Goal: Task Accomplishment & Management: Manage account settings

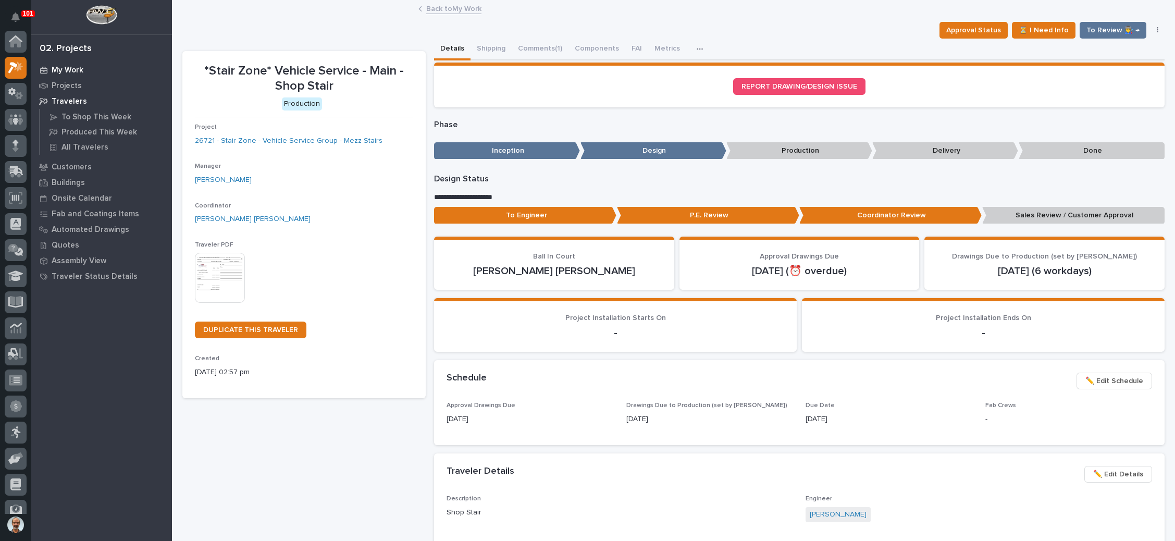
scroll to position [26, 0]
click at [85, 66] on div "My Work" at bounding box center [101, 70] width 135 height 15
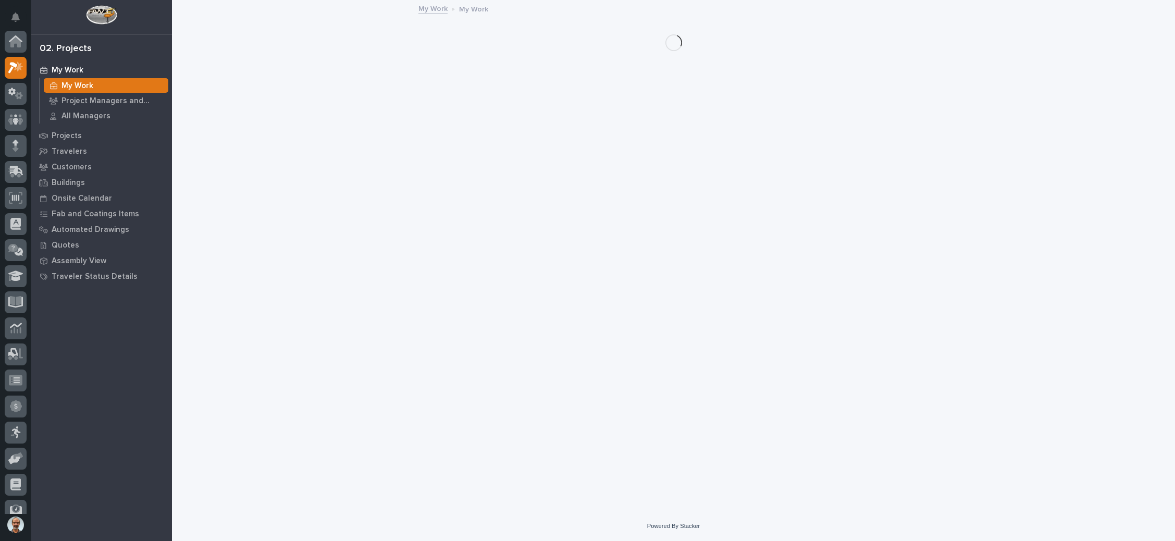
scroll to position [26, 0]
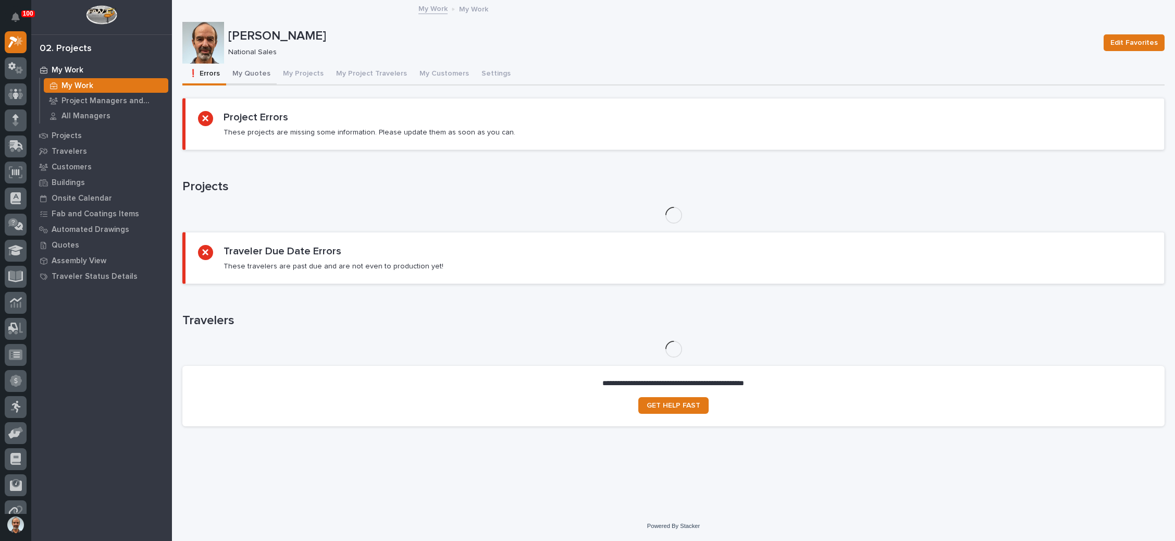
click at [265, 68] on button "My Quotes" at bounding box center [251, 75] width 51 height 22
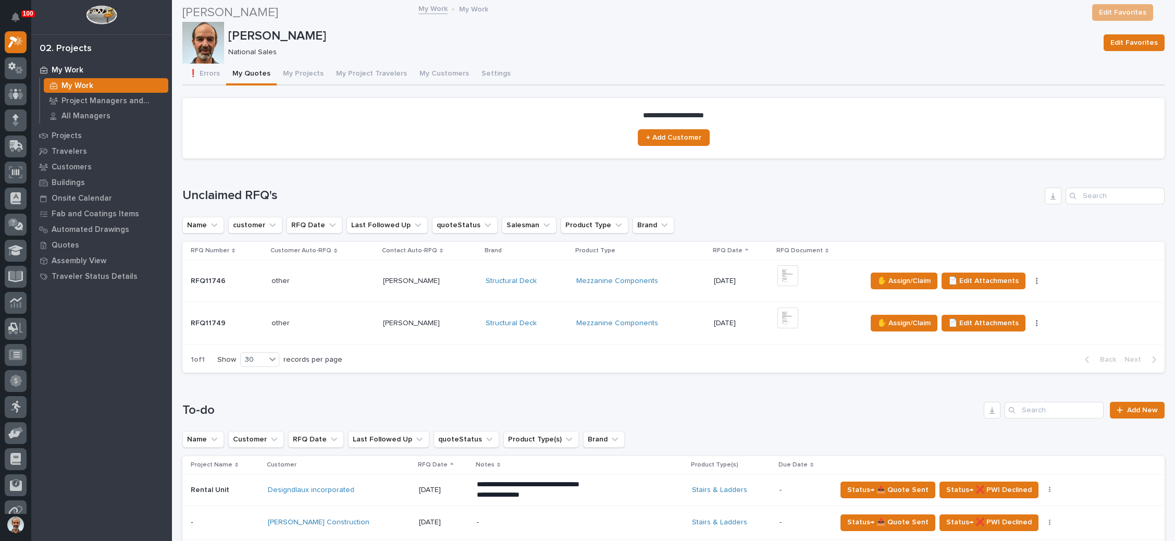
scroll to position [156, 0]
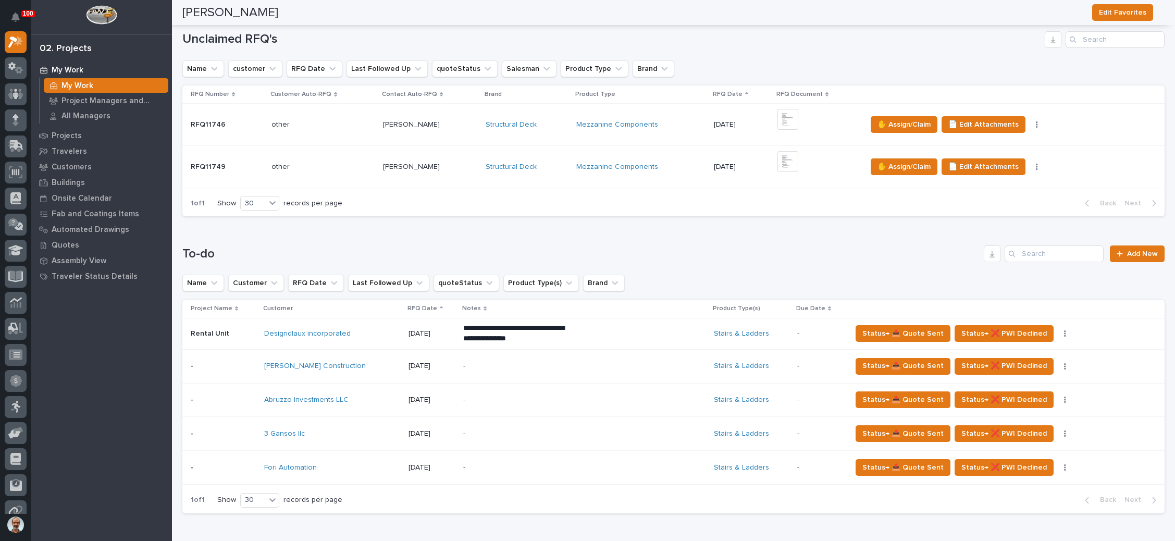
click at [675, 122] on div "Mezzanine Components" at bounding box center [640, 124] width 129 height 9
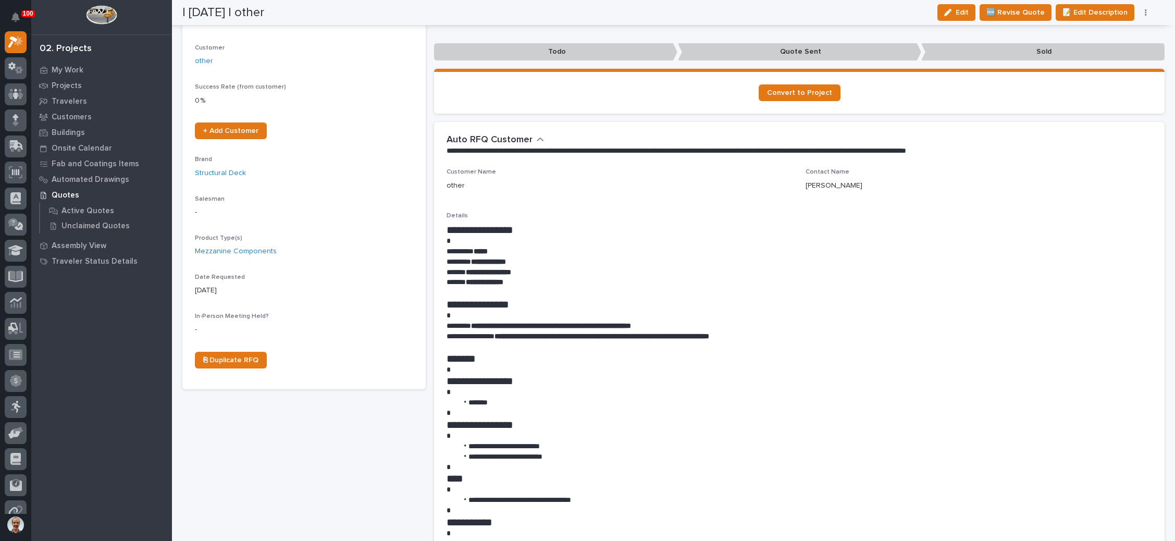
scroll to position [156, 0]
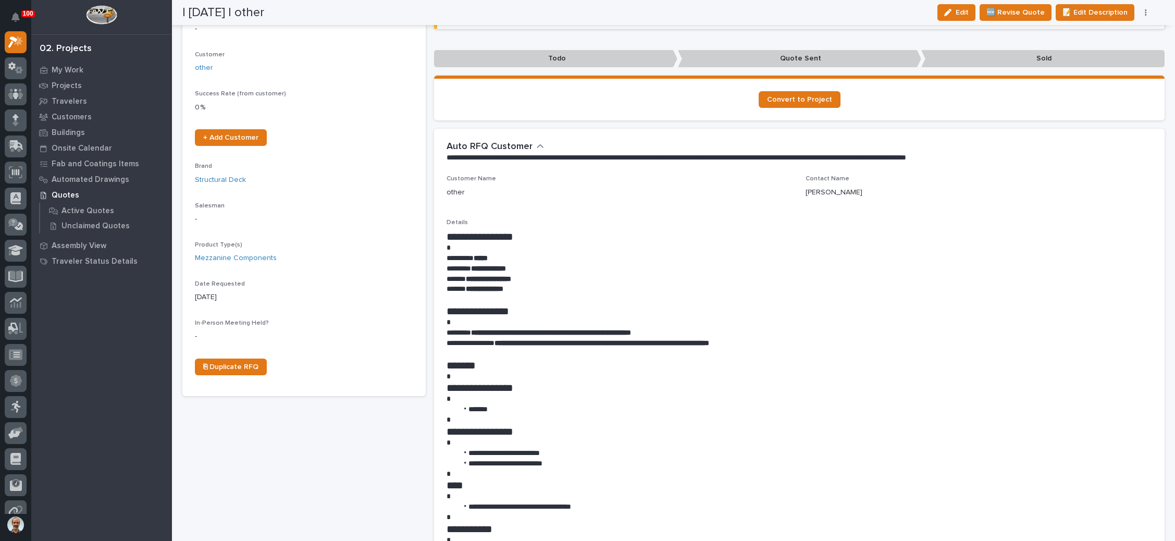
drag, startPoint x: 751, startPoint y: 280, endPoint x: 758, endPoint y: 280, distance: 6.8
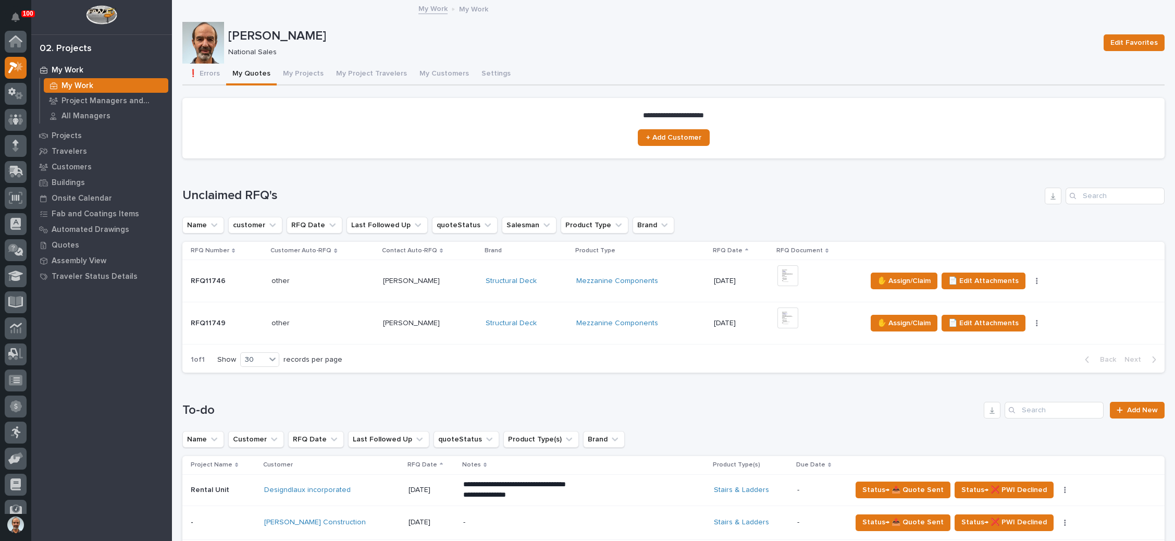
scroll to position [26, 0]
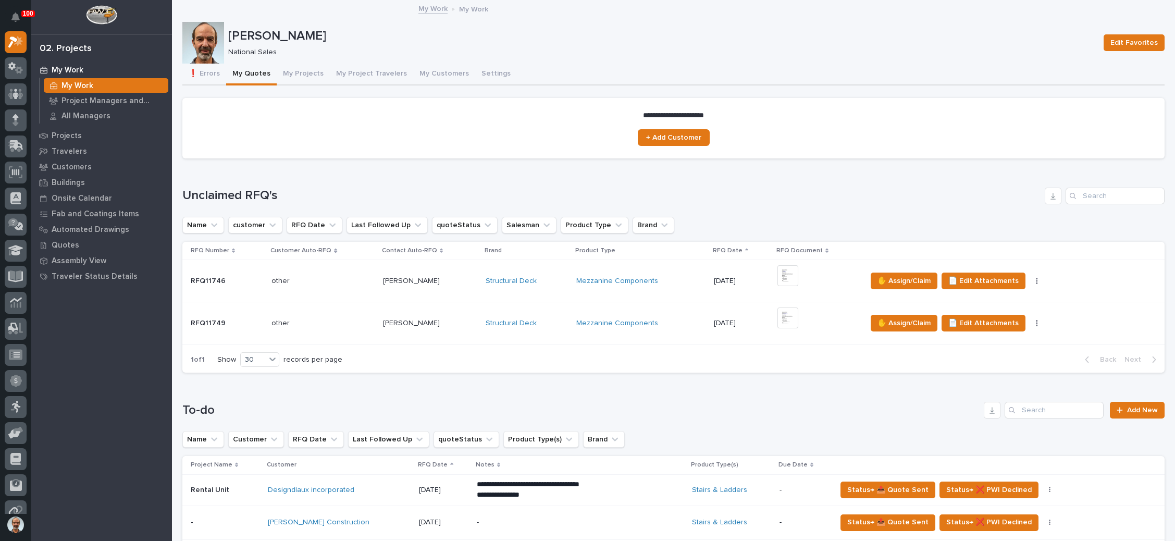
click at [665, 322] on div "Mezzanine Components" at bounding box center [640, 323] width 129 height 9
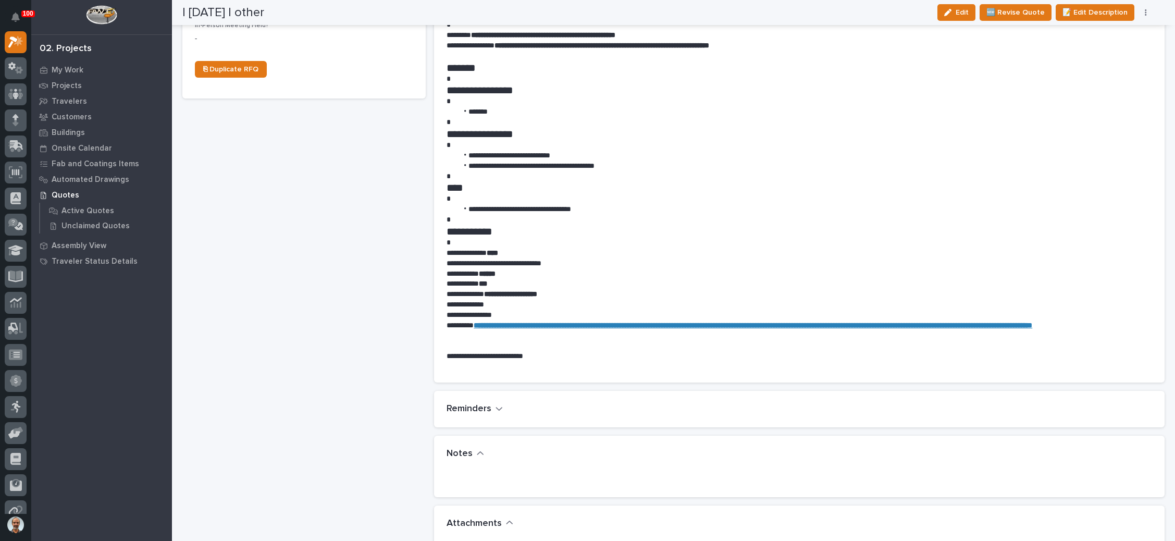
scroll to position [547, 0]
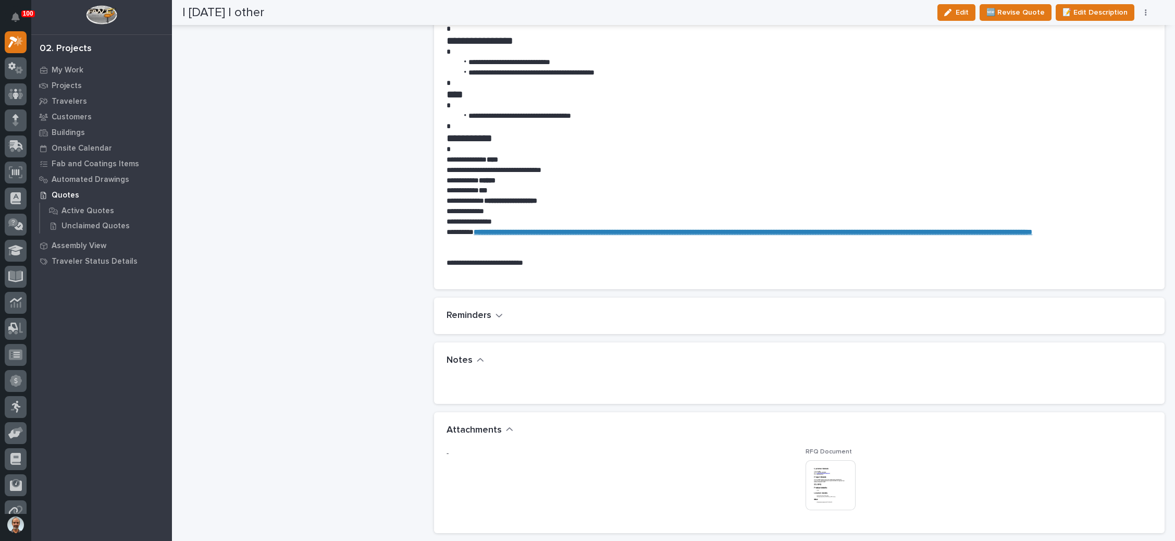
click at [819, 483] on img at bounding box center [831, 485] width 50 height 50
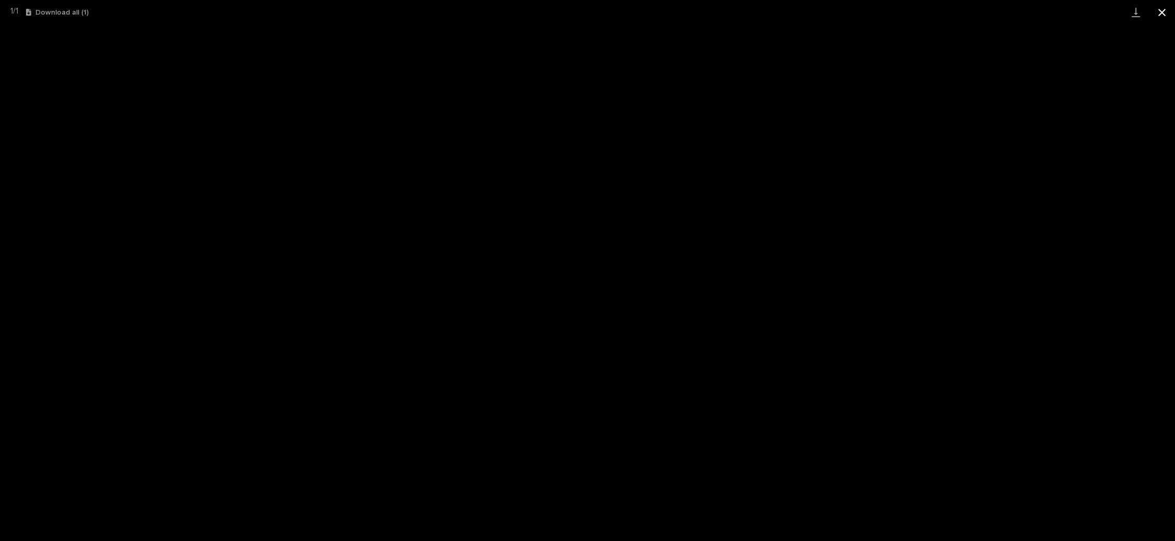
click at [1162, 14] on button "Close gallery" at bounding box center [1162, 12] width 26 height 24
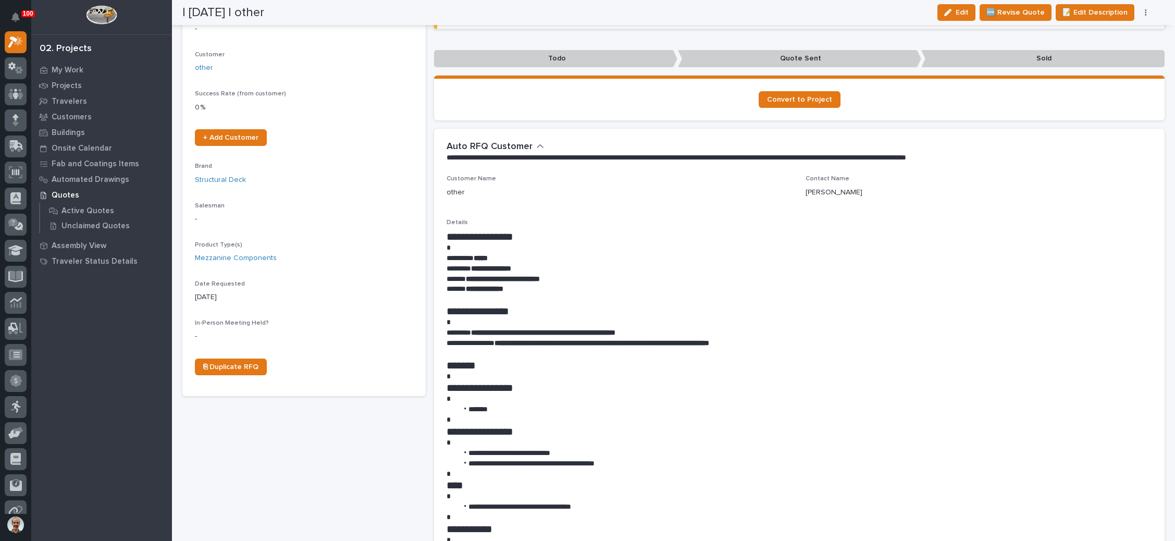
scroll to position [0, 0]
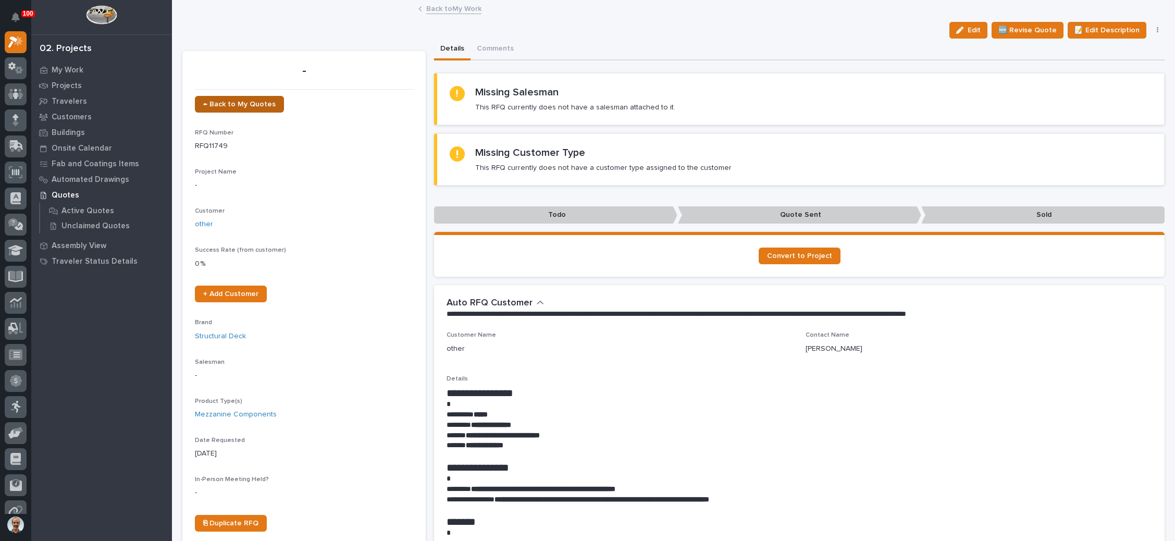
click at [231, 101] on span "← Back to My Quotes" at bounding box center [239, 104] width 72 height 7
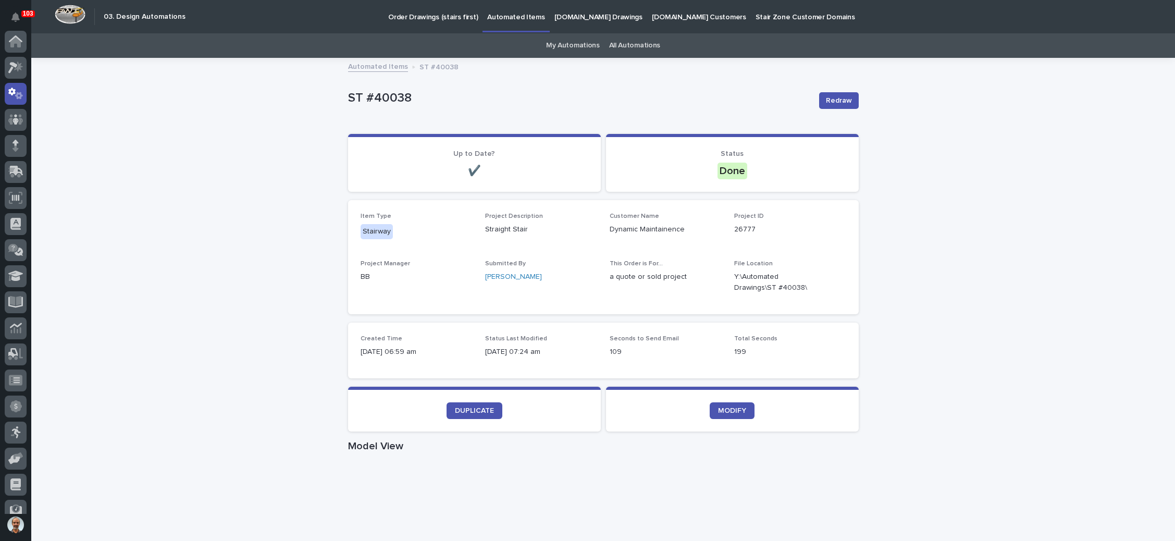
scroll to position [52, 0]
click at [680, 14] on p "StairZone.com Customers" at bounding box center [699, 11] width 94 height 22
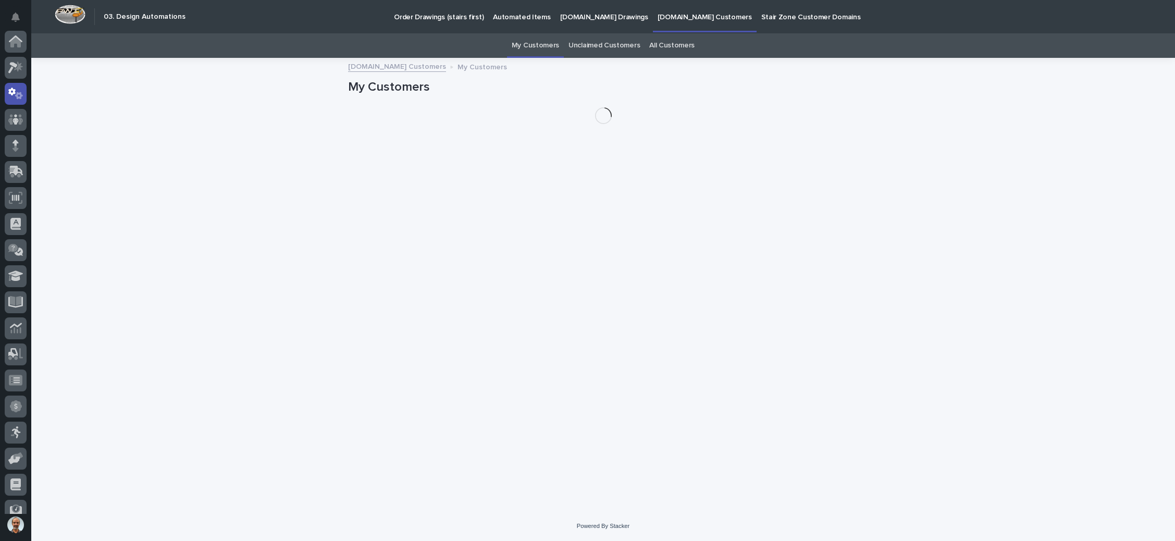
scroll to position [52, 0]
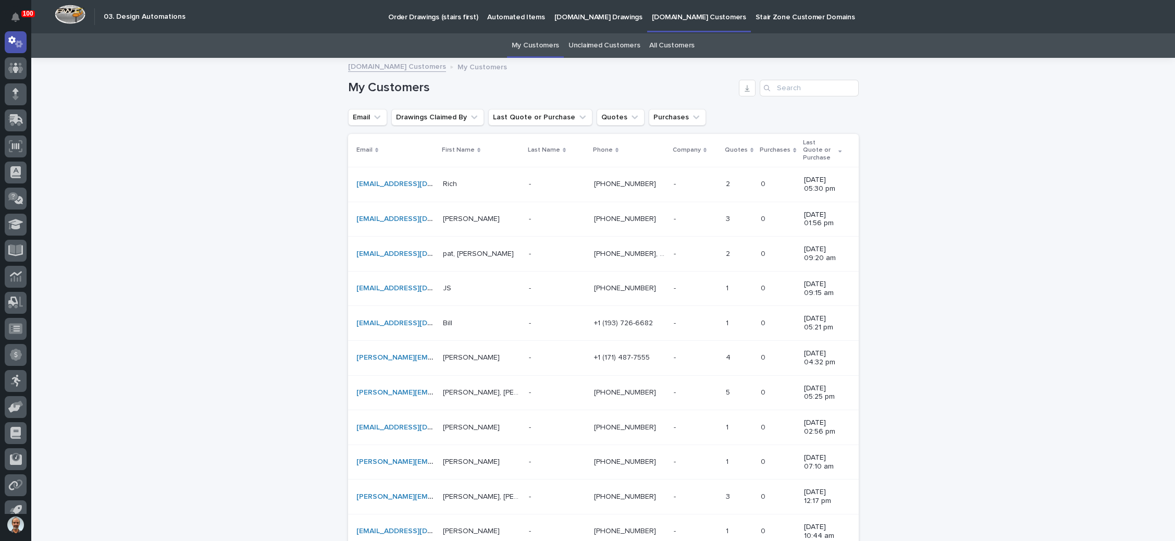
click at [603, 20] on p "[DOMAIN_NAME] Drawings" at bounding box center [598, 11] width 88 height 22
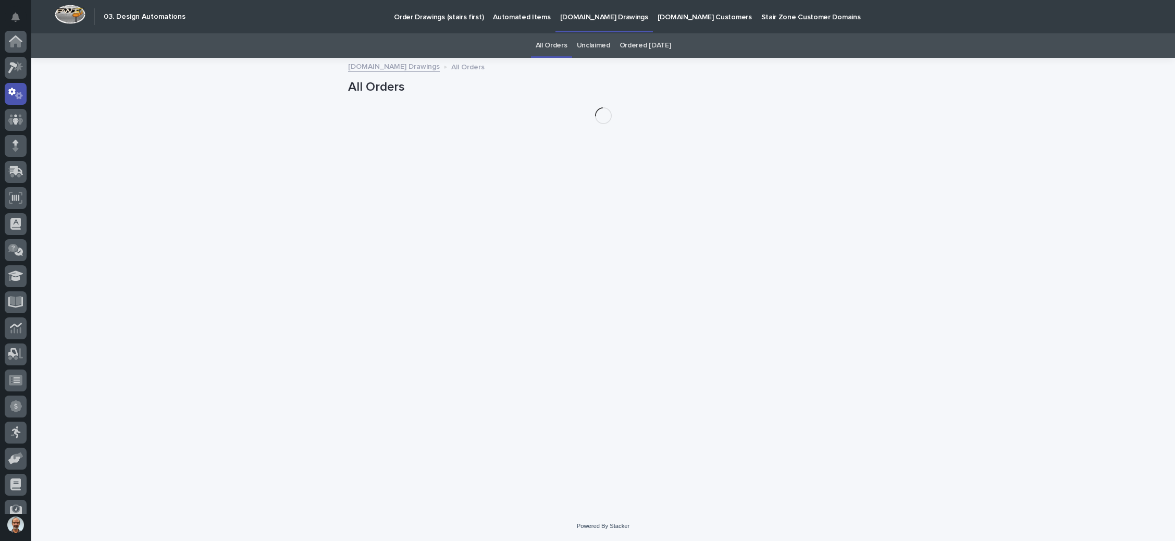
scroll to position [52, 0]
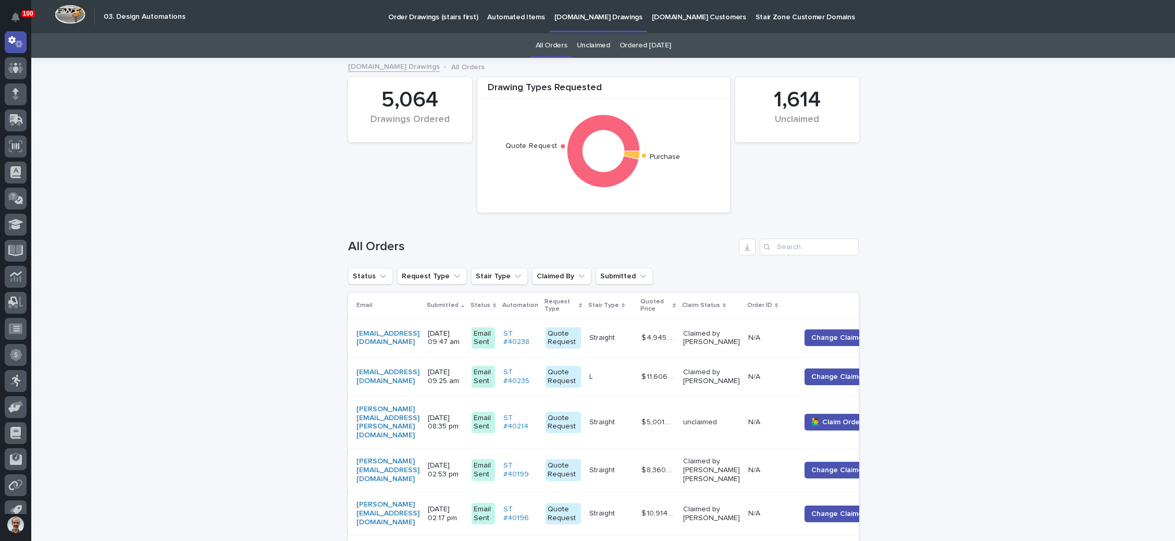
click at [590, 46] on link "Unclaimed" at bounding box center [593, 45] width 33 height 24
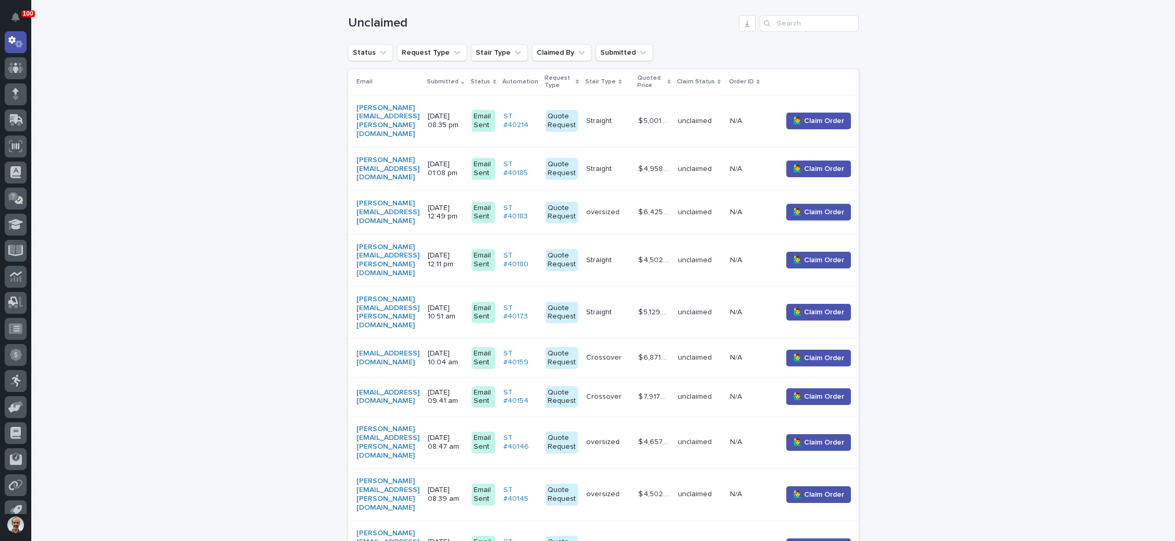
scroll to position [235, 0]
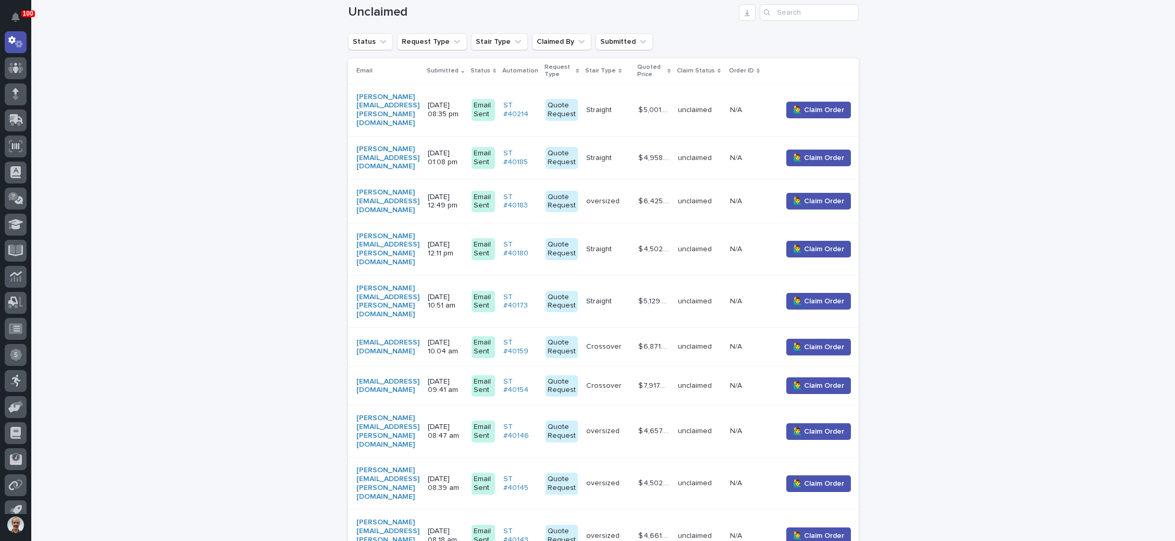
click at [463, 377] on p "08/11/2025 09:41 am" at bounding box center [445, 386] width 35 height 18
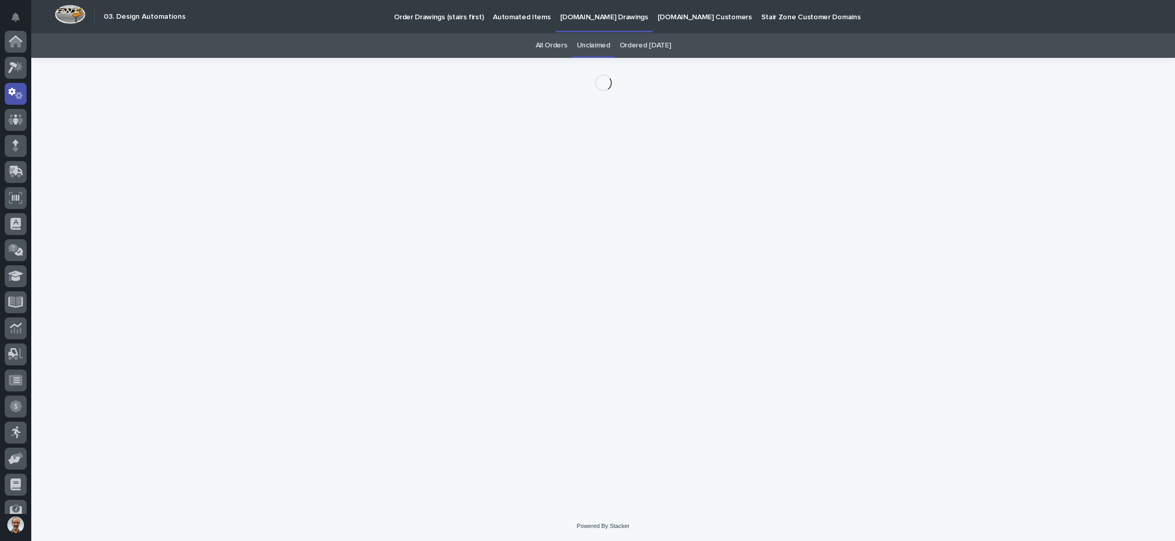
scroll to position [52, 0]
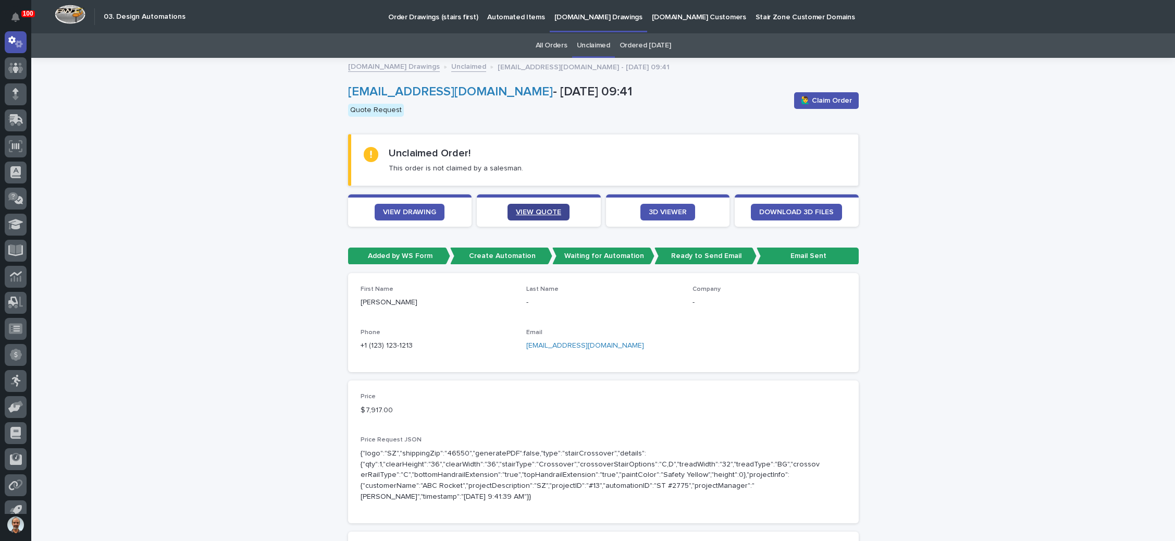
click at [527, 211] on span "VIEW QUOTE" at bounding box center [538, 211] width 45 height 7
click at [411, 204] on link "VIEW DRAWING" at bounding box center [410, 212] width 70 height 17
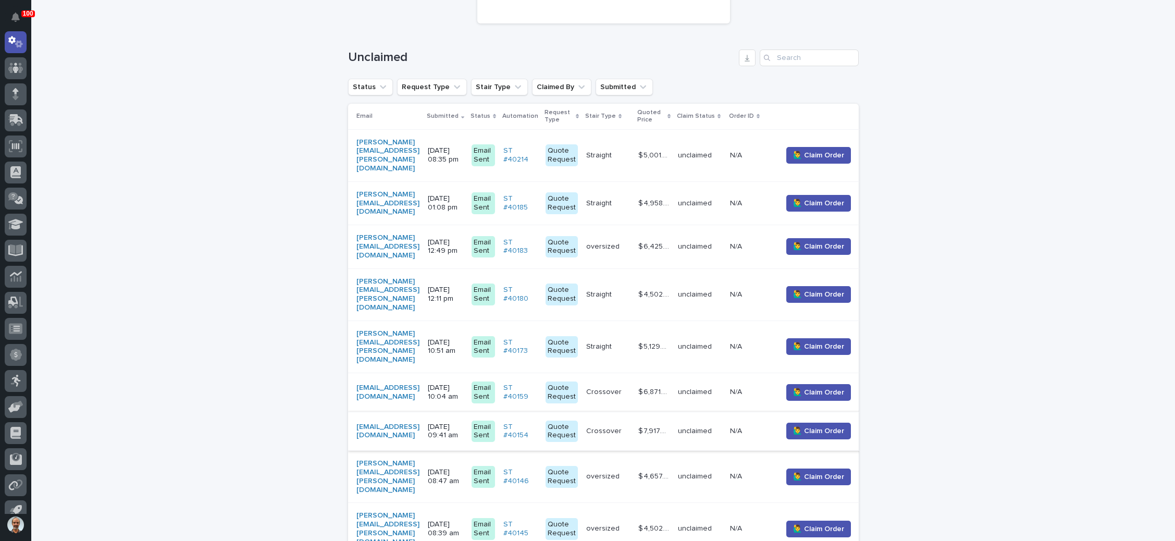
scroll to position [267, 0]
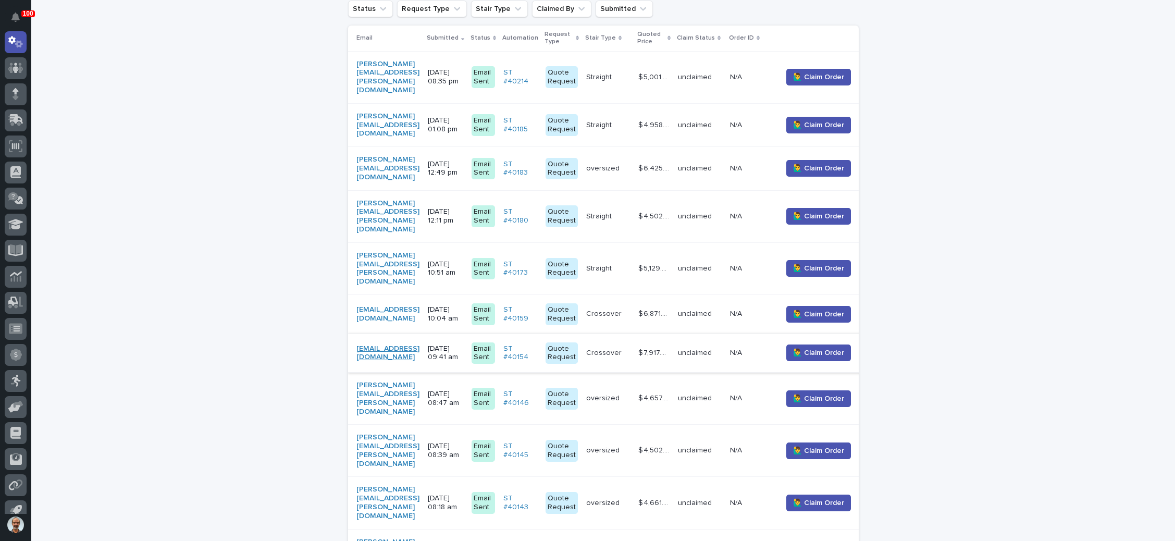
click at [417, 344] on link "[EMAIL_ADDRESS][DOMAIN_NAME]" at bounding box center [387, 353] width 63 height 18
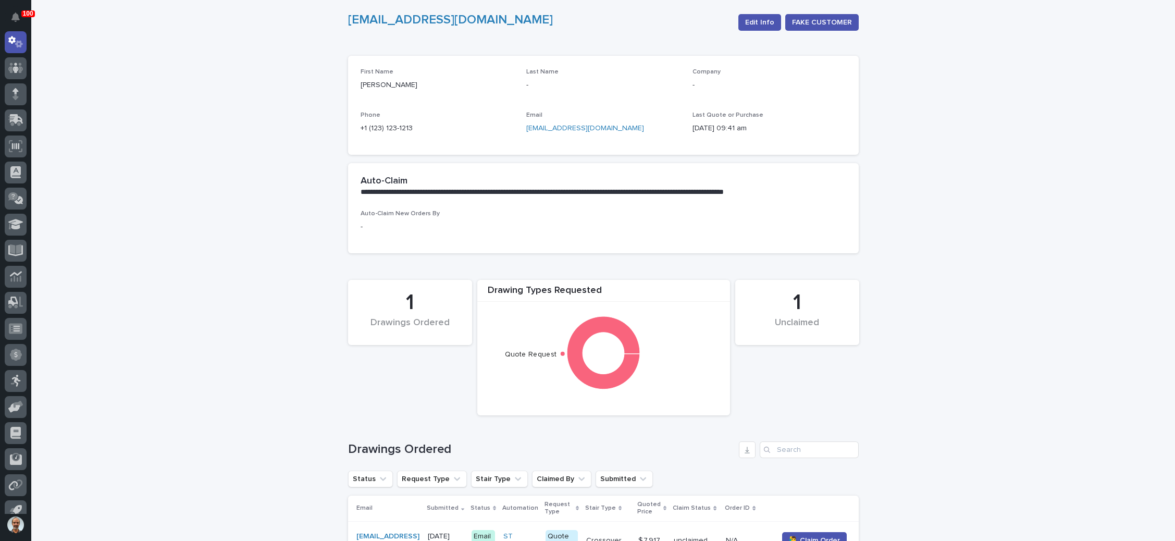
scroll to position [156, 0]
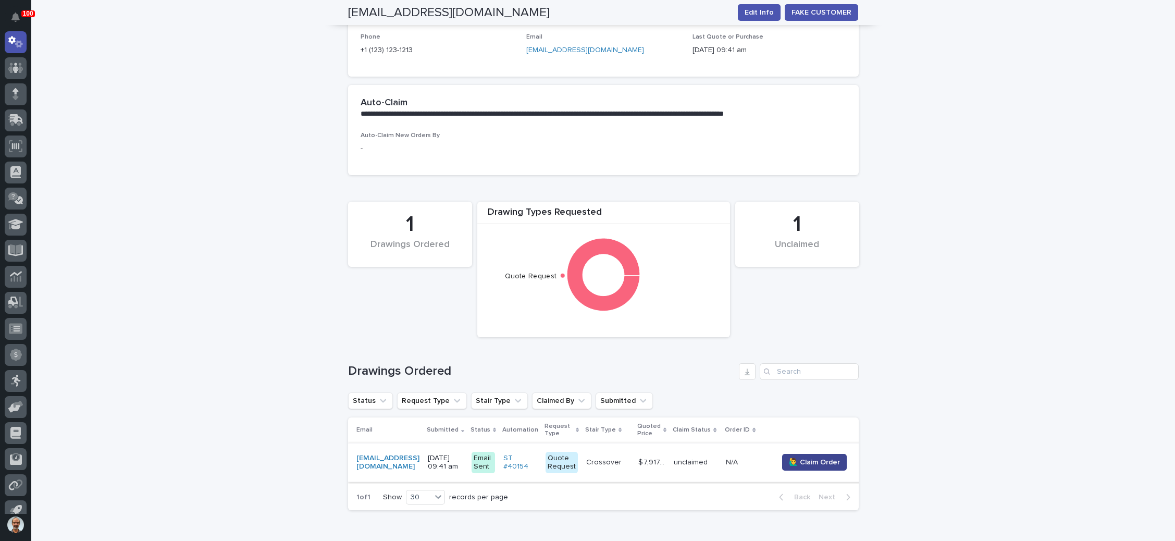
click at [827, 461] on span "🙋‍♂️ Claim Order" at bounding box center [814, 462] width 51 height 10
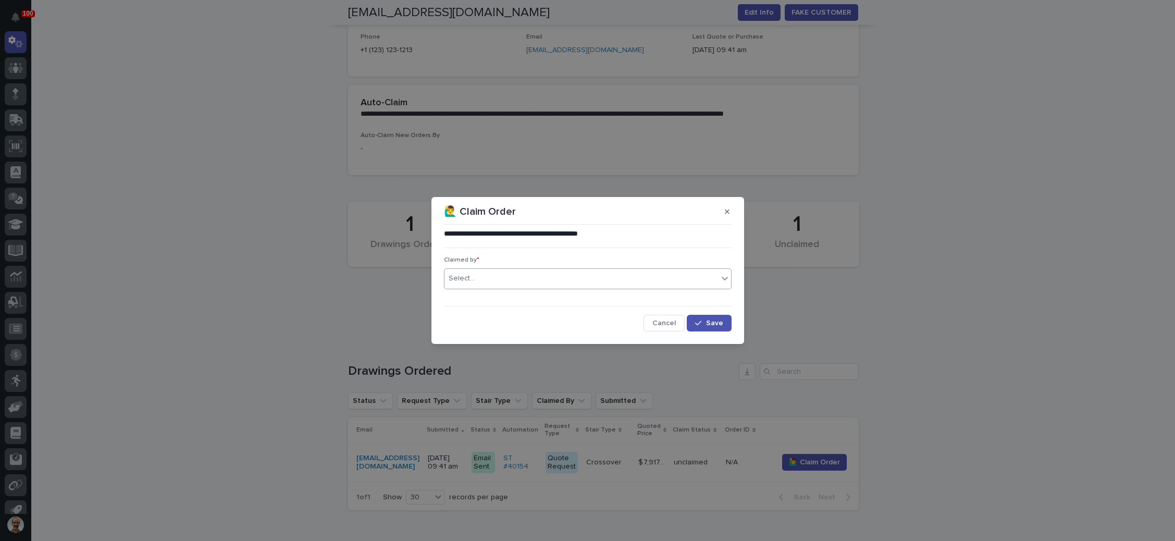
click at [577, 276] on div "Select..." at bounding box center [582, 278] width 274 height 17
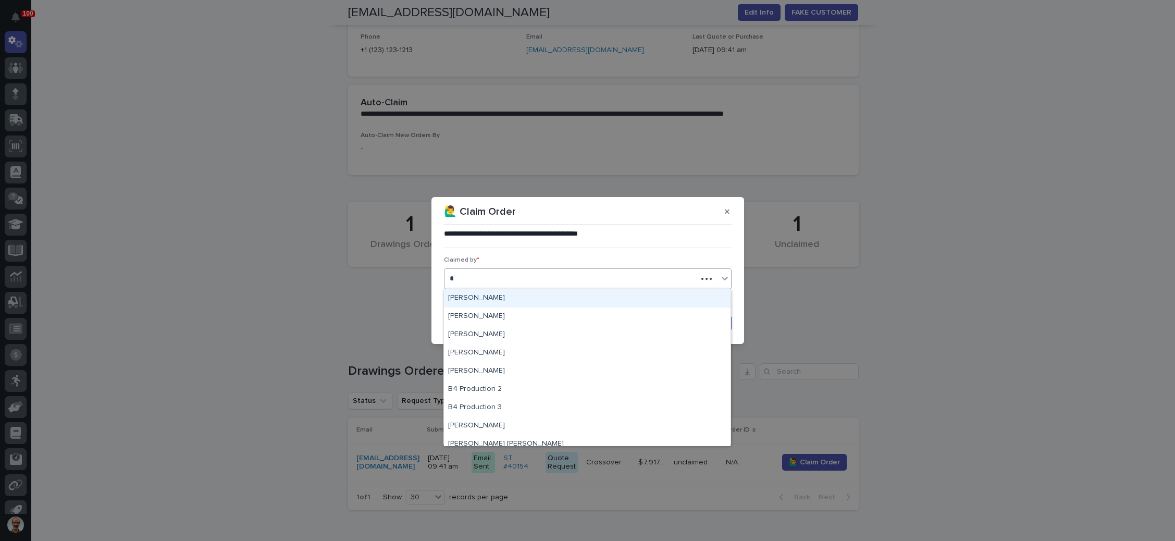
type input "**"
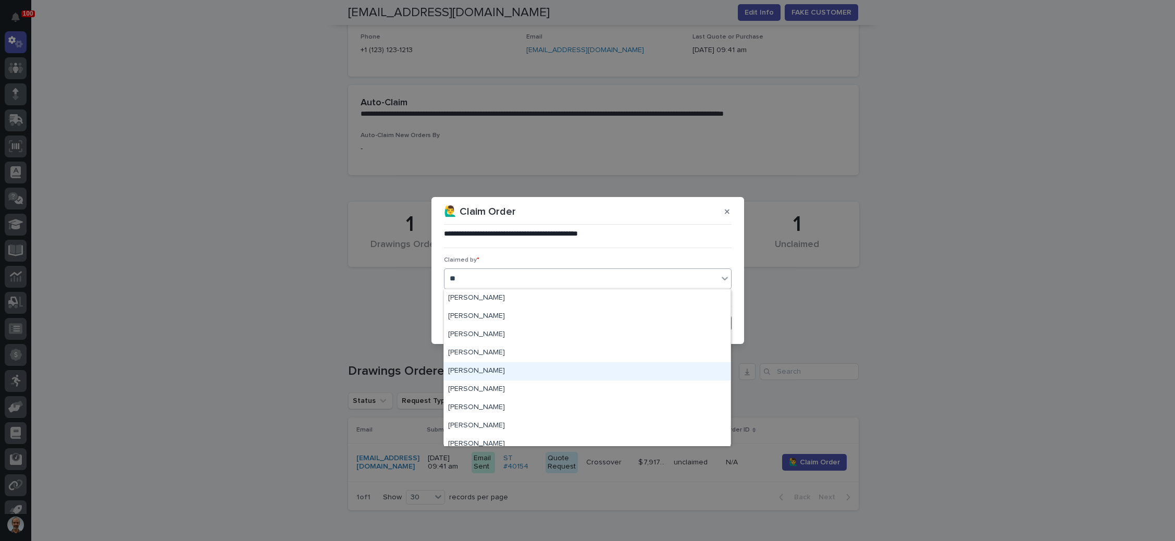
click at [488, 368] on div "Brian Bontrager" at bounding box center [587, 371] width 287 height 18
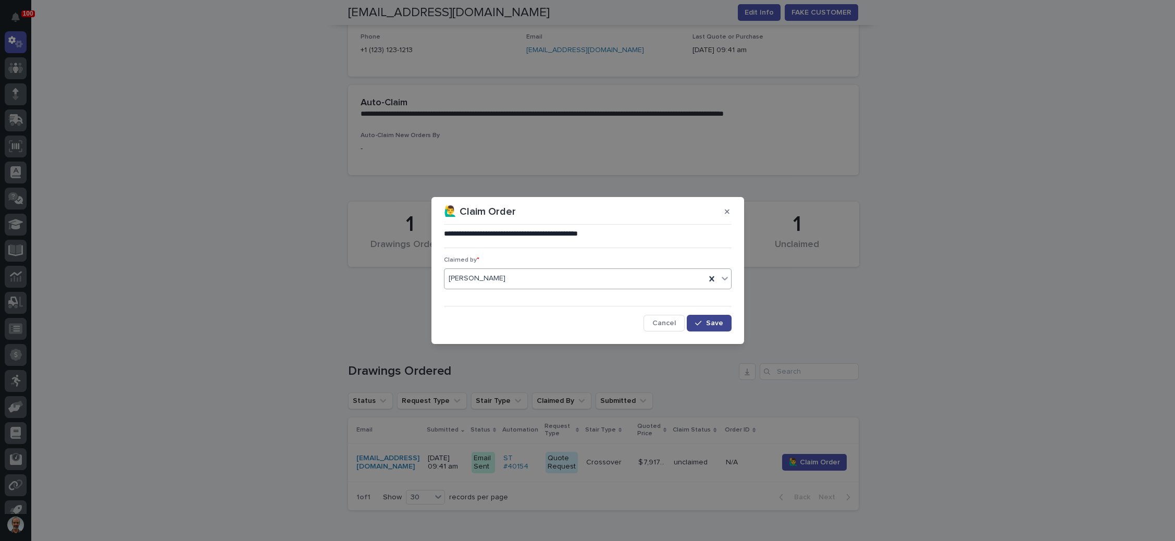
click at [698, 322] on icon "button" at bounding box center [698, 322] width 6 height 7
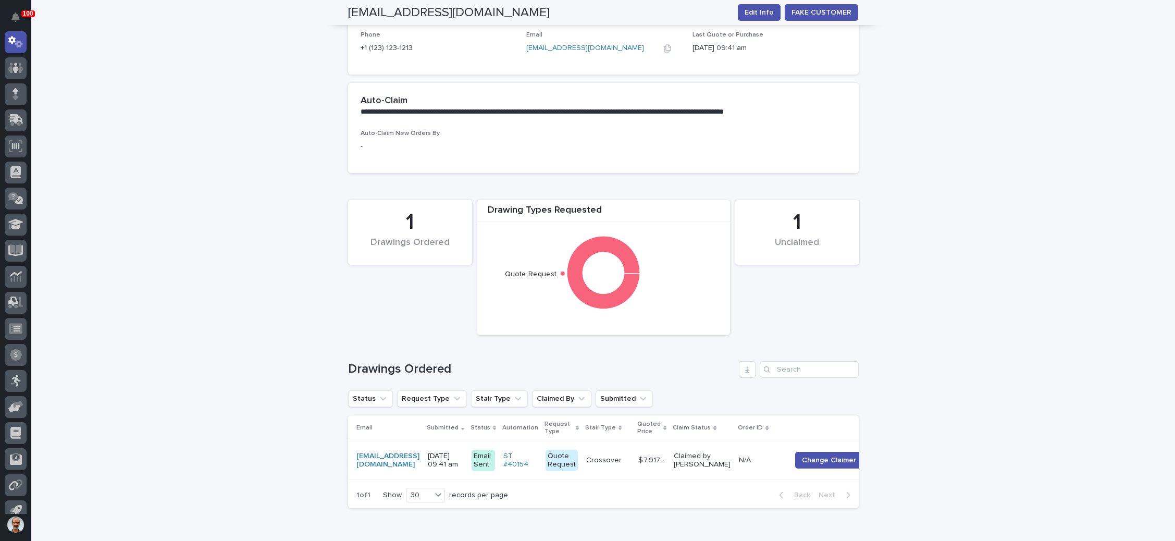
click at [579, 46] on link "ceredek386@aravites.com" at bounding box center [585, 47] width 118 height 7
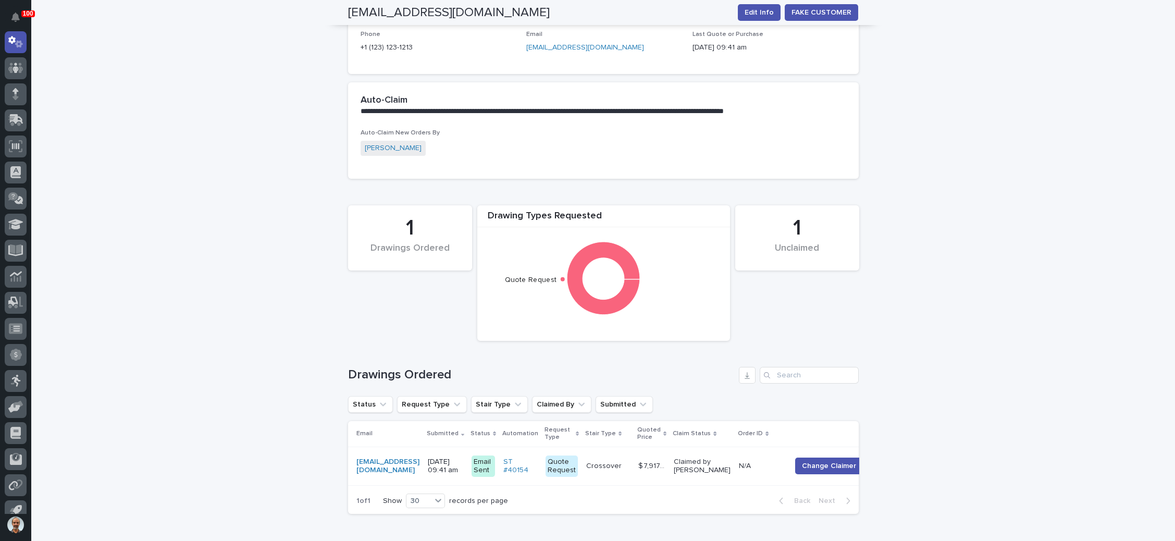
scroll to position [237, 0]
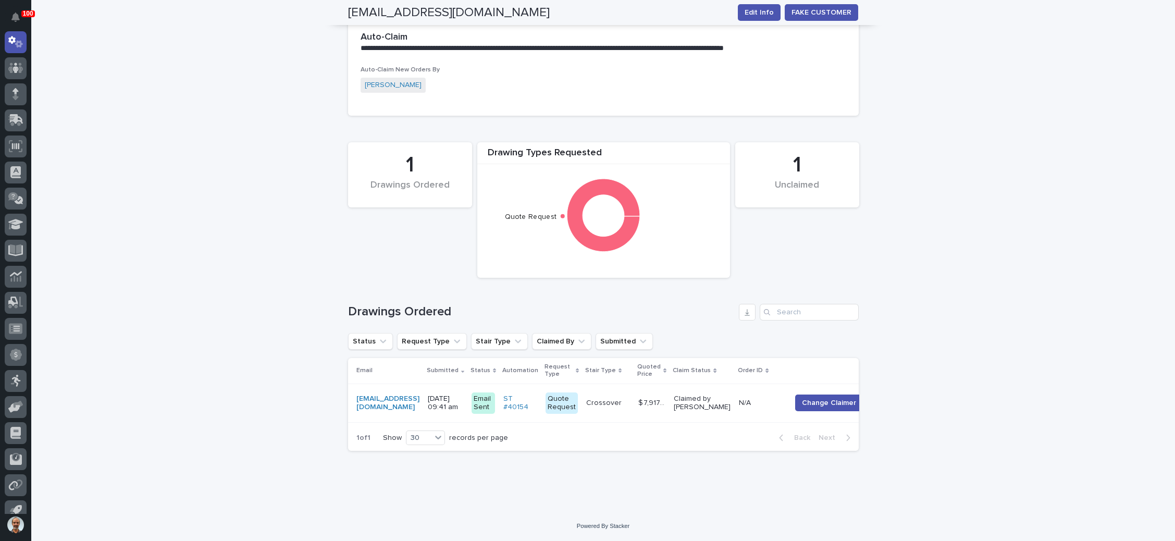
click at [463, 394] on p "08/11/2025 09:41 am" at bounding box center [445, 403] width 35 height 18
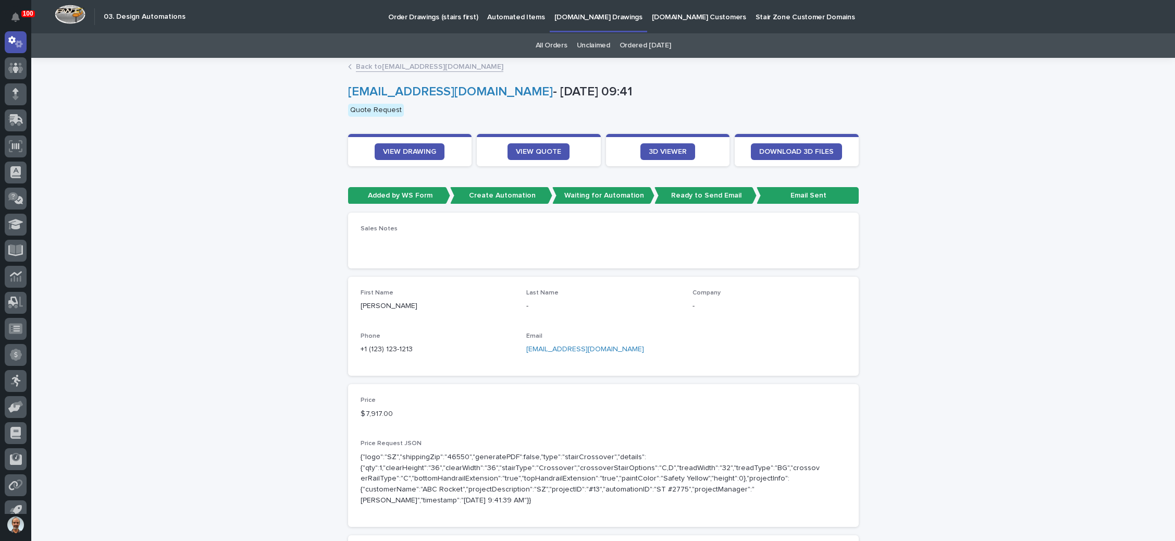
click at [591, 40] on link "Unclaimed" at bounding box center [593, 45] width 33 height 24
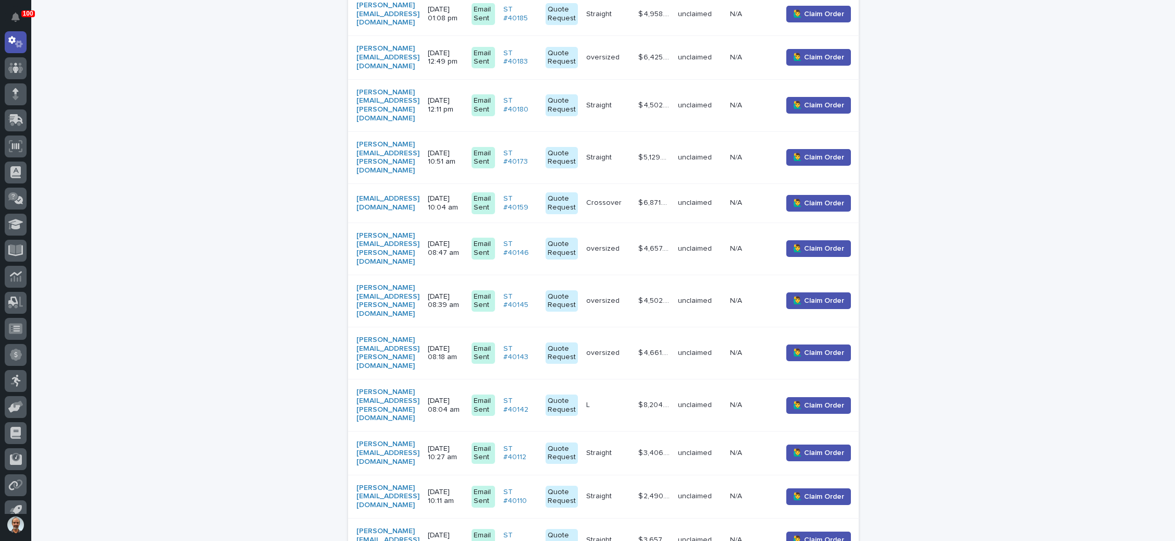
scroll to position [391, 0]
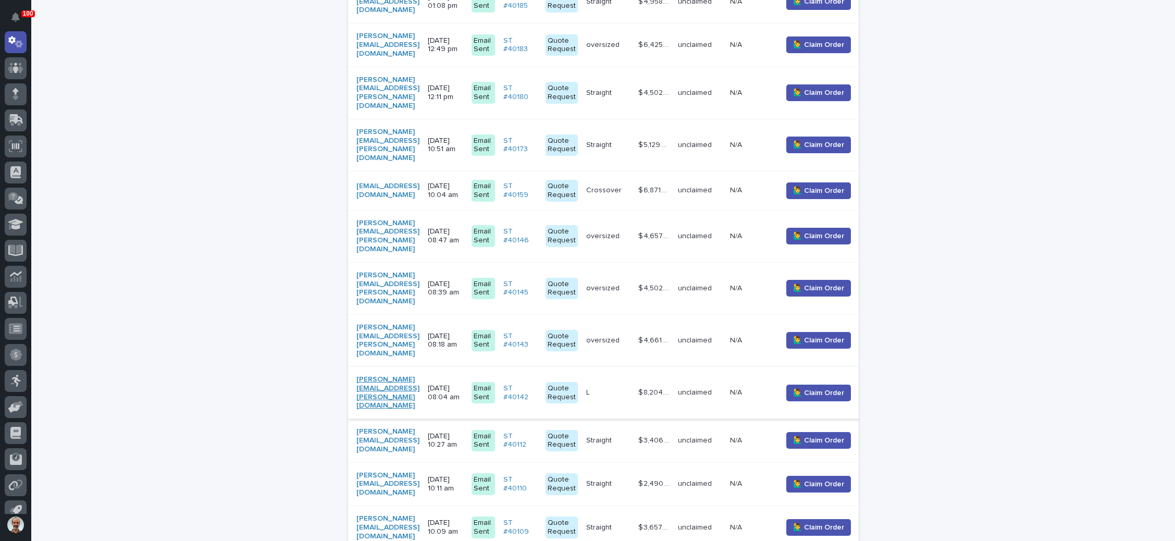
click at [404, 375] on link "seth.dellert@afifurnishings.com" at bounding box center [387, 392] width 63 height 35
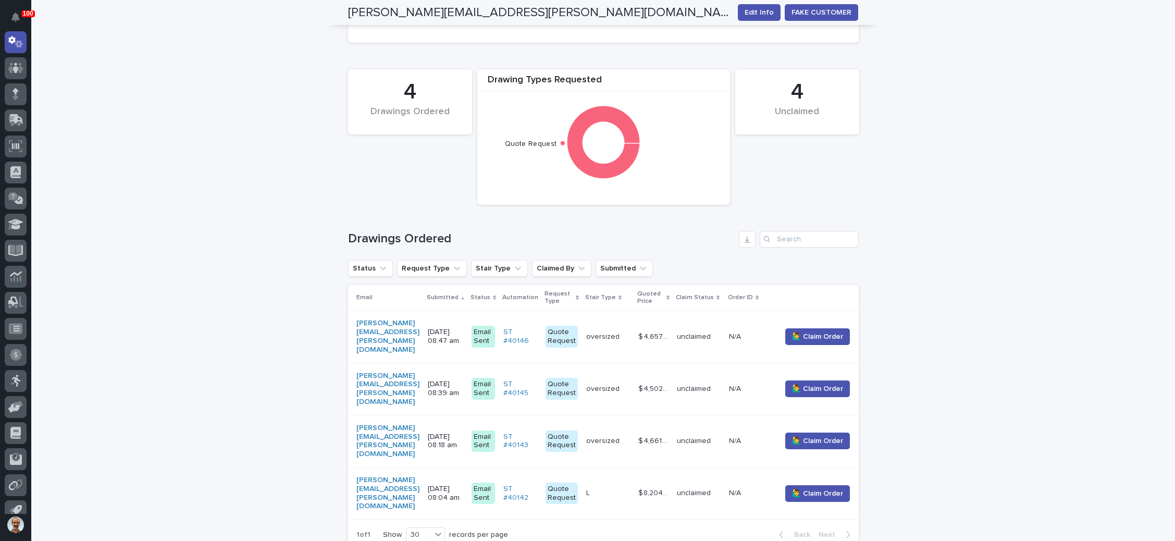
scroll to position [313, 0]
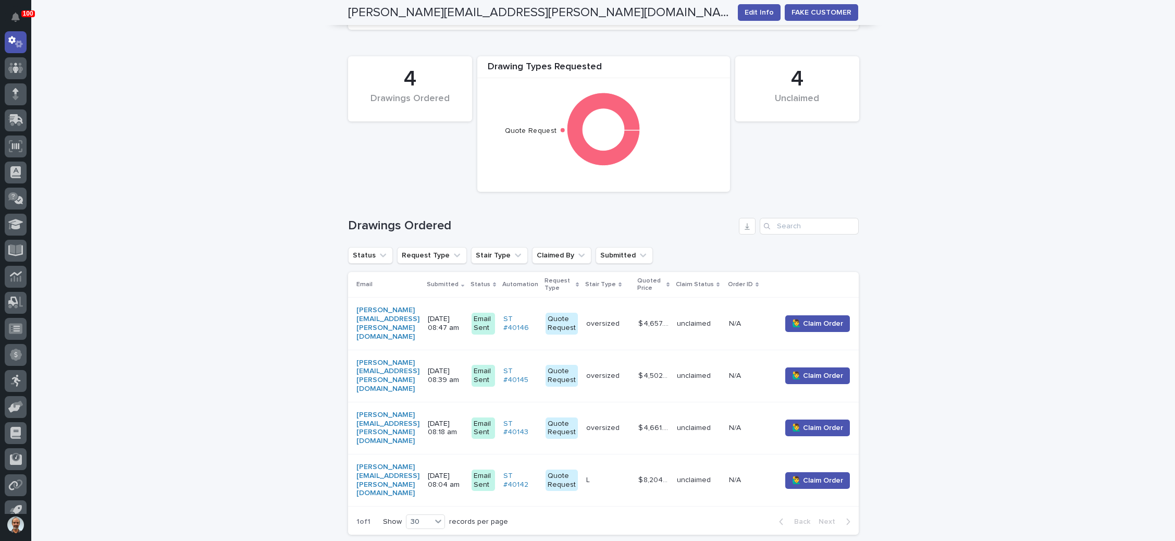
click at [626, 472] on div "L L" at bounding box center [608, 480] width 44 height 17
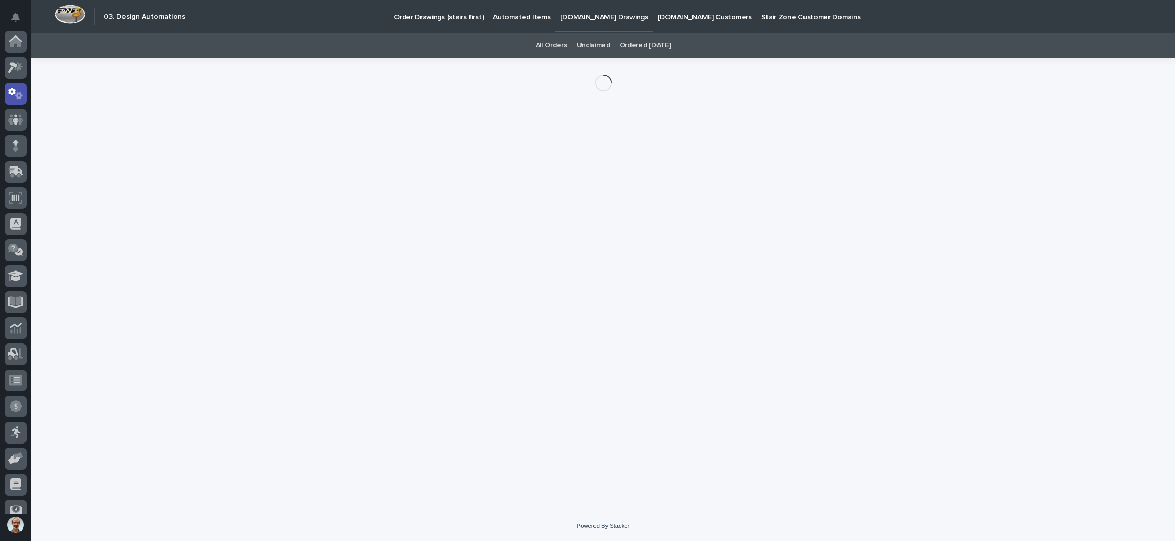
scroll to position [52, 0]
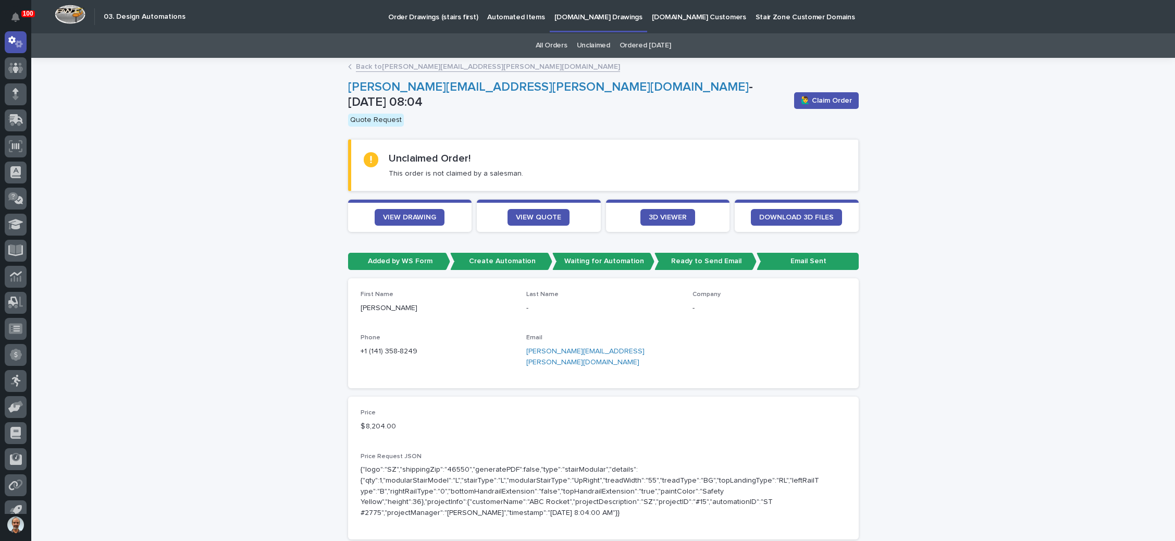
click at [592, 348] on link "seth.dellert@afifurnishings.com" at bounding box center [585, 357] width 118 height 18
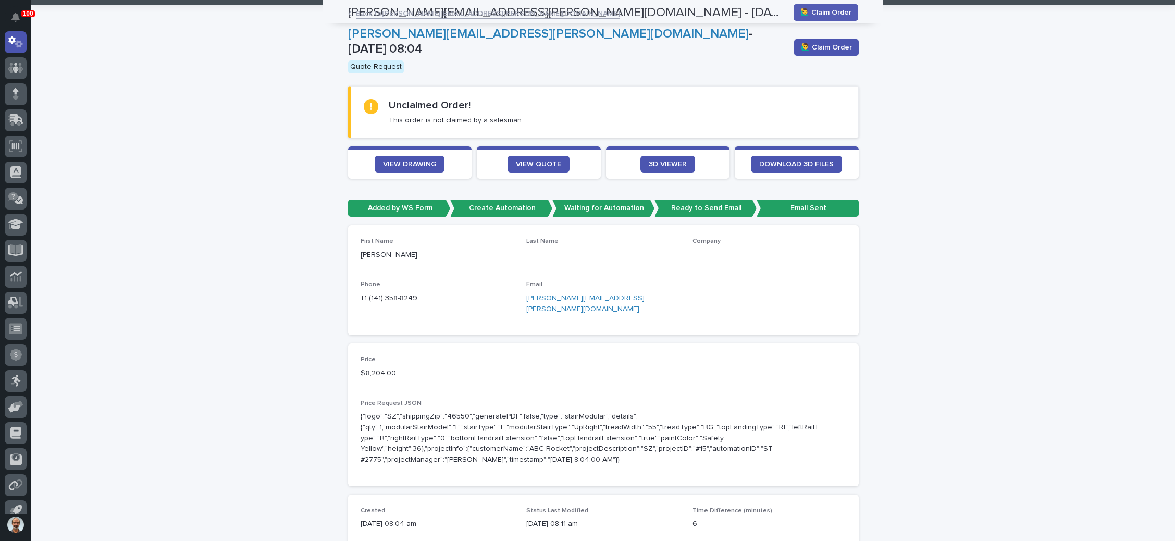
scroll to position [0, 0]
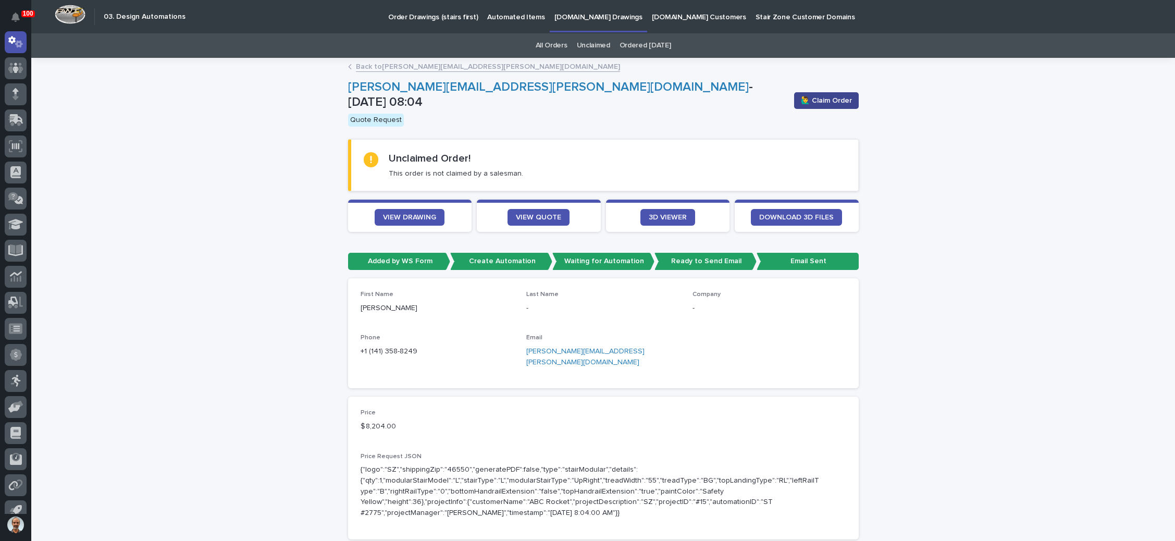
click at [823, 94] on button "🙋‍♂️ Claim Order" at bounding box center [826, 100] width 65 height 17
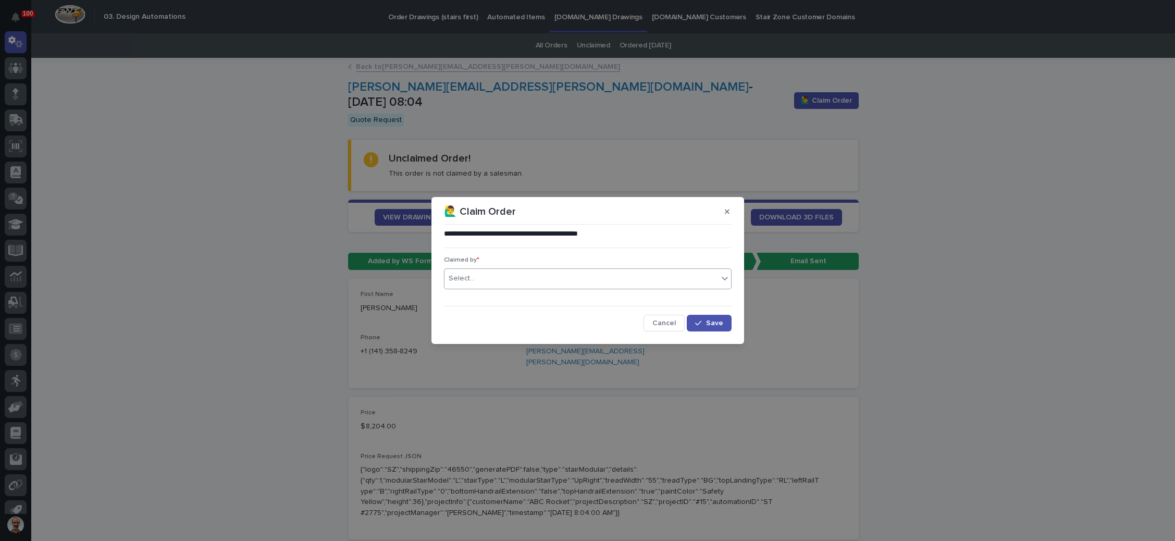
click at [594, 274] on div "Select..." at bounding box center [582, 278] width 274 height 17
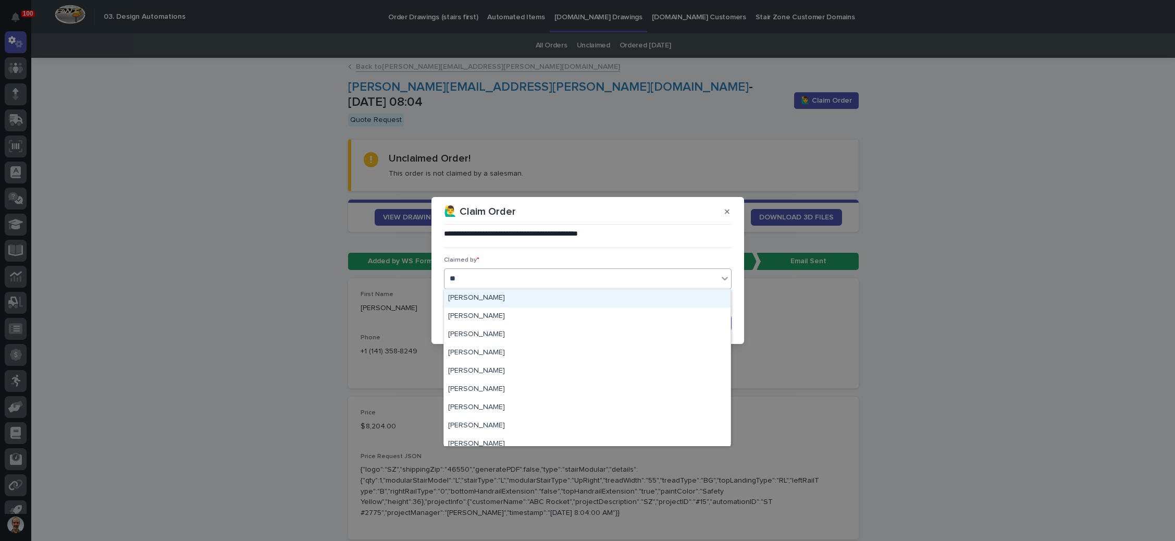
type input "***"
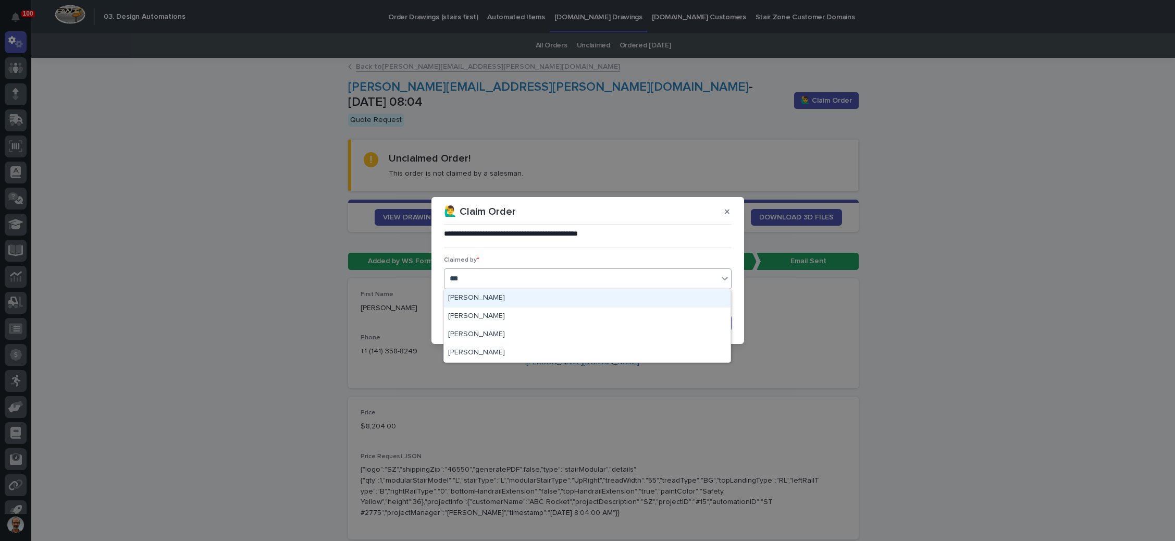
click at [546, 298] on div "[PERSON_NAME]" at bounding box center [587, 298] width 287 height 18
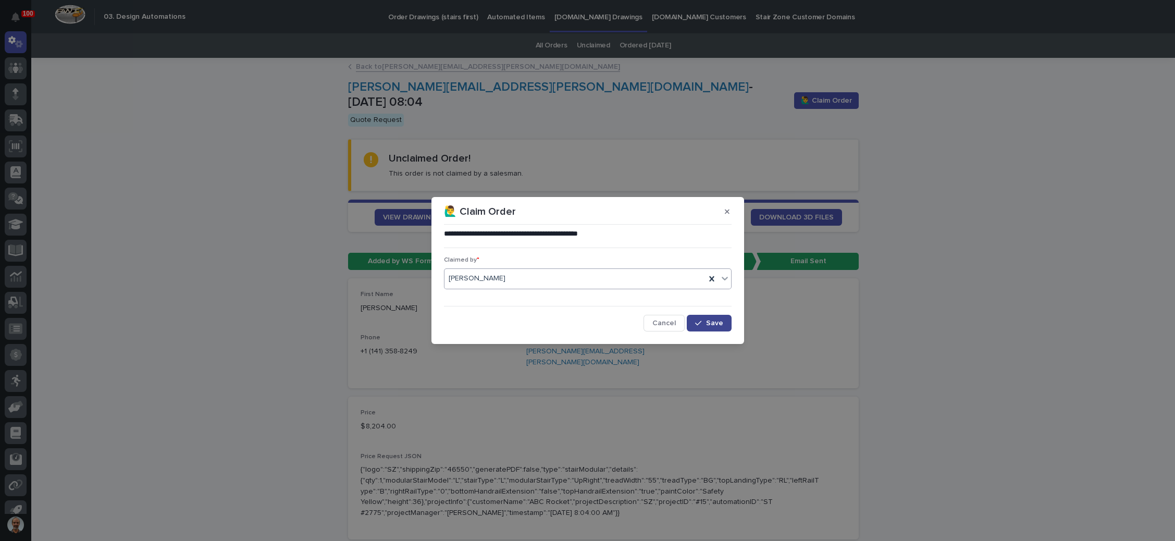
click at [713, 319] on span "Save" at bounding box center [714, 322] width 17 height 7
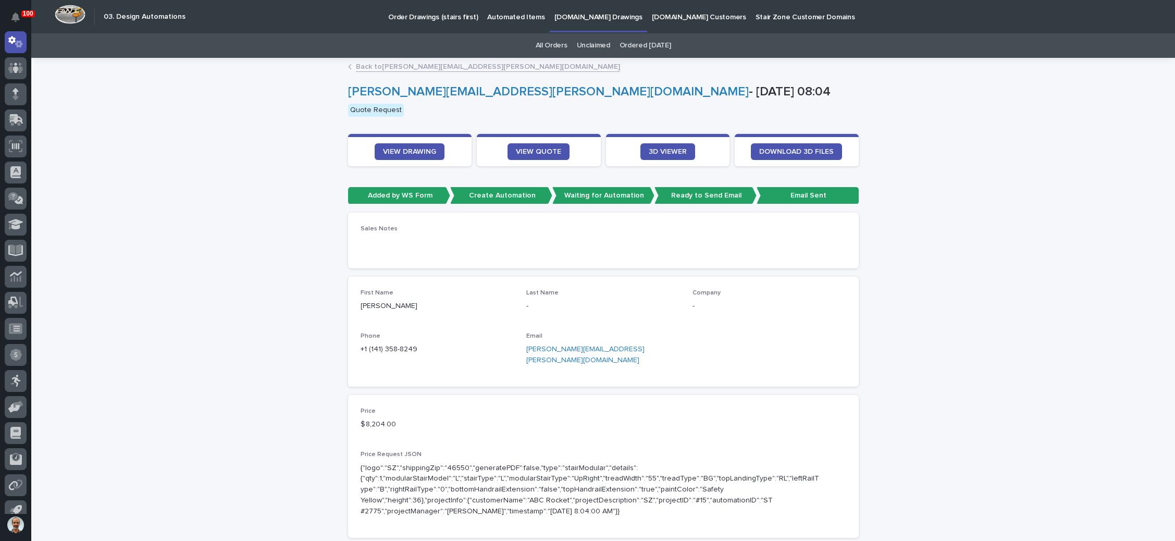
click at [589, 40] on link "Unclaimed" at bounding box center [593, 45] width 33 height 24
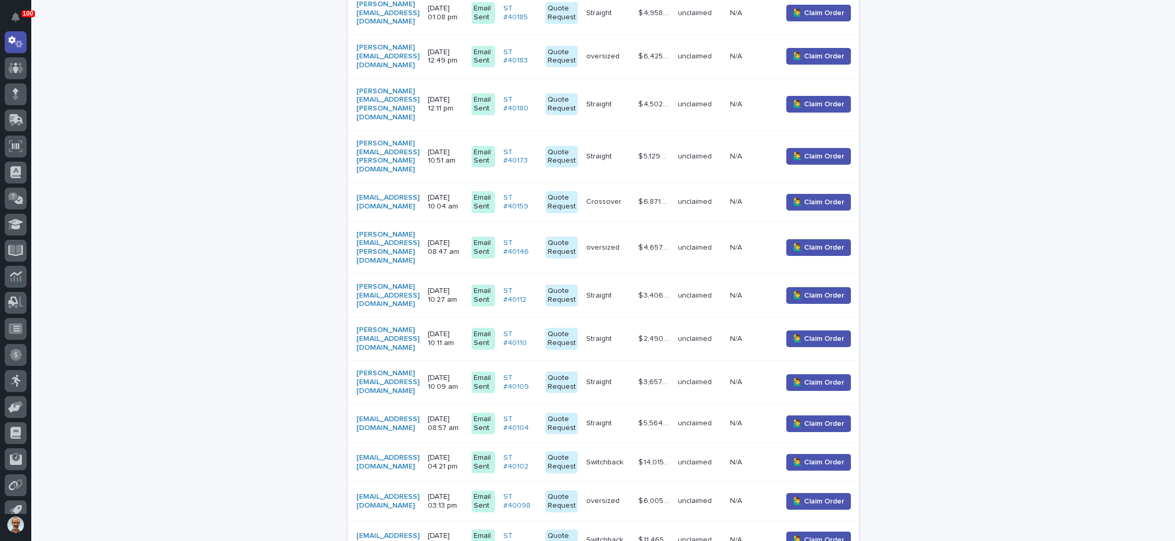
scroll to position [391, 0]
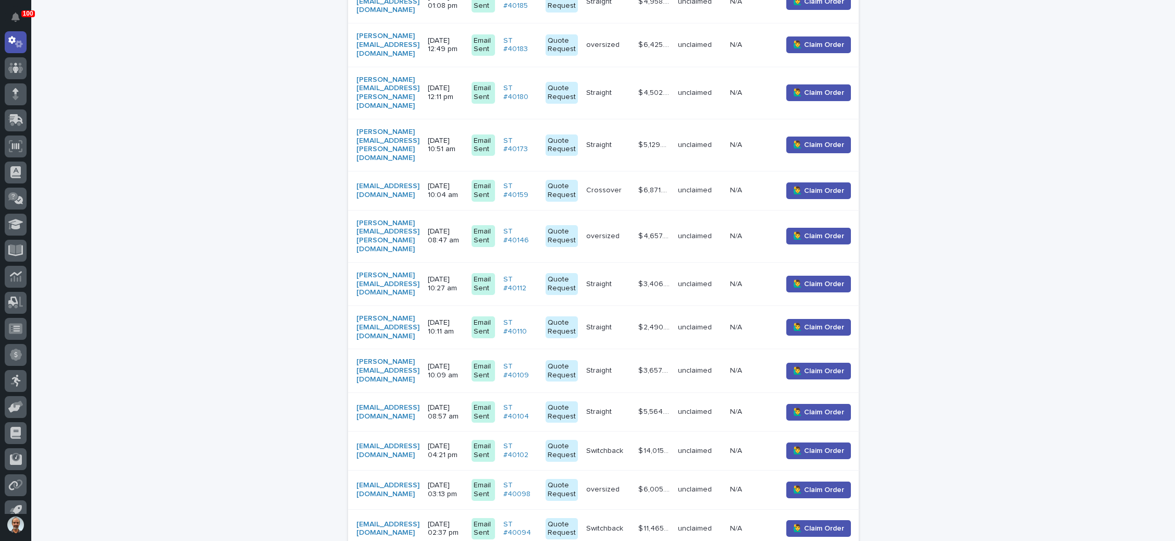
click at [463, 442] on p "08/07/2025 04:21 pm" at bounding box center [445, 451] width 35 height 18
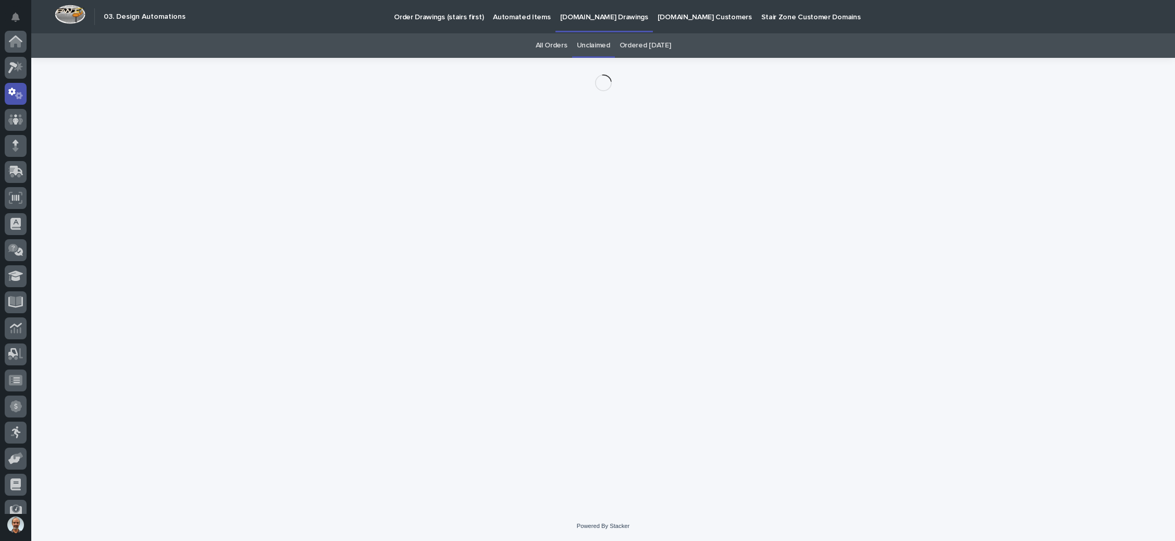
scroll to position [52, 0]
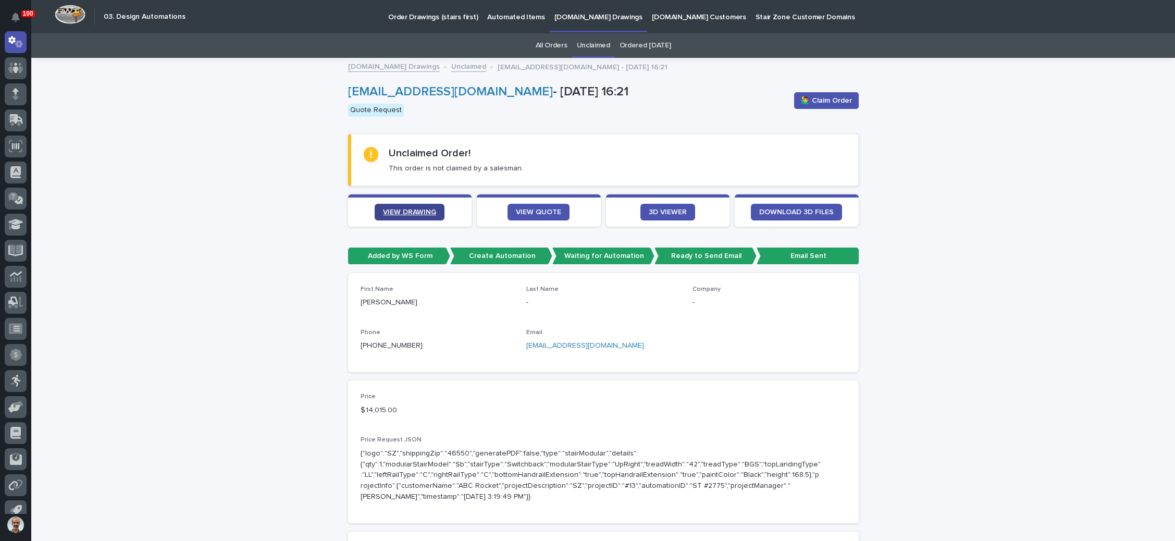
click at [418, 208] on span "VIEW DRAWING" at bounding box center [409, 211] width 53 height 7
click at [544, 208] on span "VIEW QUOTE" at bounding box center [538, 211] width 45 height 7
click at [569, 342] on link "blueangl222@hotmail.com" at bounding box center [585, 345] width 118 height 7
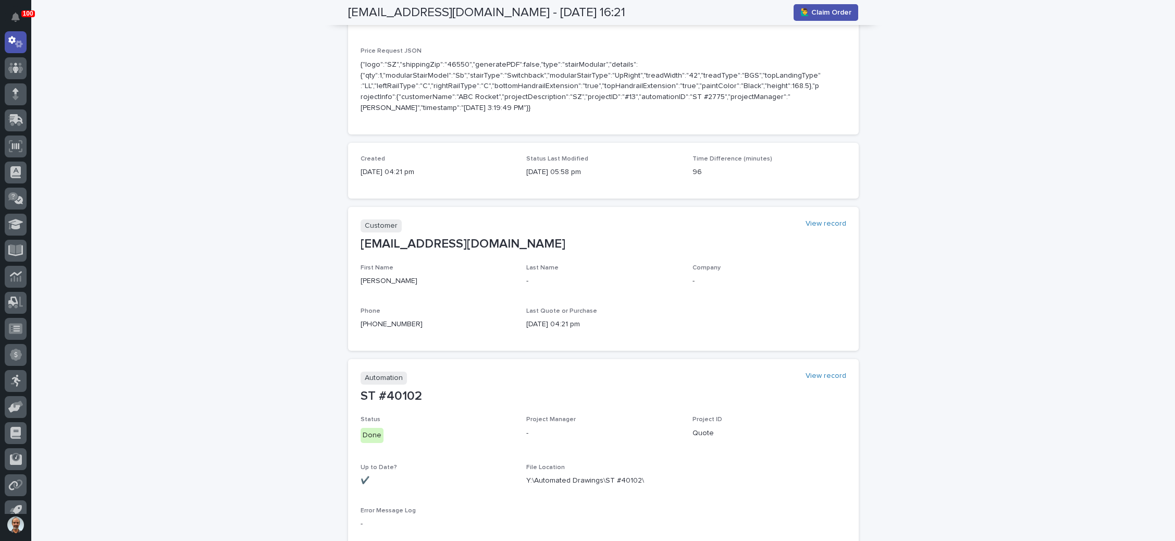
scroll to position [313, 0]
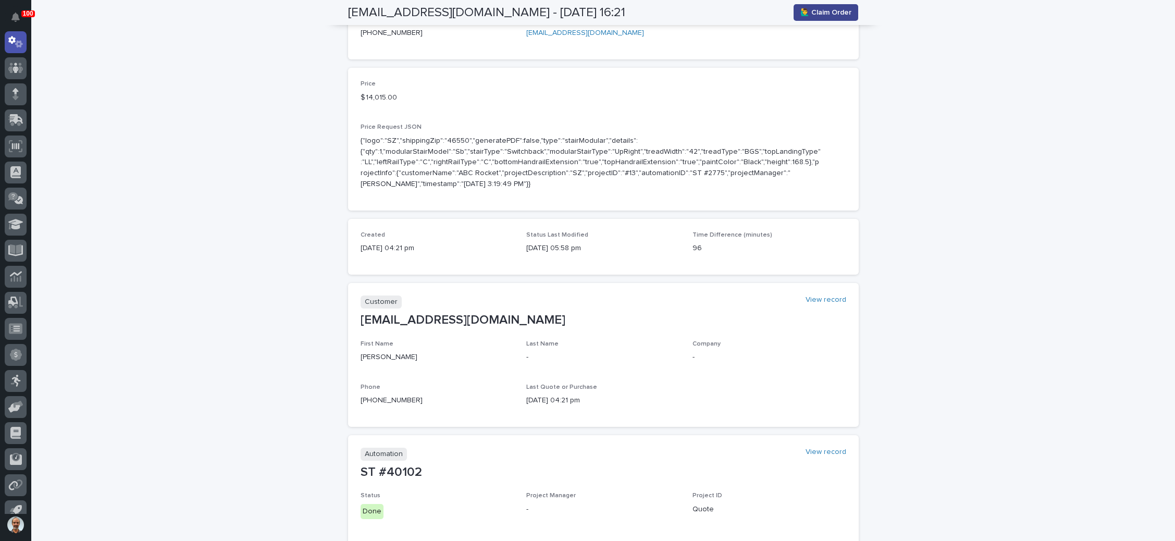
click at [816, 12] on span "🙋‍♂️ Claim Order" at bounding box center [825, 12] width 51 height 10
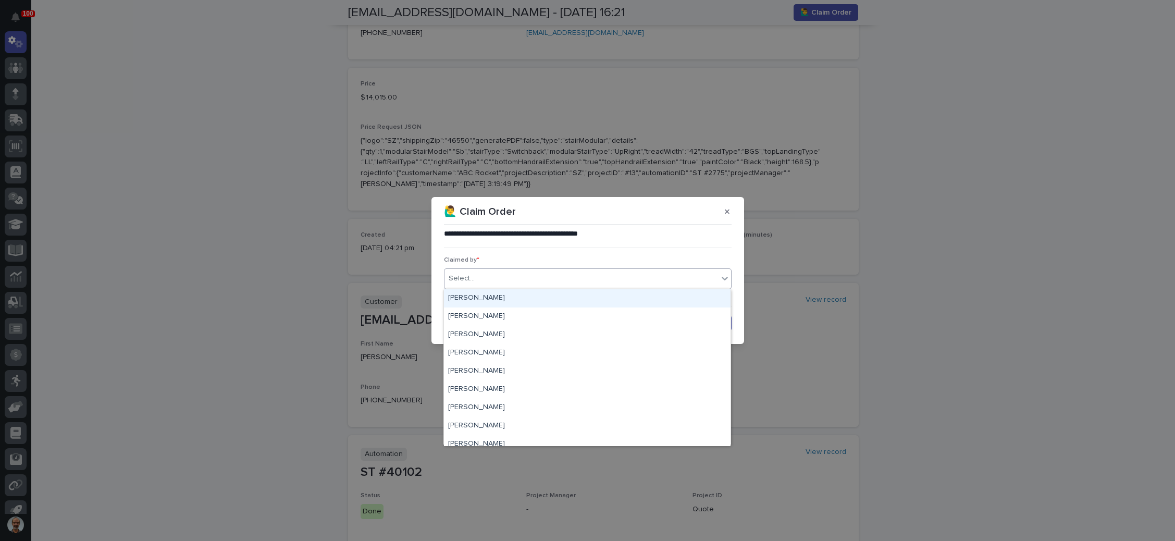
click at [574, 277] on div "Select..." at bounding box center [582, 278] width 274 height 17
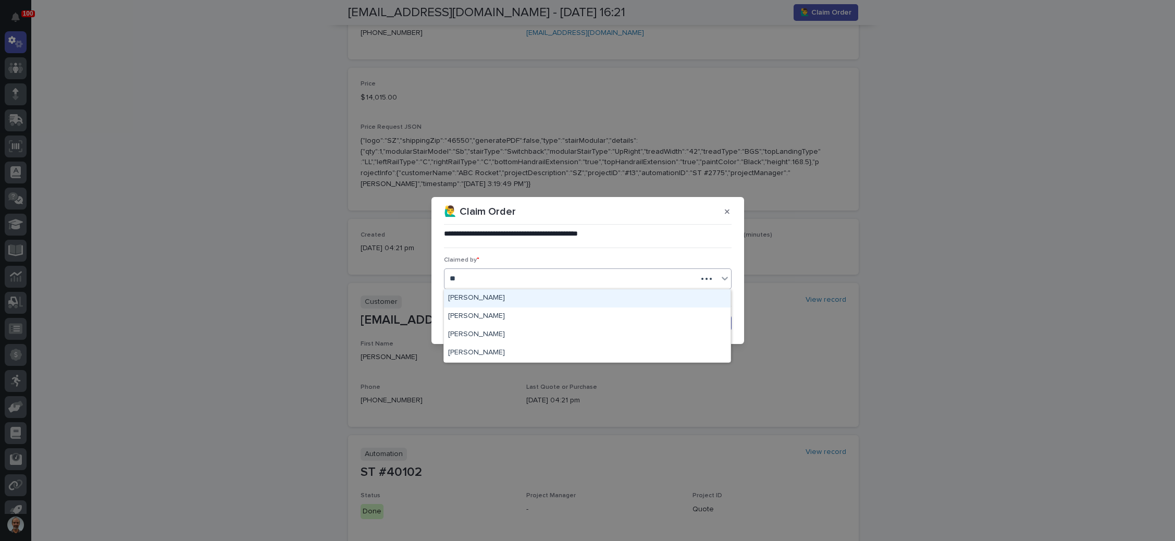
type input "***"
click at [516, 301] on div "[PERSON_NAME]" at bounding box center [587, 298] width 287 height 18
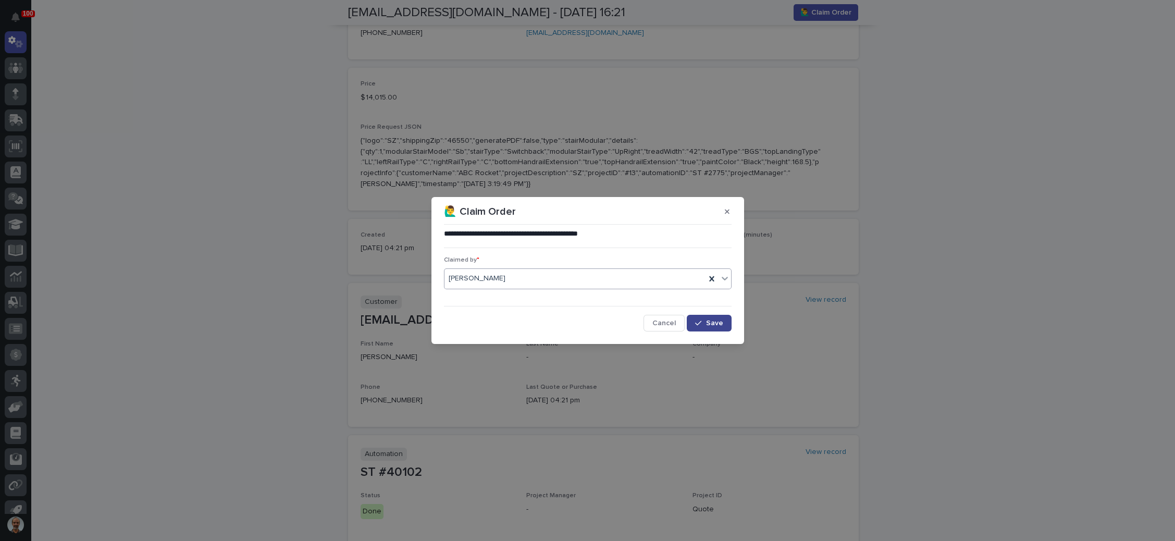
click at [704, 324] on div "button" at bounding box center [700, 322] width 10 height 7
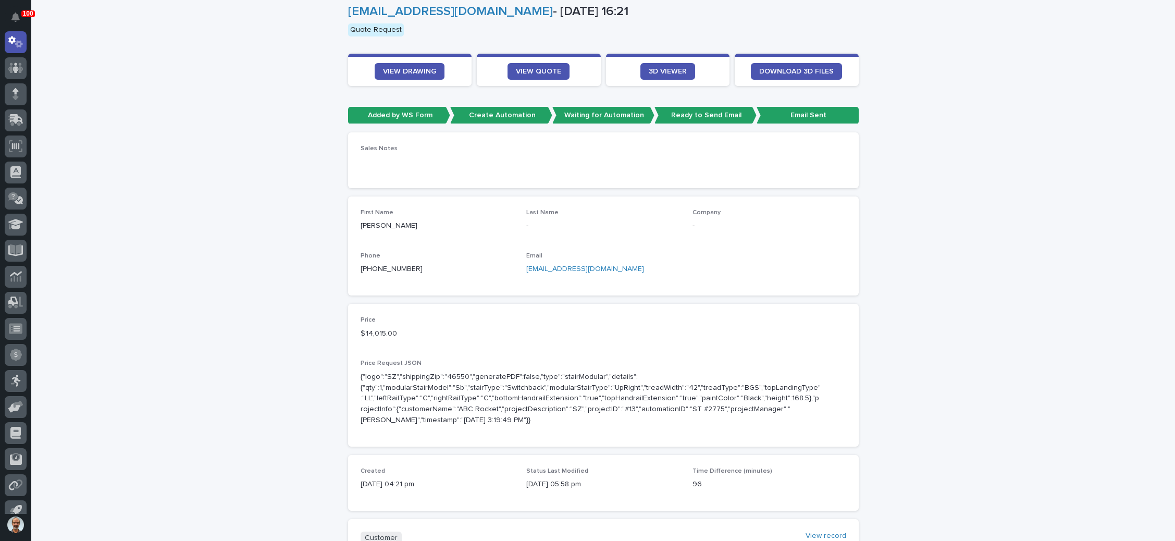
scroll to position [0, 0]
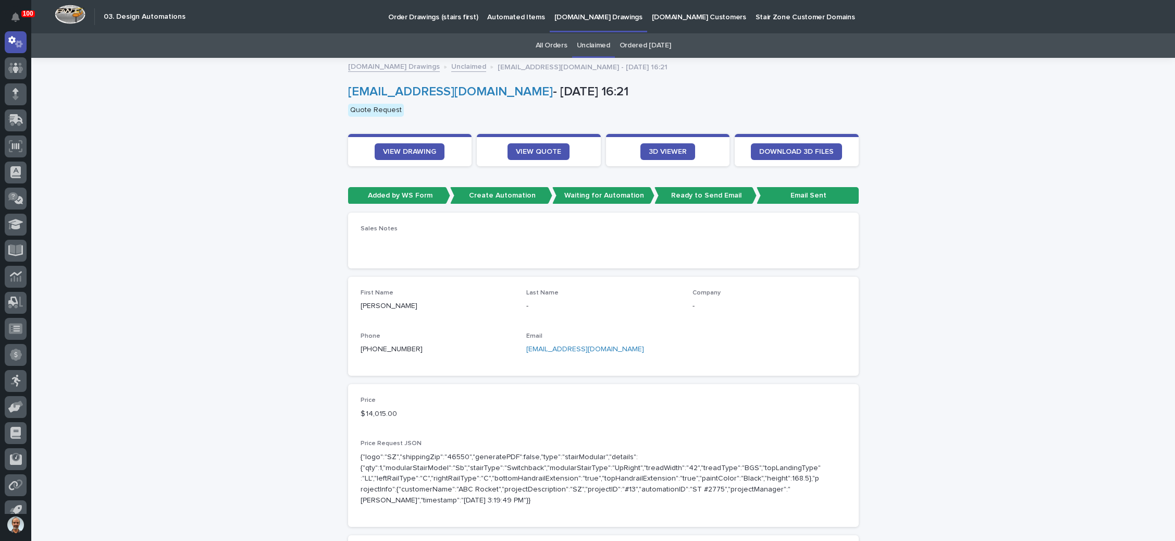
click at [593, 40] on link "Unclaimed" at bounding box center [593, 45] width 33 height 24
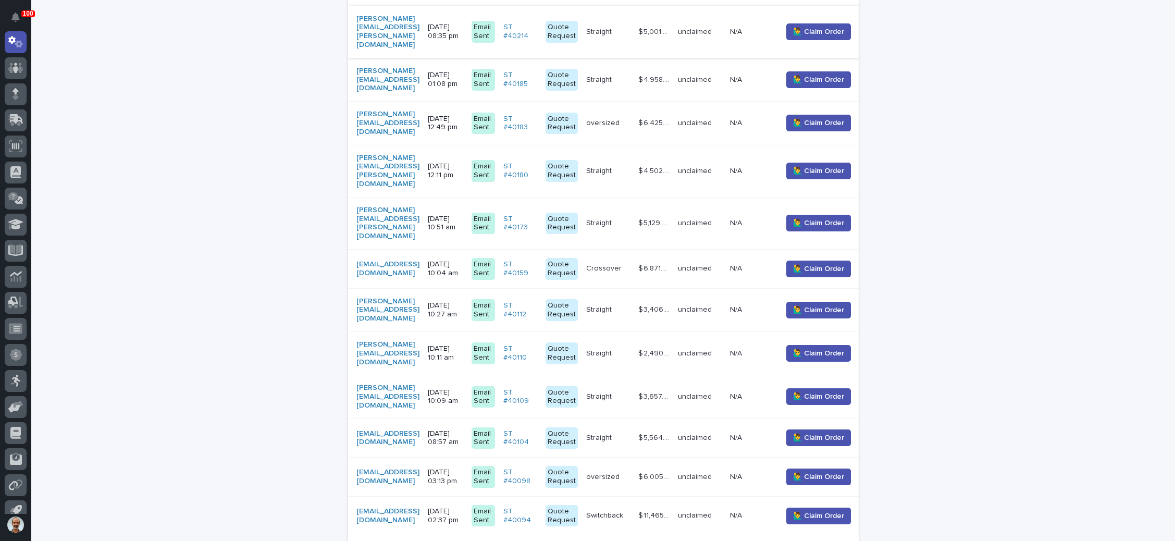
scroll to position [391, 0]
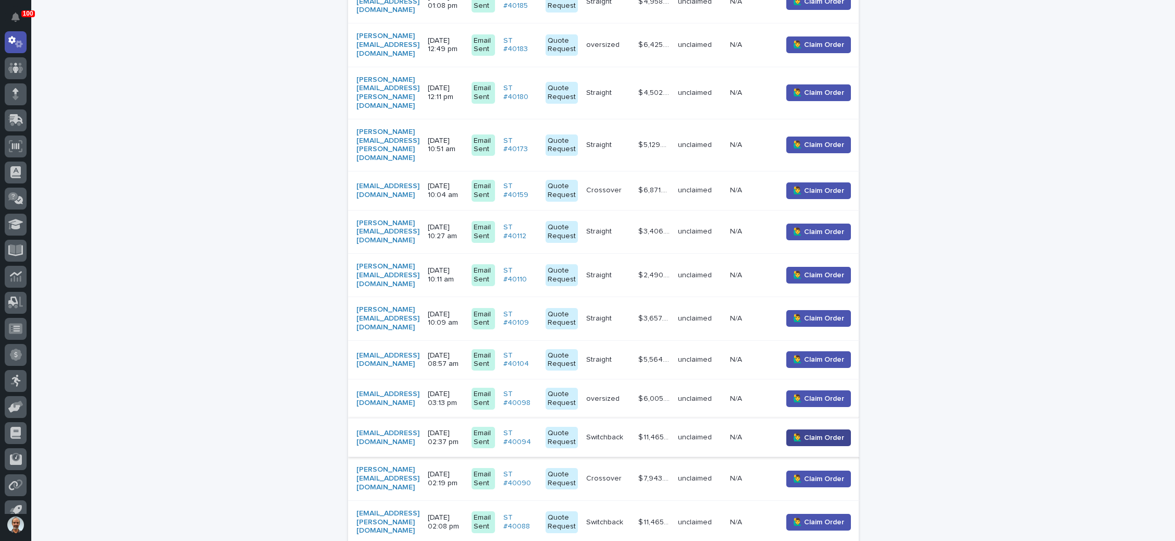
click at [835, 433] on span "🙋‍♂️ Claim Order" at bounding box center [818, 438] width 51 height 10
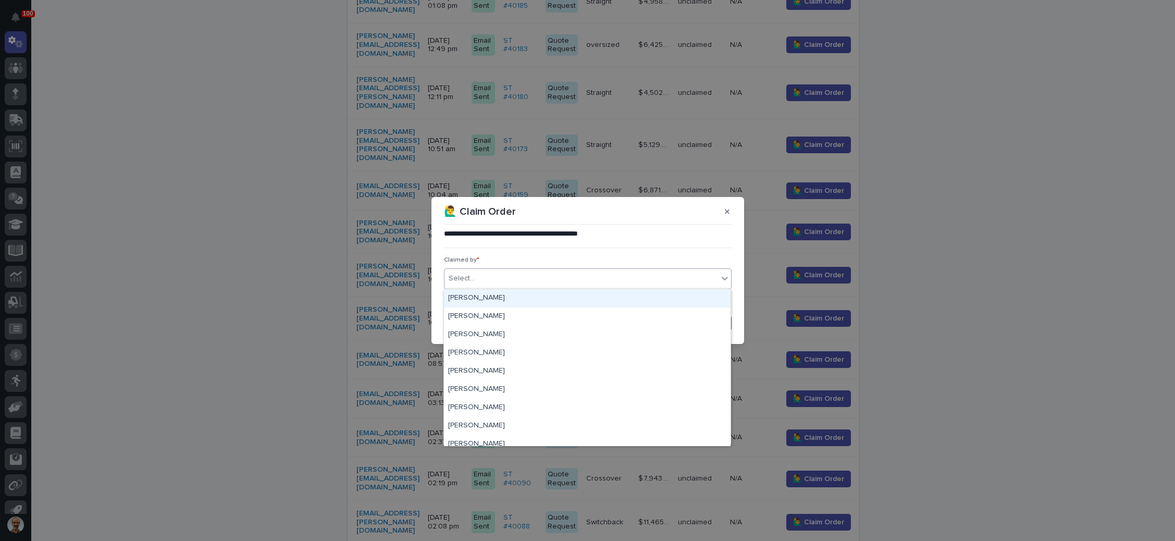
click at [608, 281] on div "Select..." at bounding box center [582, 278] width 274 height 17
type input "**"
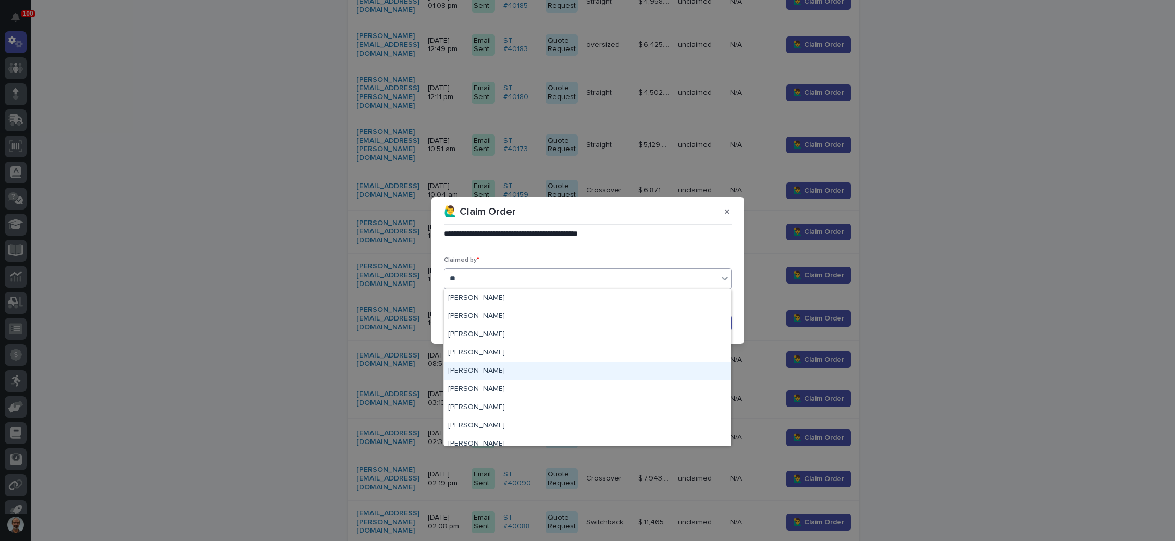
click at [504, 368] on div "[PERSON_NAME]" at bounding box center [587, 371] width 287 height 18
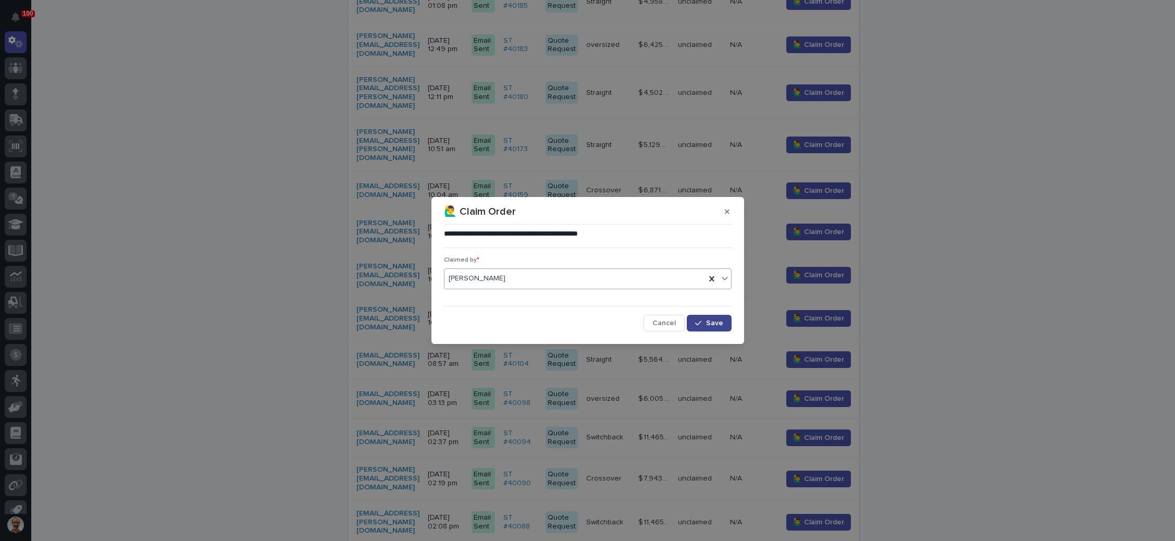
click at [709, 319] on span "Save" at bounding box center [714, 322] width 17 height 7
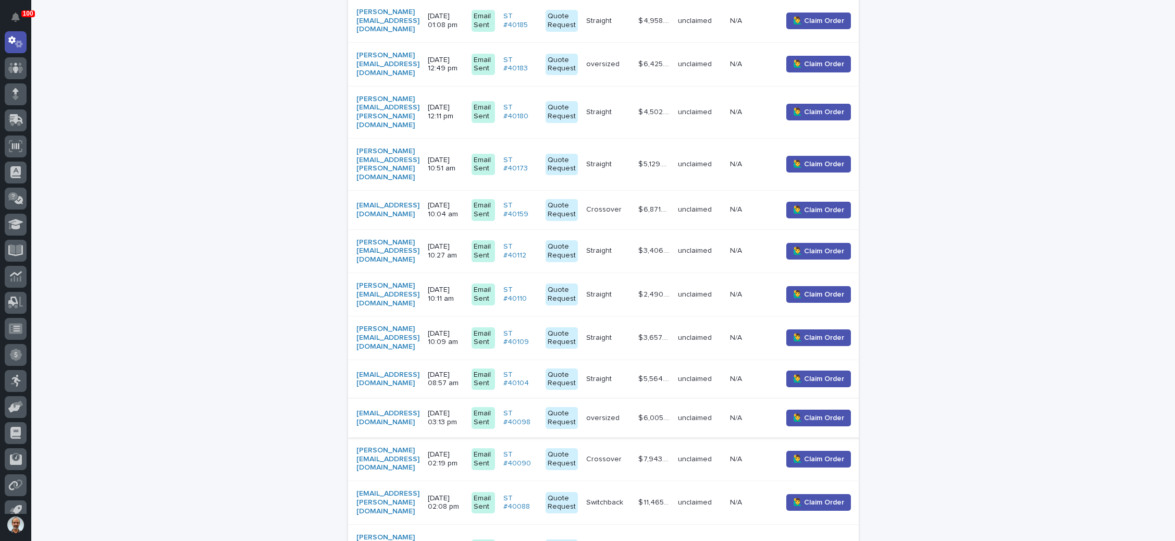
scroll to position [450, 0]
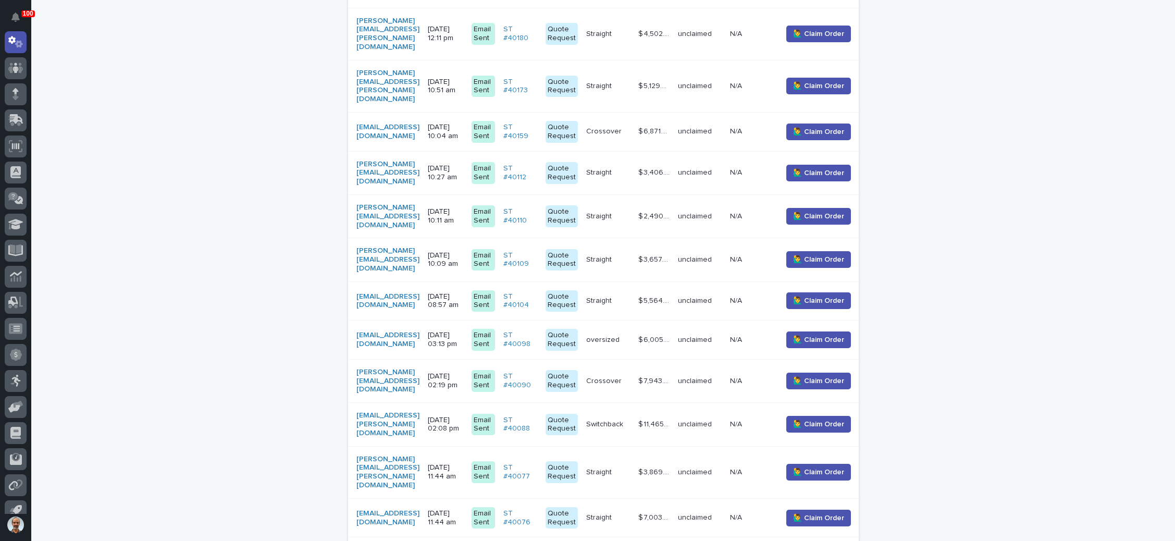
click at [625, 418] on p "Switchback" at bounding box center [605, 423] width 39 height 11
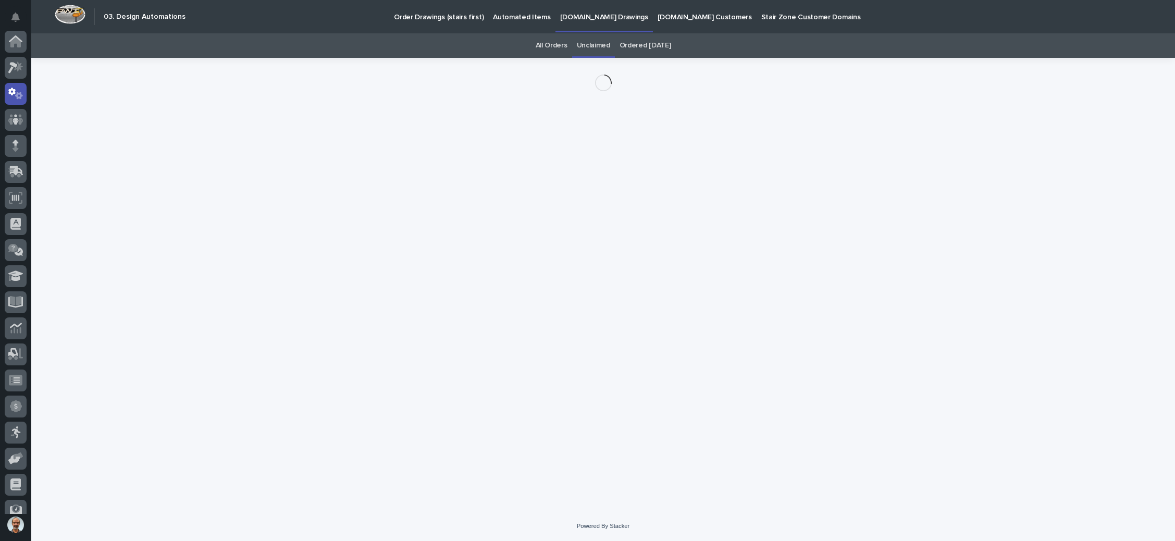
scroll to position [52, 0]
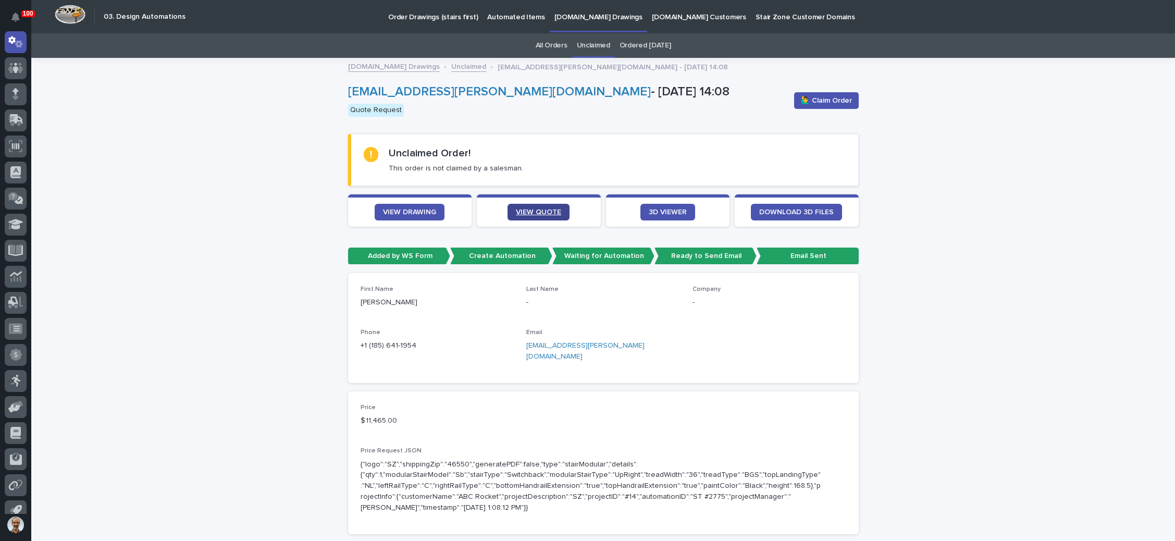
click at [535, 210] on span "VIEW QUOTE" at bounding box center [538, 211] width 45 height 7
click at [411, 208] on span "VIEW DRAWING" at bounding box center [409, 211] width 53 height 7
click at [831, 100] on span "🙋‍♂️ Claim Order" at bounding box center [826, 100] width 51 height 10
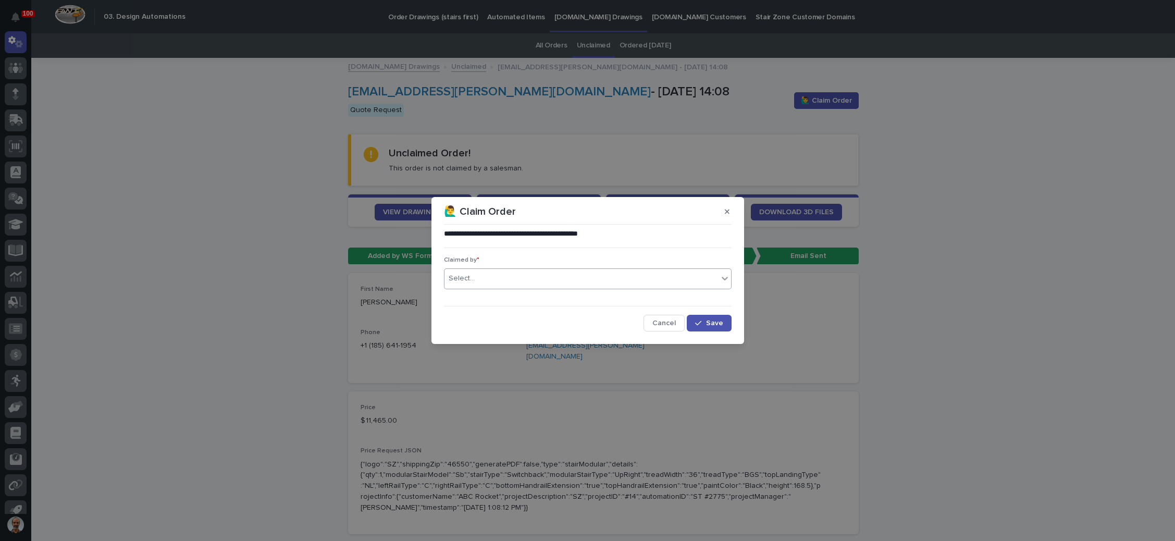
click at [538, 279] on div "Select..." at bounding box center [582, 278] width 274 height 17
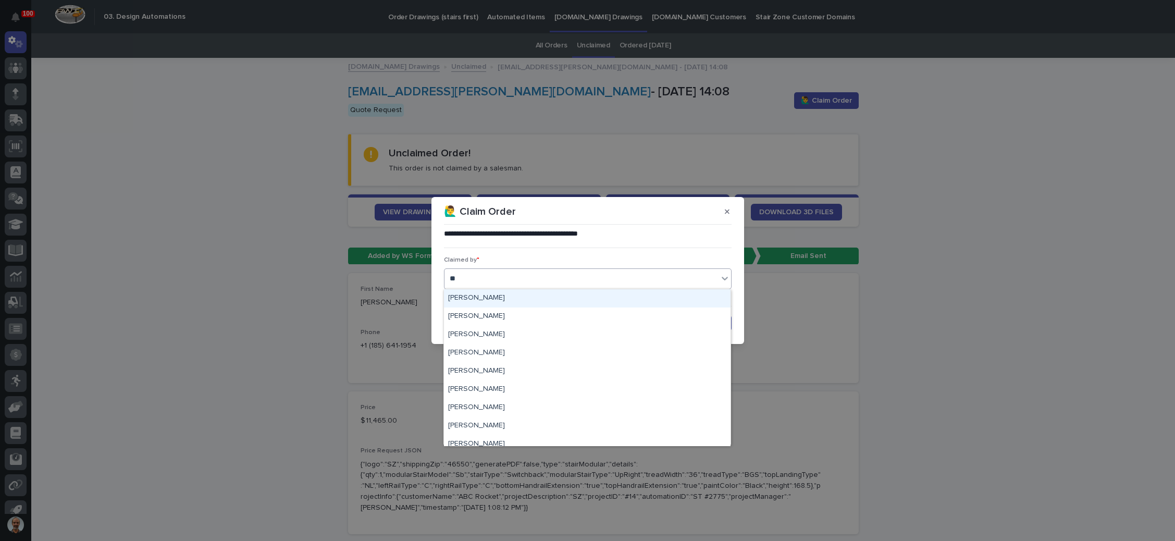
type input "***"
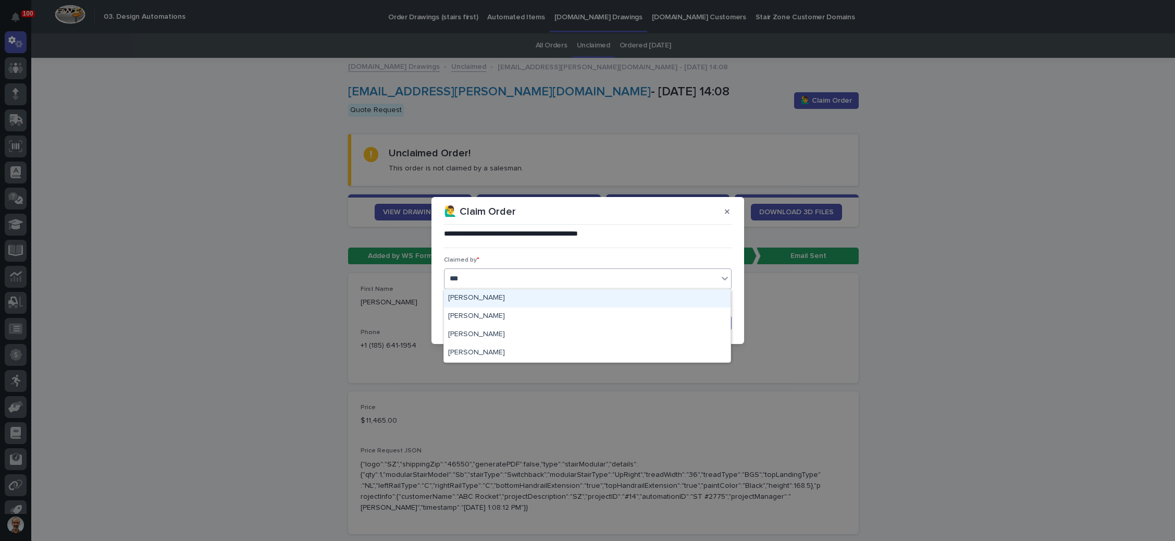
click at [512, 299] on div "[PERSON_NAME]" at bounding box center [587, 298] width 287 height 18
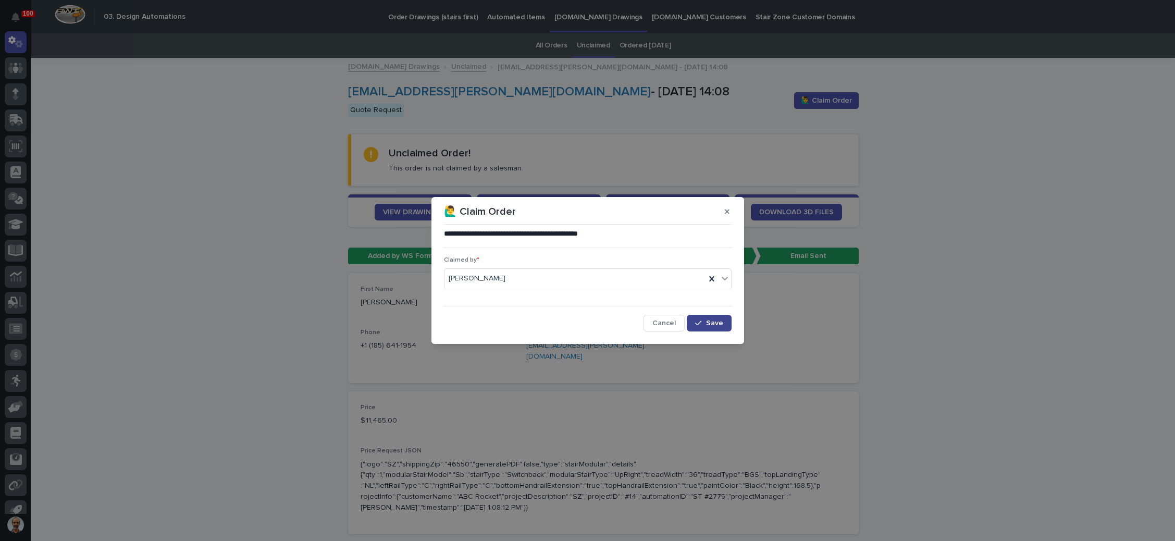
click at [711, 323] on span "Save" at bounding box center [714, 322] width 17 height 7
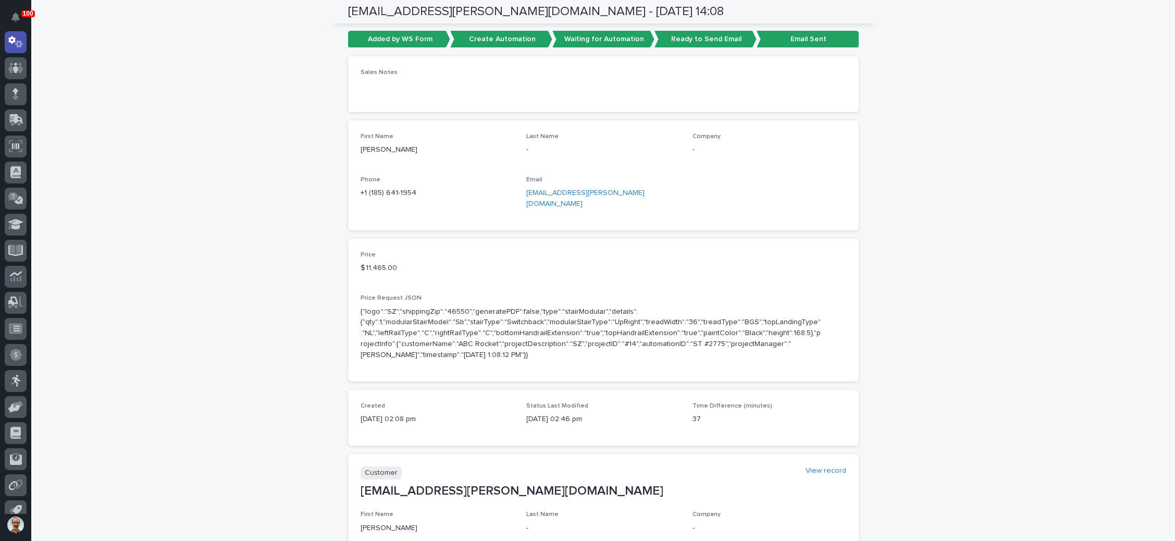
scroll to position [78, 0]
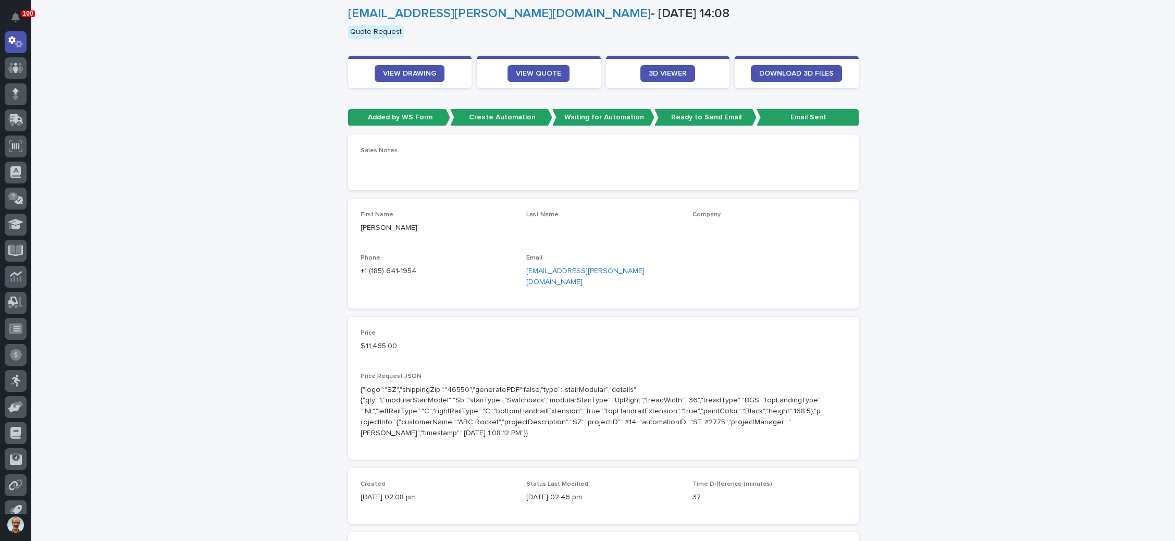
click at [571, 267] on link "bprzybylski@ringland.com" at bounding box center [585, 276] width 118 height 18
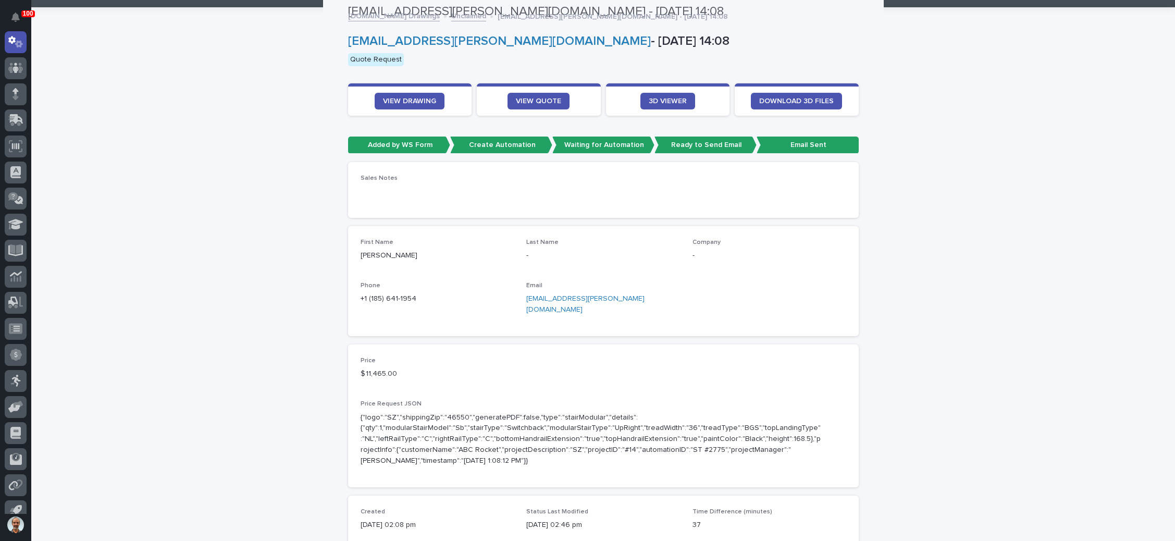
scroll to position [0, 0]
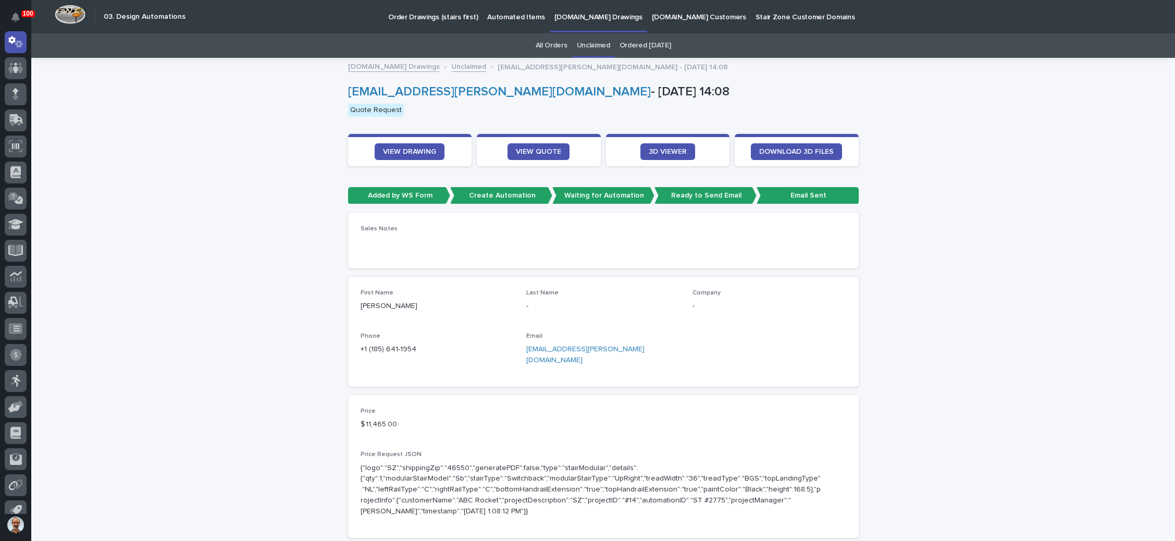
click at [590, 44] on link "Unclaimed" at bounding box center [593, 45] width 33 height 24
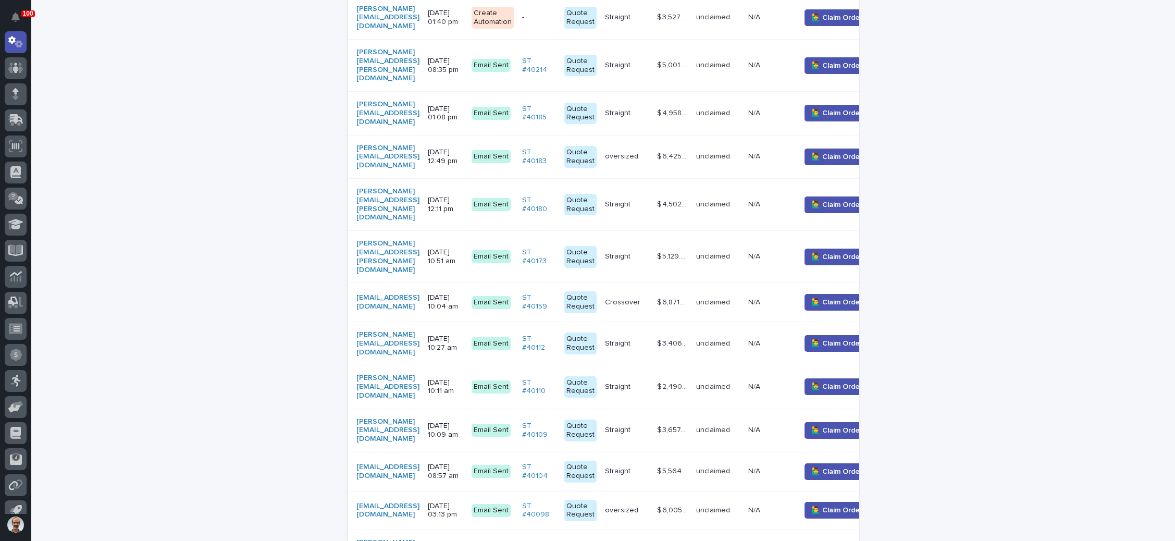
scroll to position [313, 0]
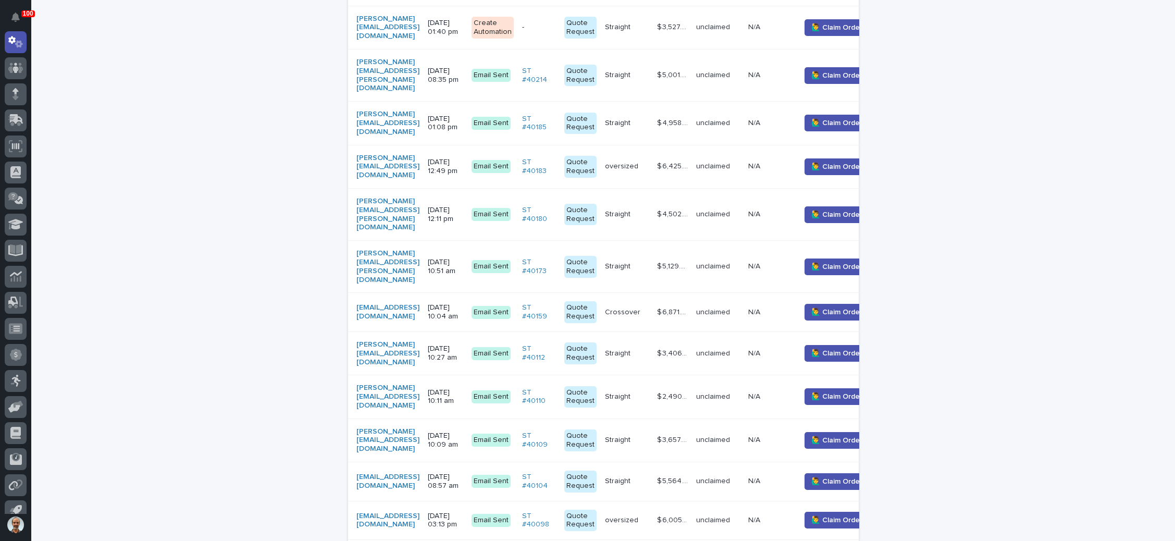
click at [420, 154] on div "dan@scoppaarch.com" at bounding box center [387, 167] width 63 height 26
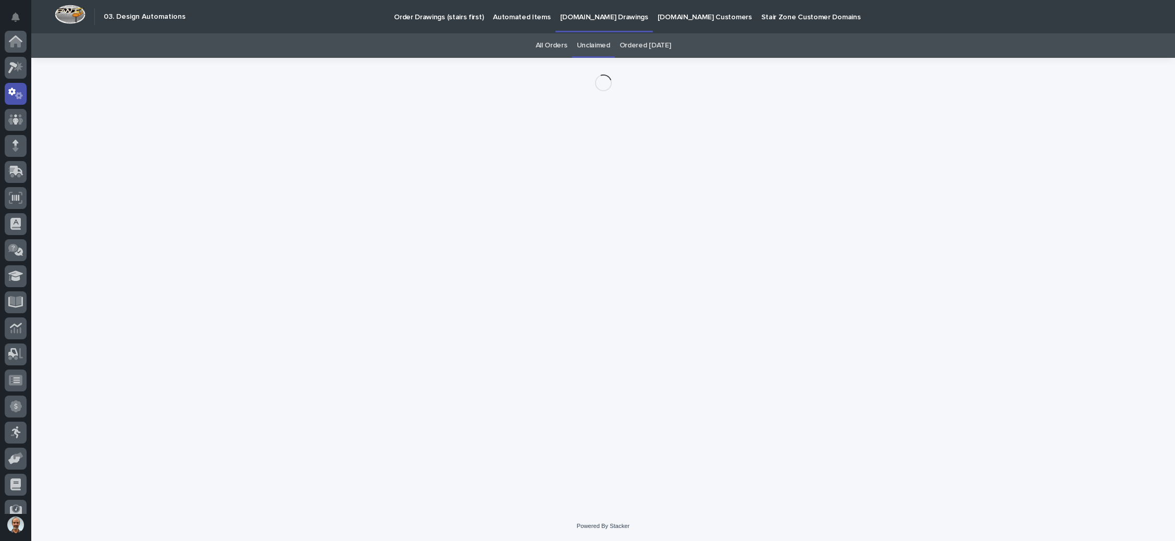
scroll to position [52, 0]
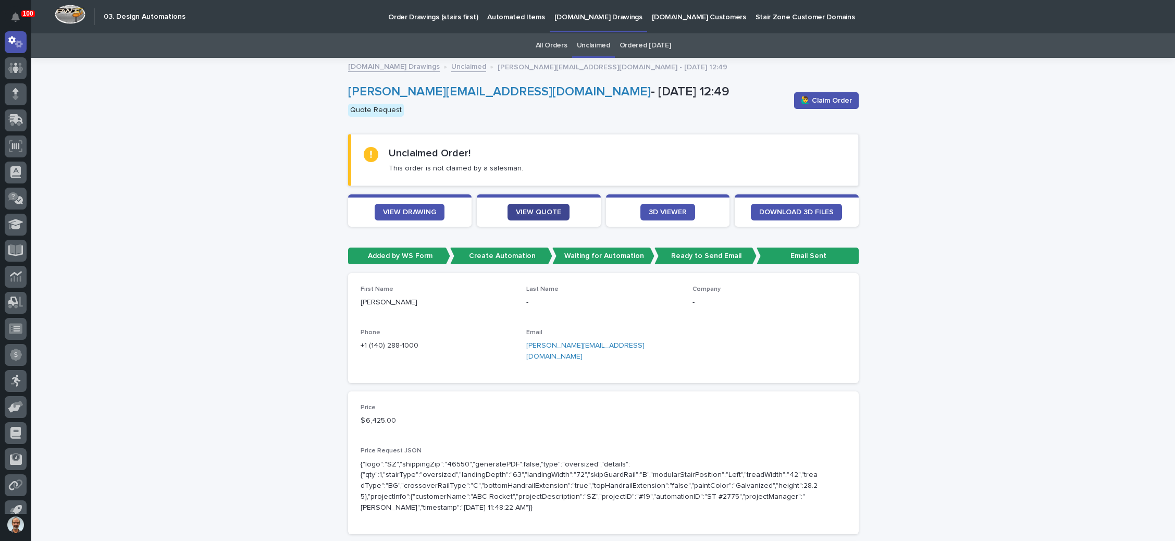
click at [525, 204] on link "VIEW QUOTE" at bounding box center [539, 212] width 62 height 17
click at [390, 206] on link "VIEW DRAWING" at bounding box center [410, 212] width 70 height 17
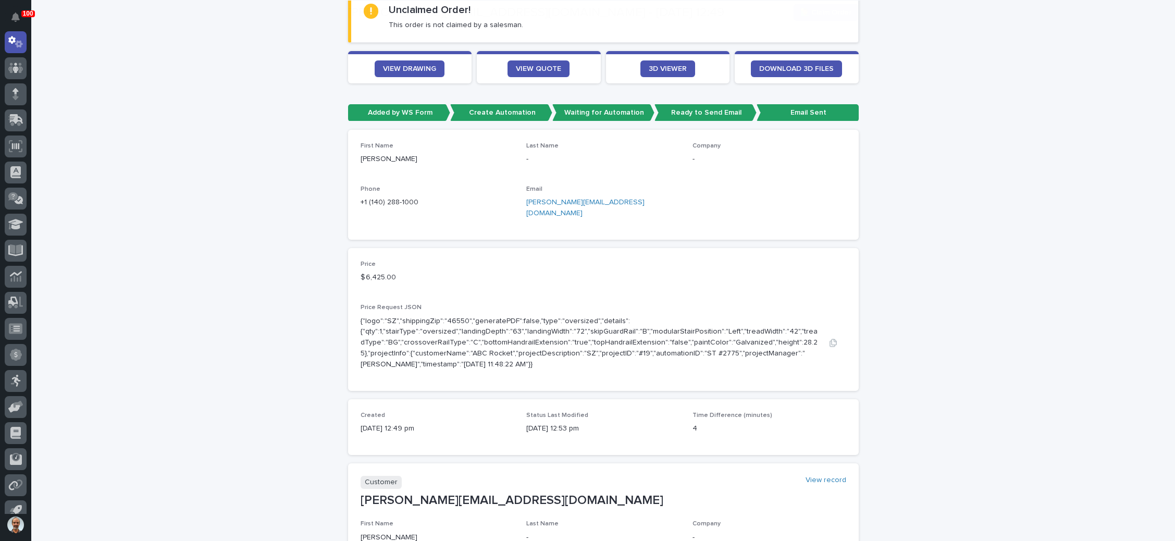
scroll to position [156, 0]
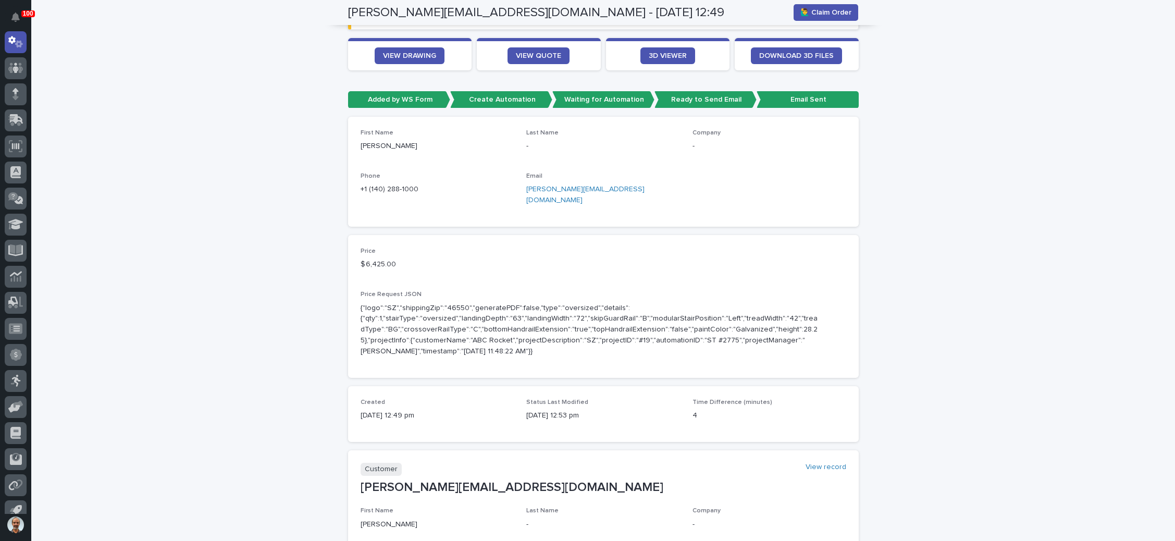
click at [566, 186] on link "dan@scoppaarch.com" at bounding box center [585, 195] width 118 height 18
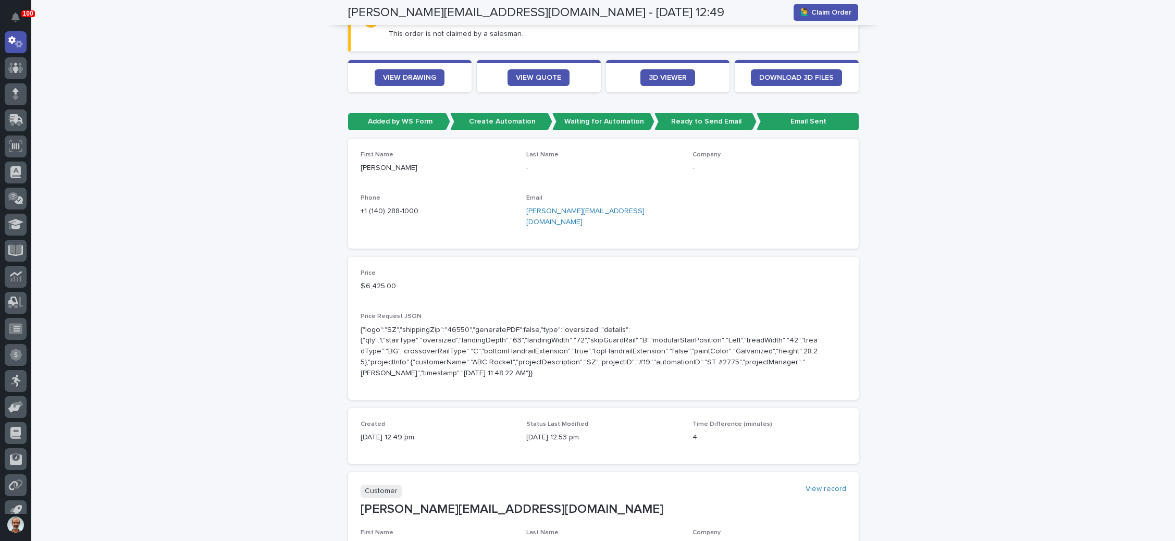
scroll to position [78, 0]
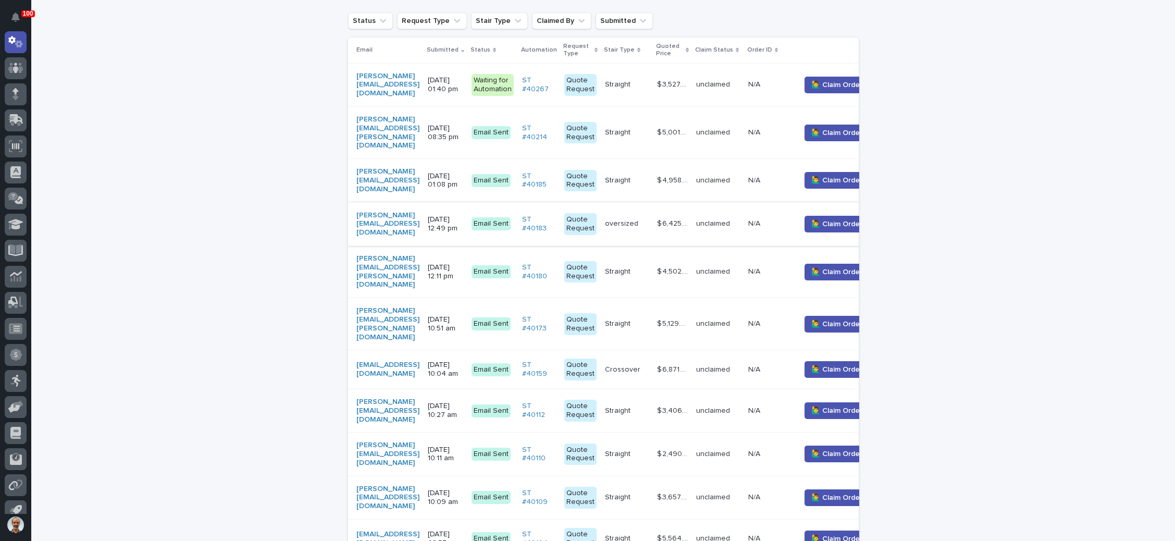
scroll to position [267, 0]
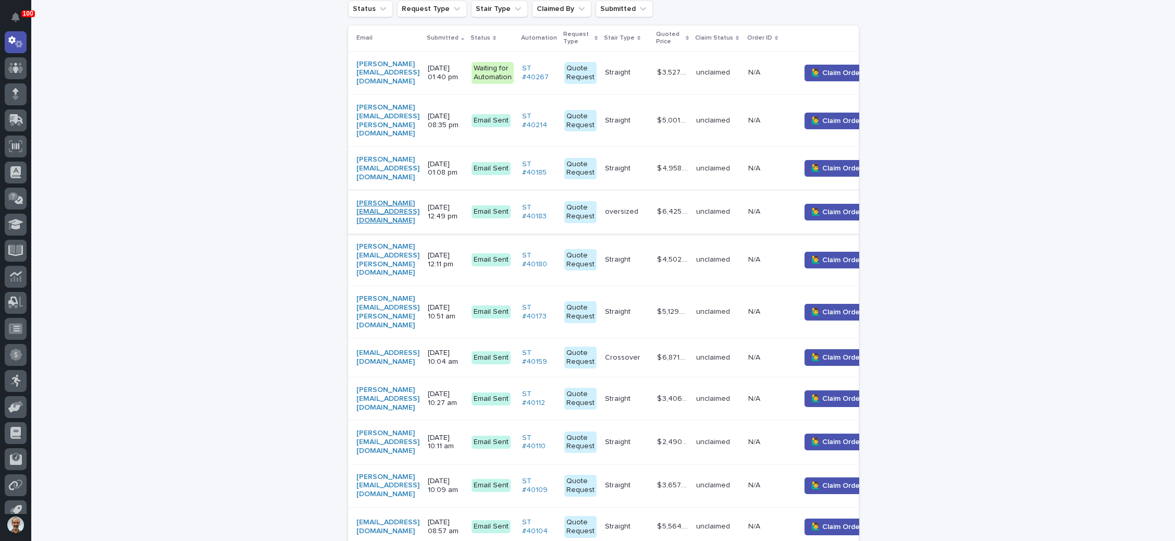
click at [397, 199] on link "dan@scoppaarch.com" at bounding box center [387, 212] width 63 height 26
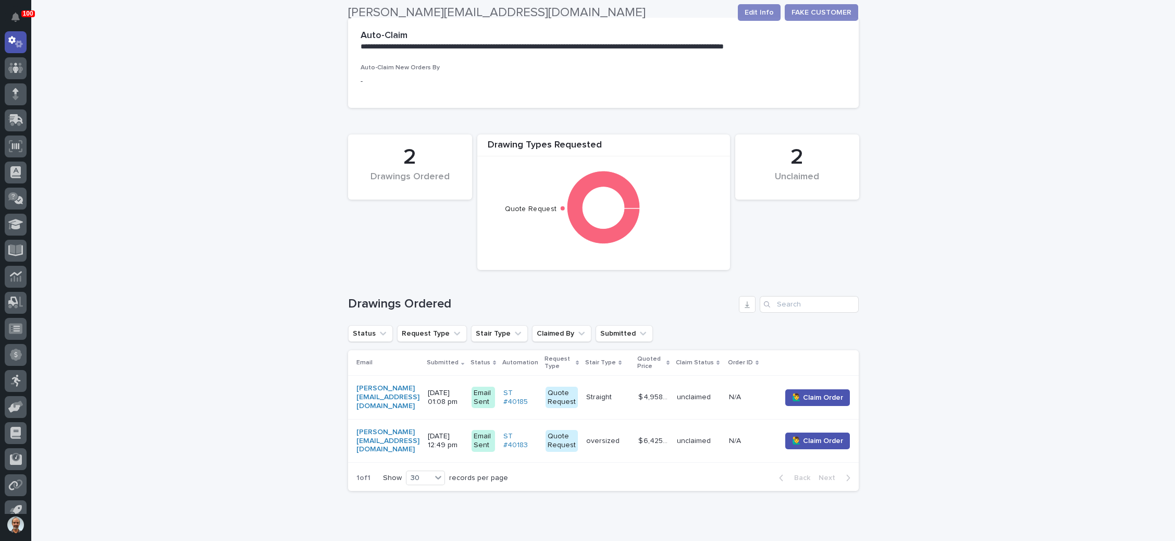
scroll to position [265, 0]
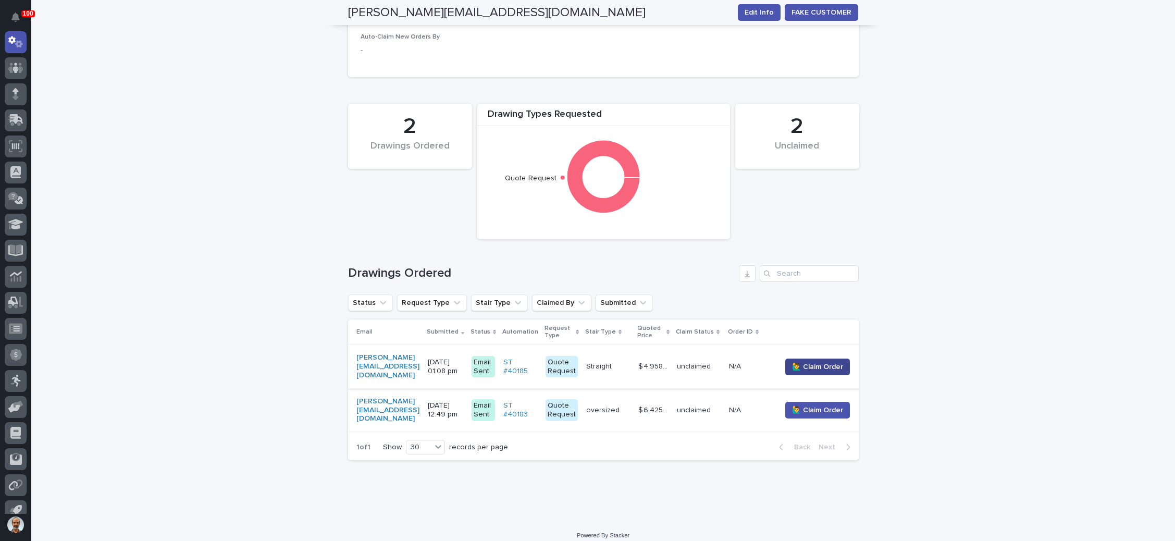
click at [820, 362] on span "🙋‍♂️ Claim Order" at bounding box center [817, 367] width 51 height 10
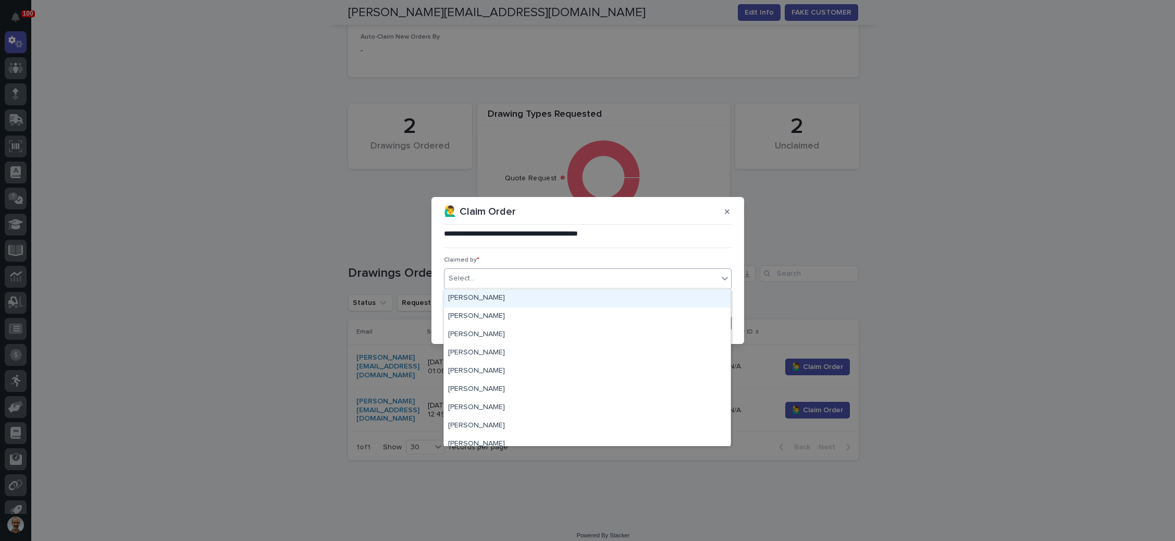
click at [524, 279] on div "Select..." at bounding box center [582, 278] width 274 height 17
type input "***"
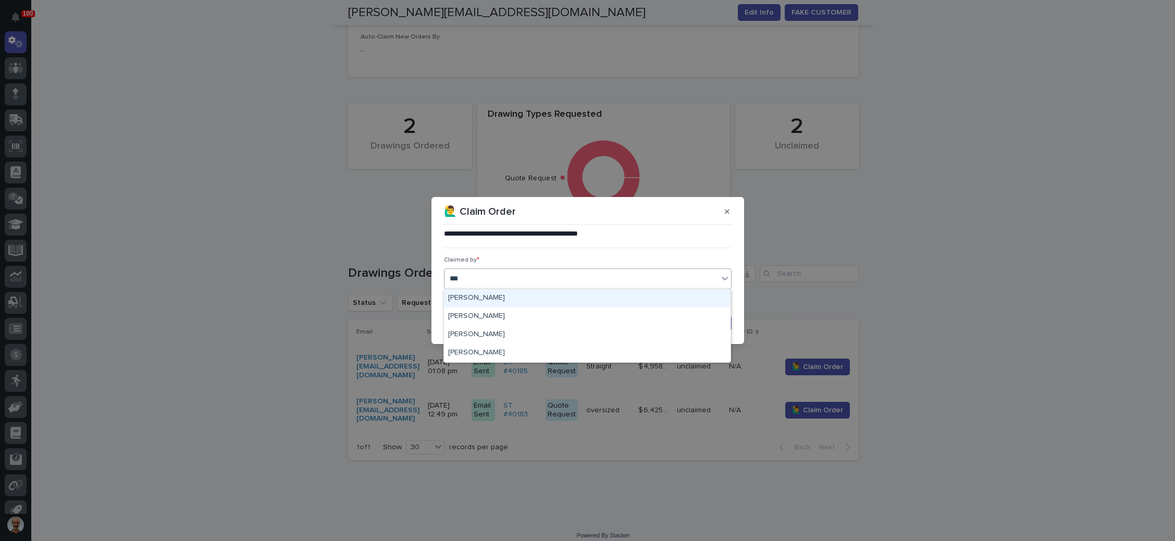
click at [515, 300] on div "[PERSON_NAME]" at bounding box center [587, 298] width 287 height 18
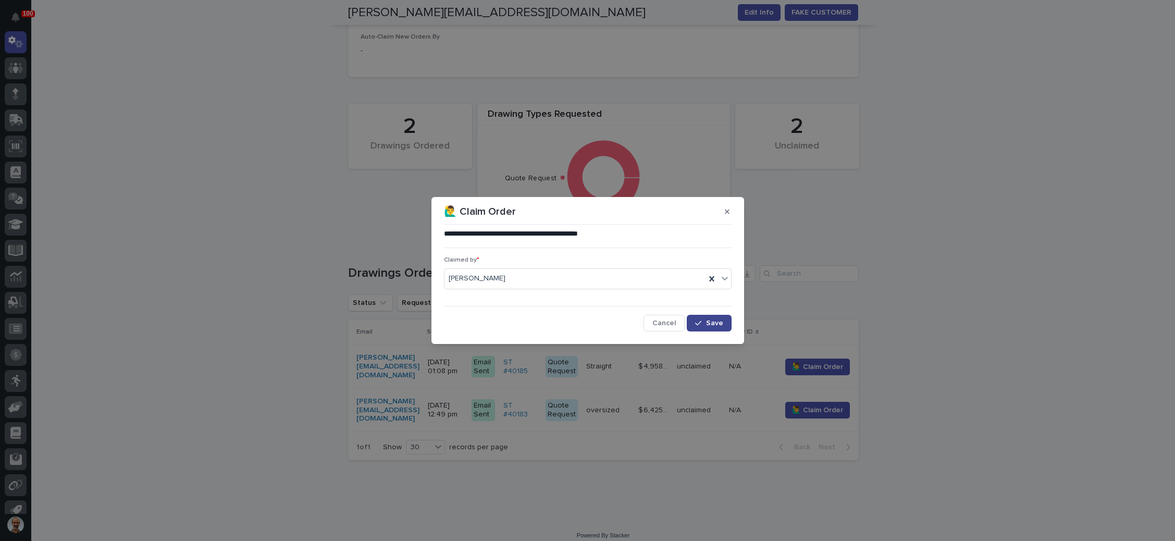
click at [701, 319] on icon "button" at bounding box center [698, 322] width 6 height 7
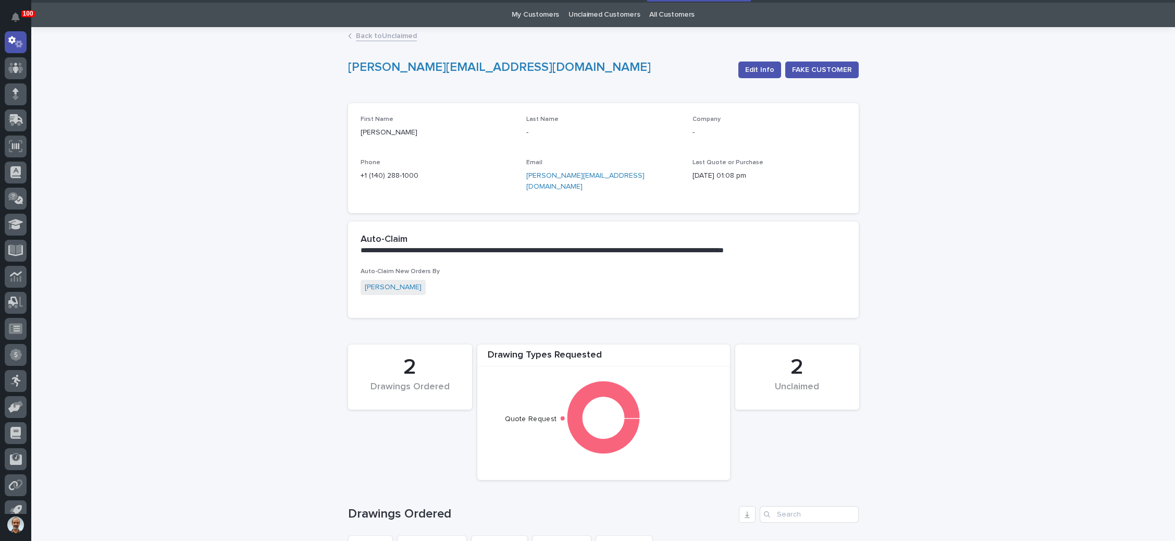
scroll to position [0, 0]
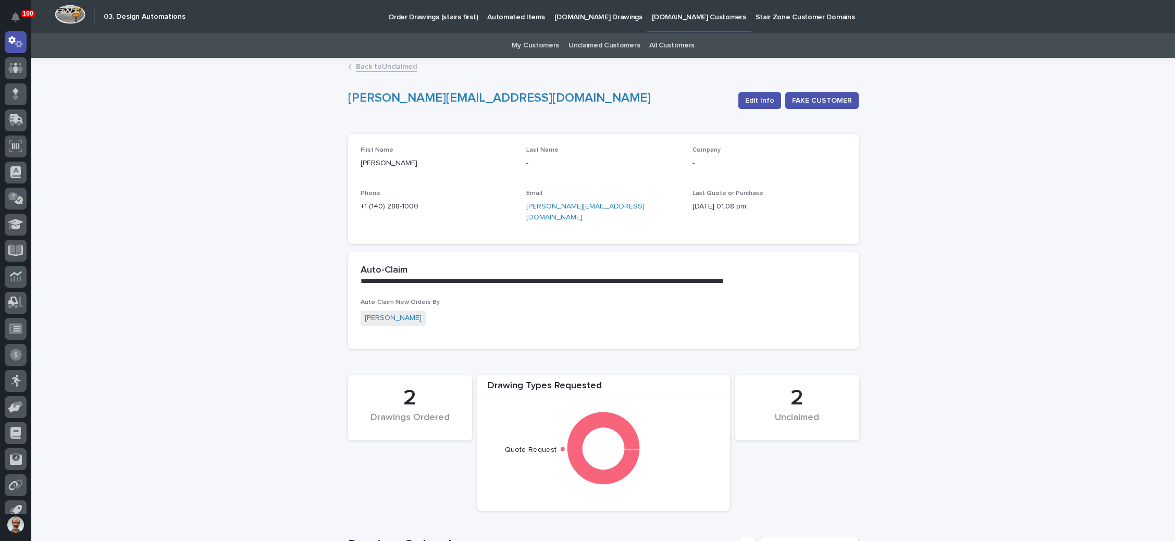
click at [607, 43] on link "Unclaimed Customers" at bounding box center [604, 45] width 71 height 24
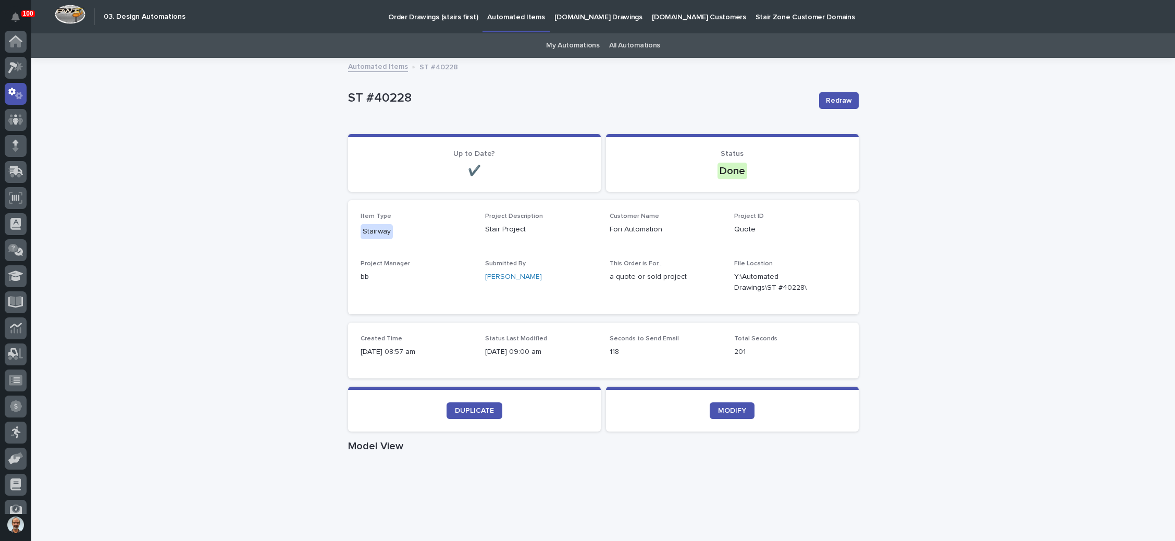
scroll to position [52, 0]
click at [591, 15] on p "StairZone.com Drawings" at bounding box center [598, 11] width 88 height 22
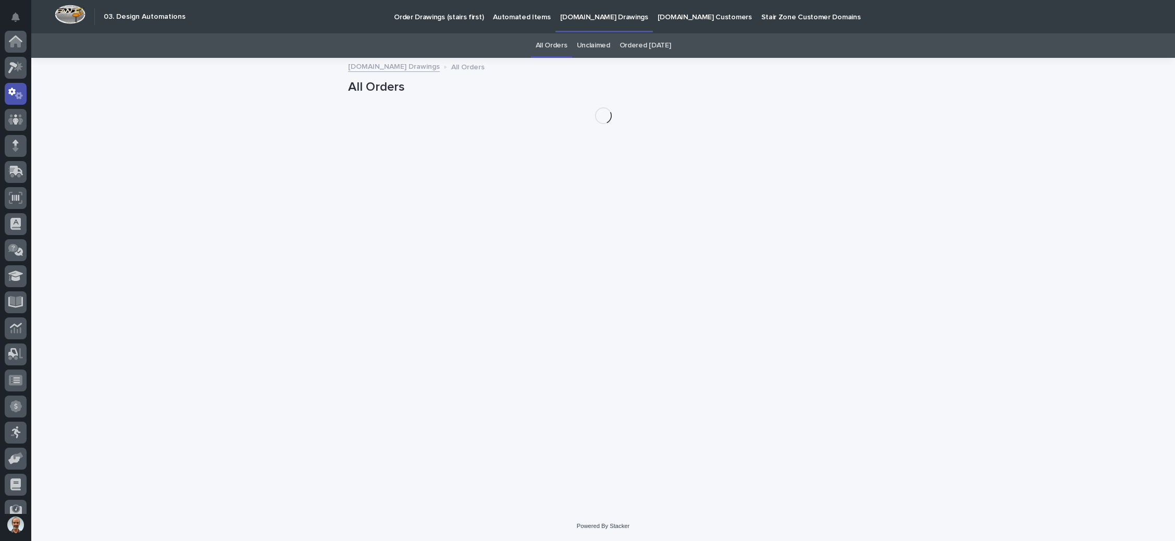
scroll to position [52, 0]
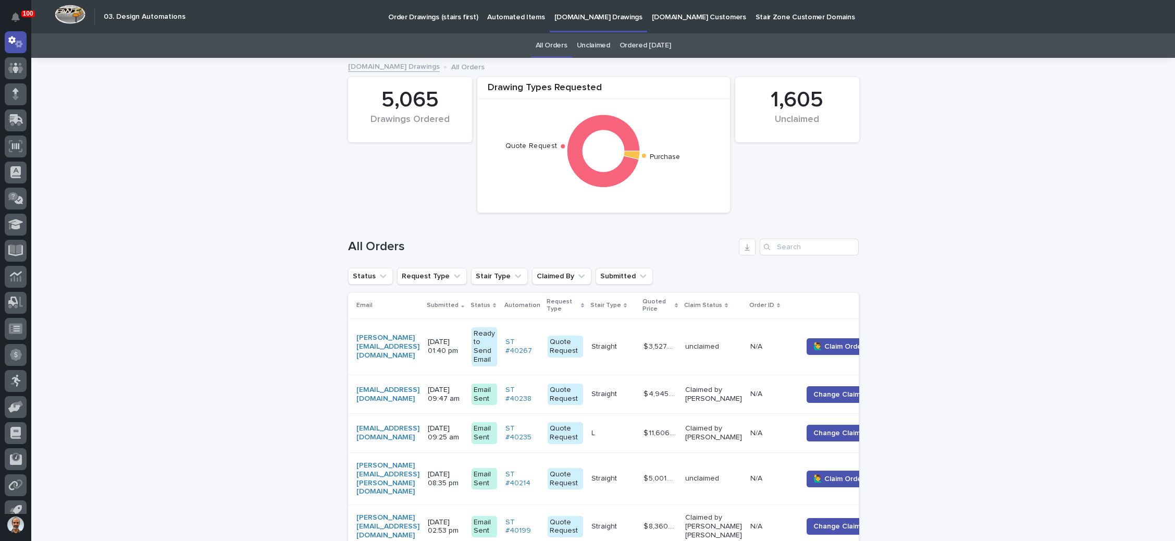
click at [595, 44] on link "Unclaimed" at bounding box center [593, 45] width 33 height 24
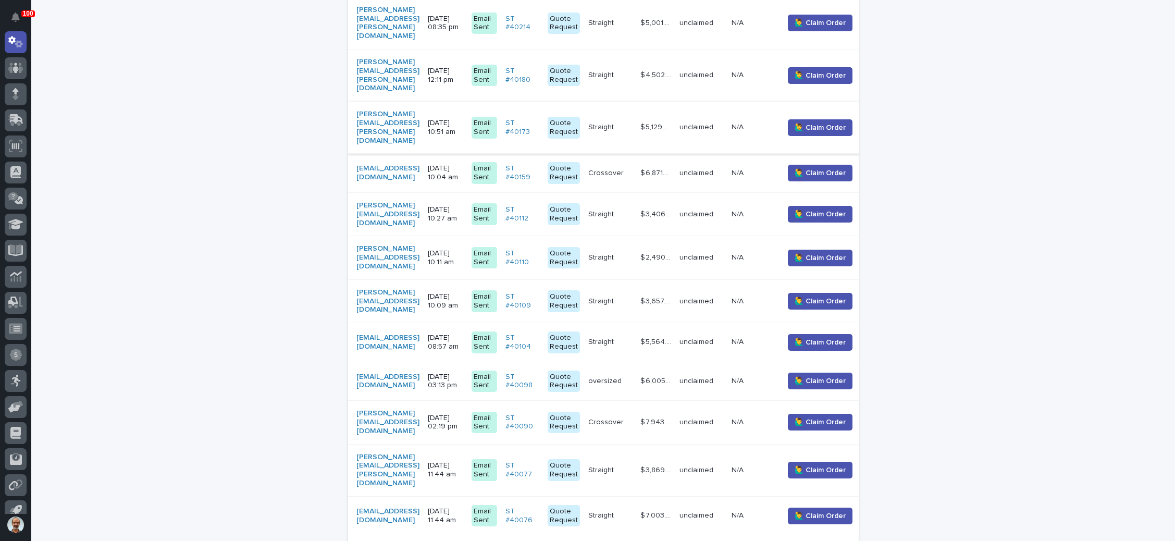
scroll to position [391, 0]
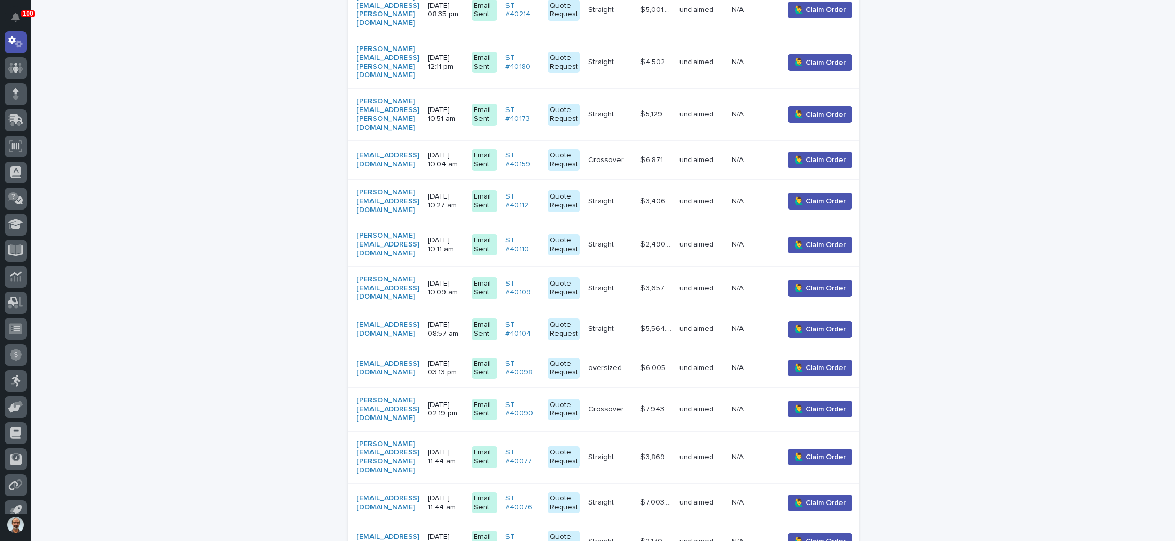
click at [463, 151] on p "08/11/2025 10:04 am" at bounding box center [445, 160] width 35 height 18
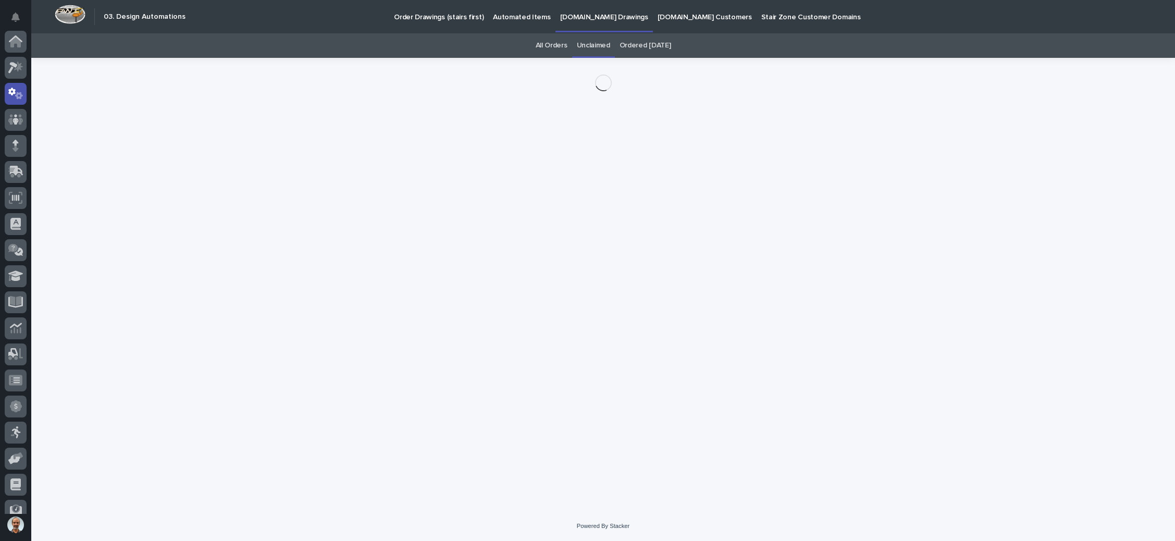
scroll to position [52, 0]
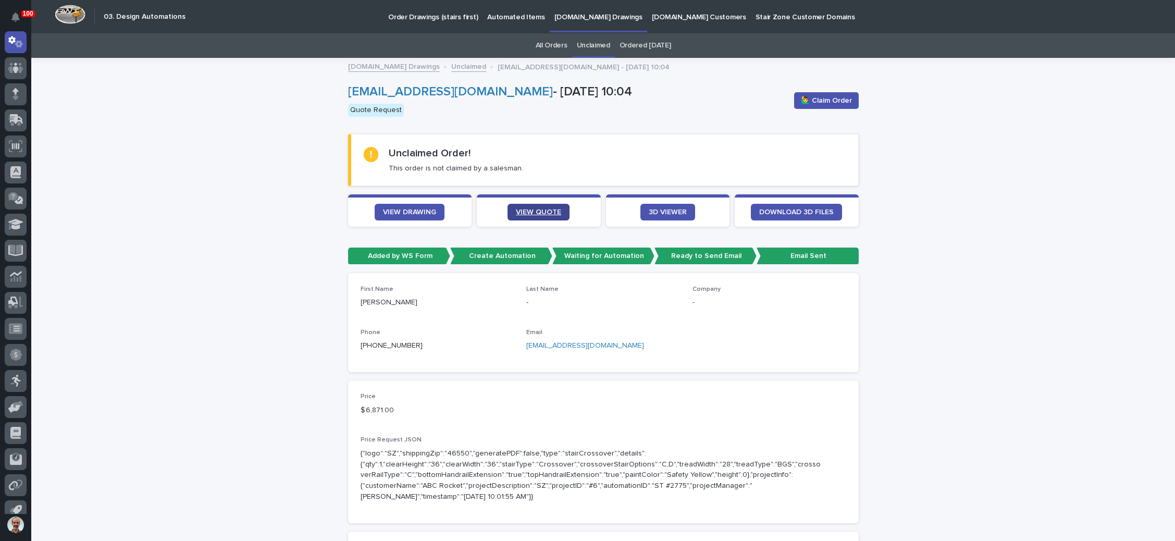
click at [541, 209] on span "VIEW QUOTE" at bounding box center [538, 211] width 45 height 7
click at [555, 342] on link "wokacox380@cotasen.com" at bounding box center [585, 345] width 118 height 7
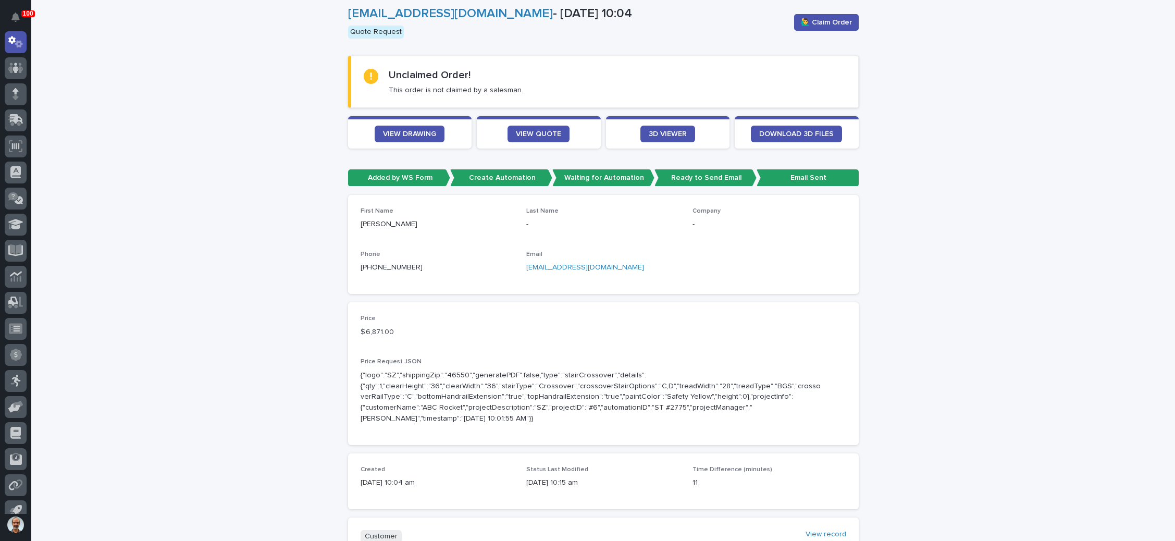
scroll to position [0, 0]
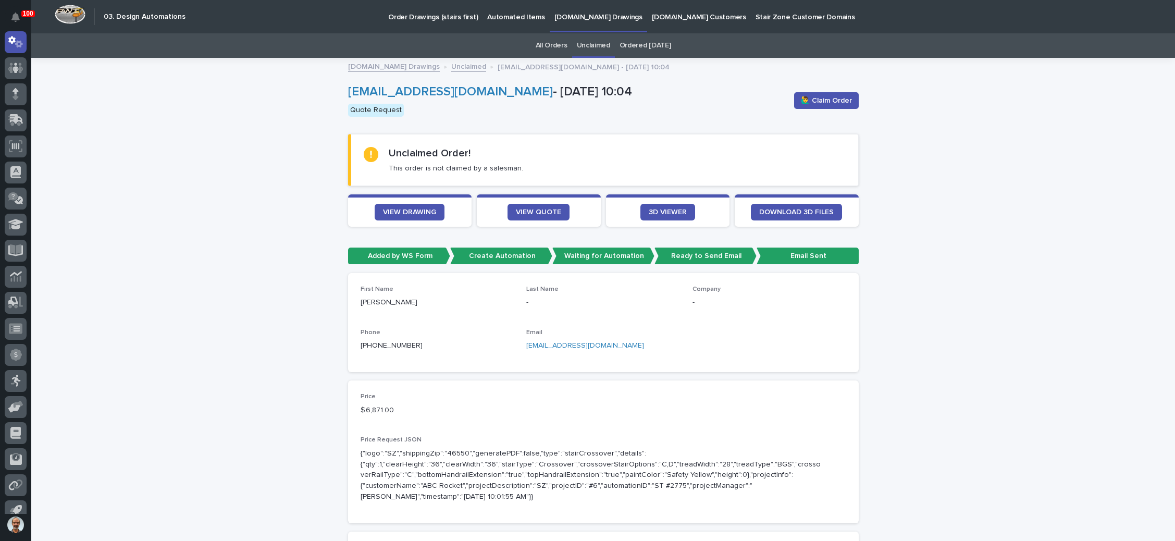
click at [810, 90] on div "🙋‍♂️ Claim Order" at bounding box center [824, 101] width 69 height 42
click at [807, 99] on span "🙋‍♂️ Claim Order" at bounding box center [826, 100] width 51 height 10
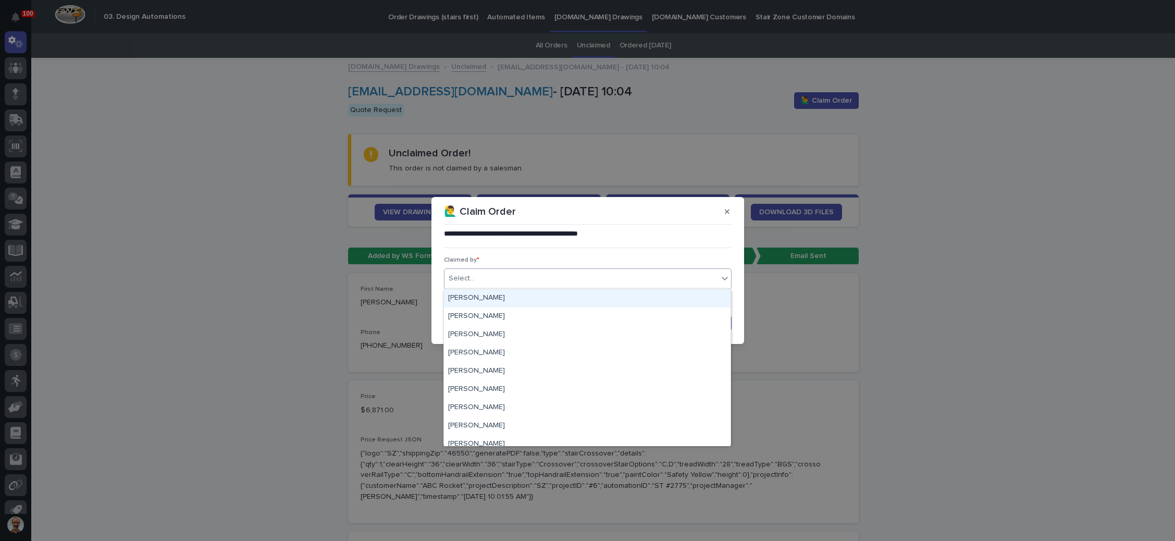
click at [578, 272] on div "Select..." at bounding box center [582, 278] width 274 height 17
type input "***"
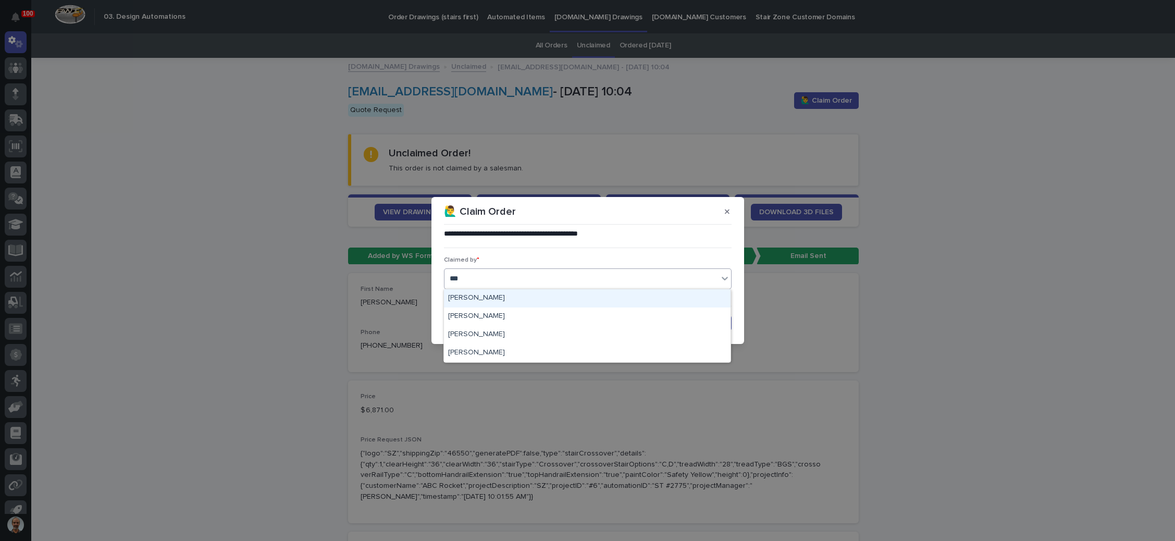
click at [536, 299] on div "[PERSON_NAME]" at bounding box center [587, 298] width 287 height 18
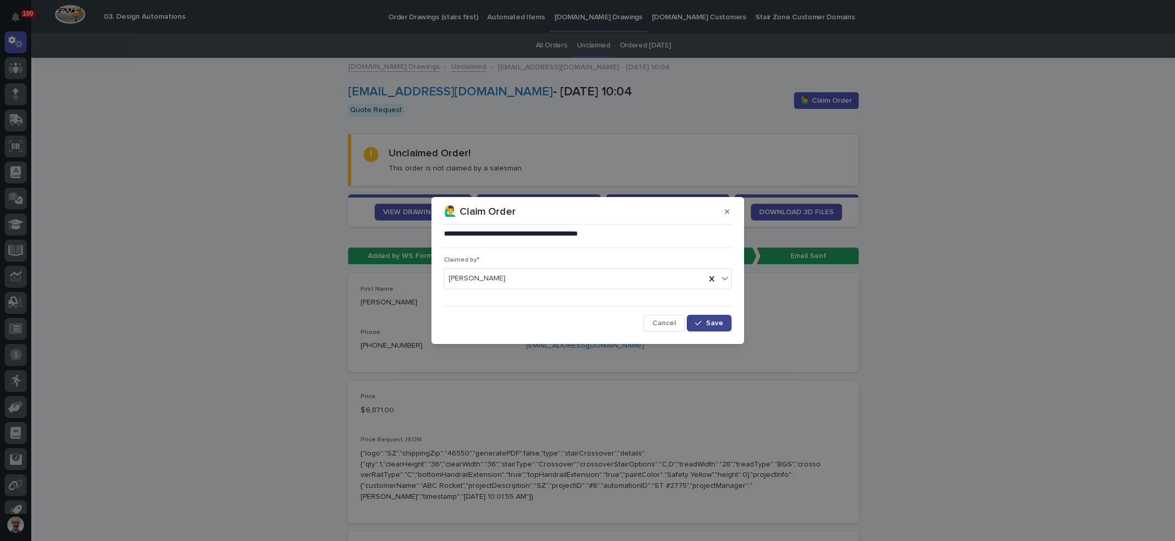
click at [707, 325] on span "Save" at bounding box center [714, 322] width 17 height 7
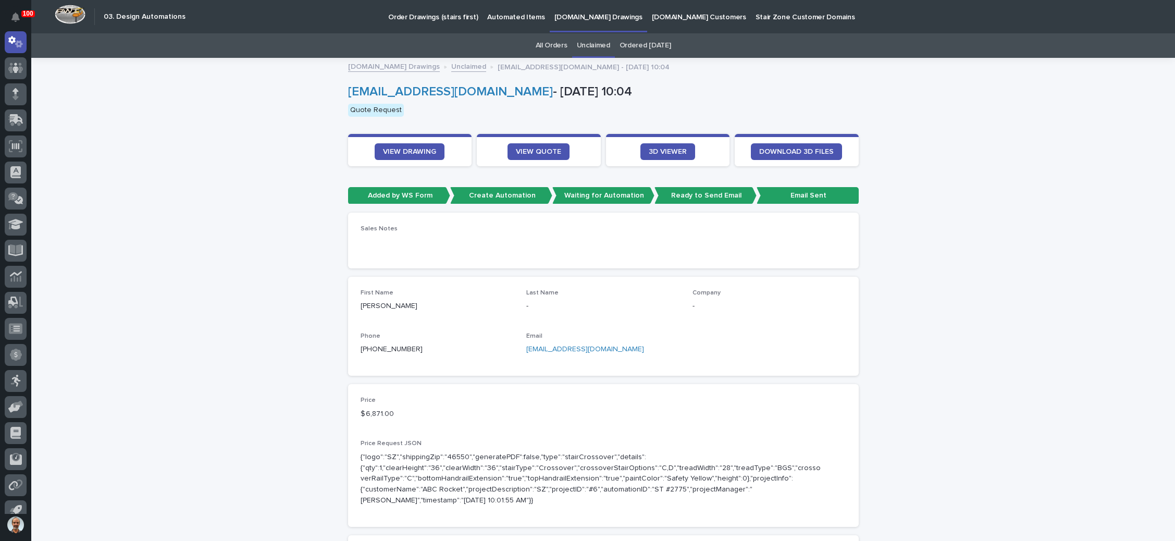
click at [451, 66] on link "Unclaimed" at bounding box center [468, 66] width 35 height 12
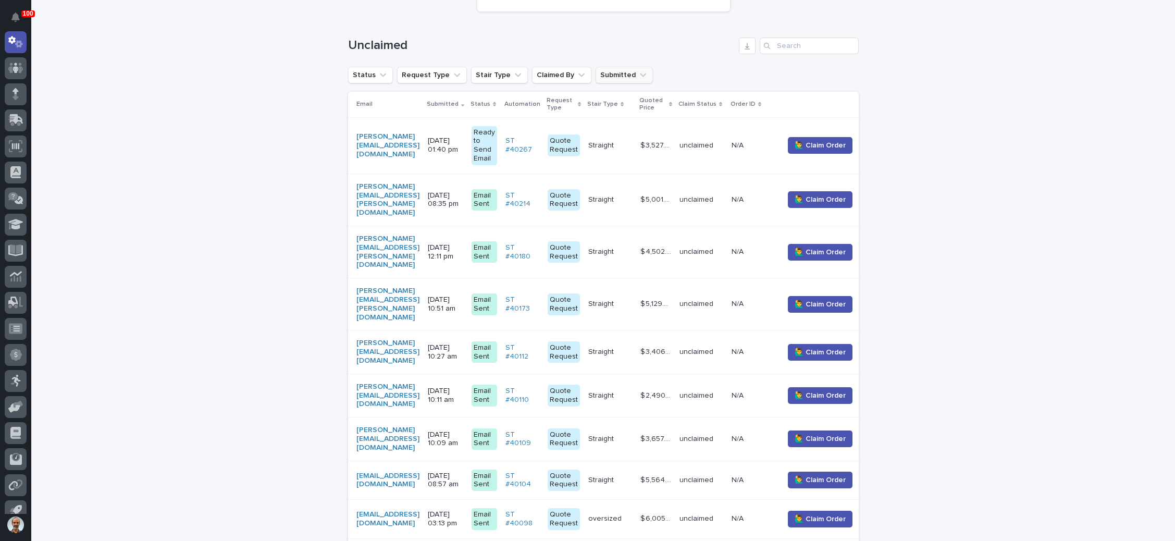
scroll to position [189, 0]
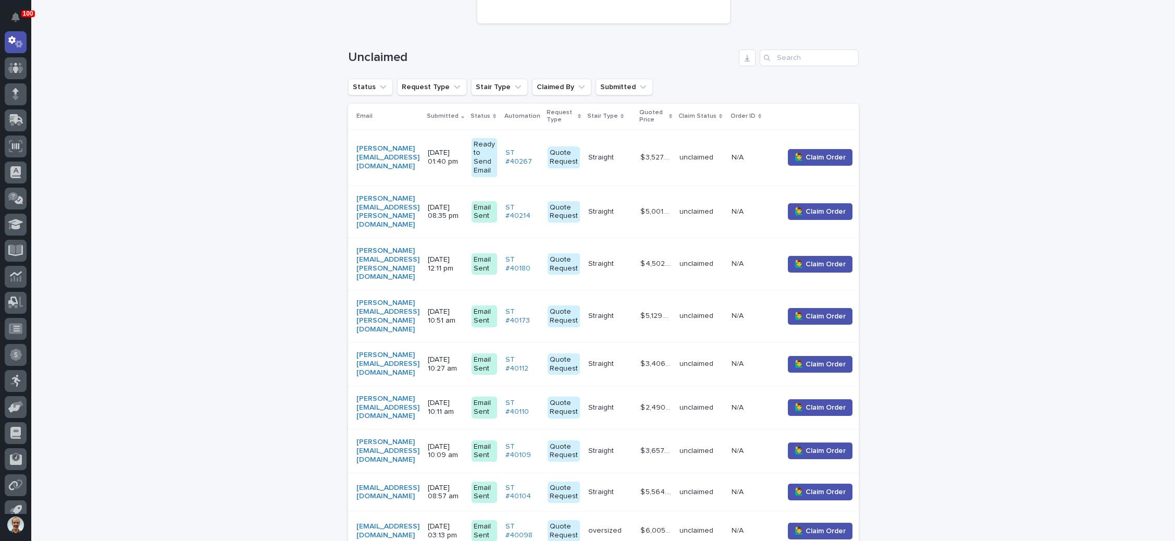
click at [463, 154] on p "08/12/2025 01:40 pm" at bounding box center [445, 158] width 35 height 18
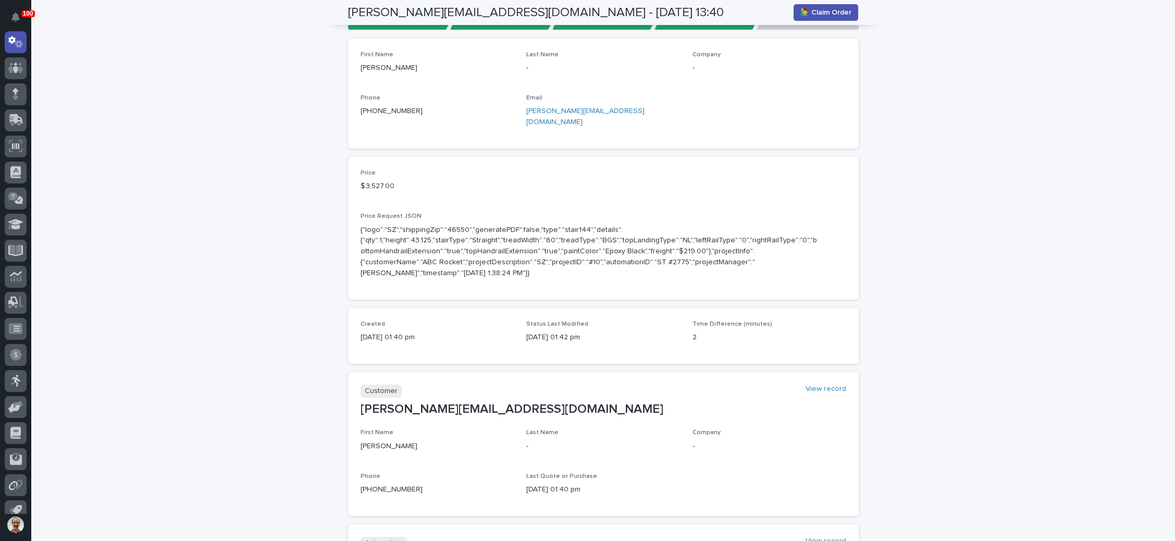
scroll to position [78, 0]
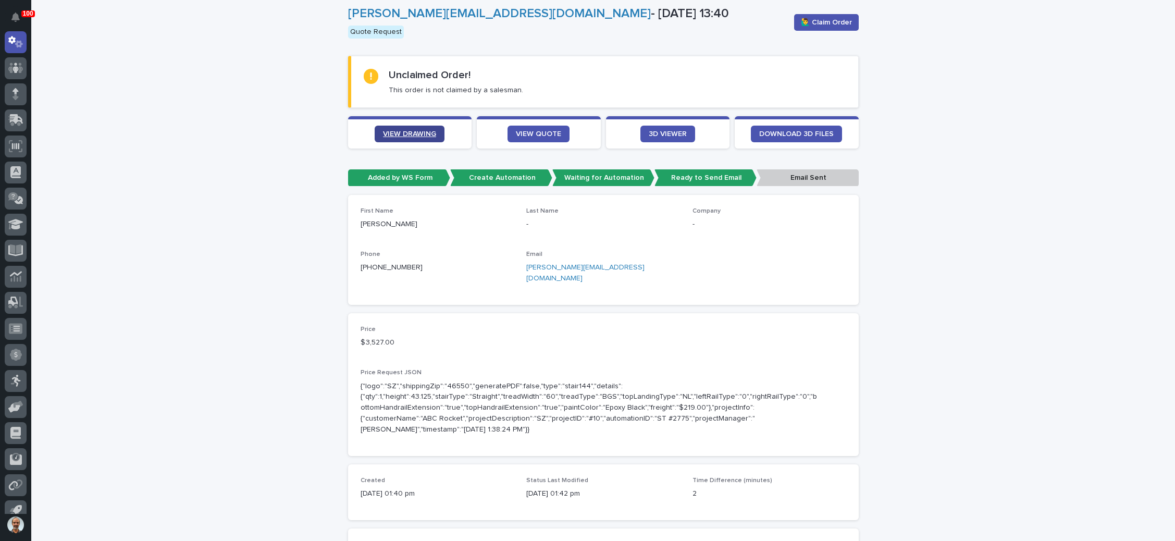
click at [422, 130] on span "VIEW DRAWING" at bounding box center [409, 133] width 53 height 7
click at [538, 133] on span "VIEW QUOTE" at bounding box center [538, 133] width 45 height 7
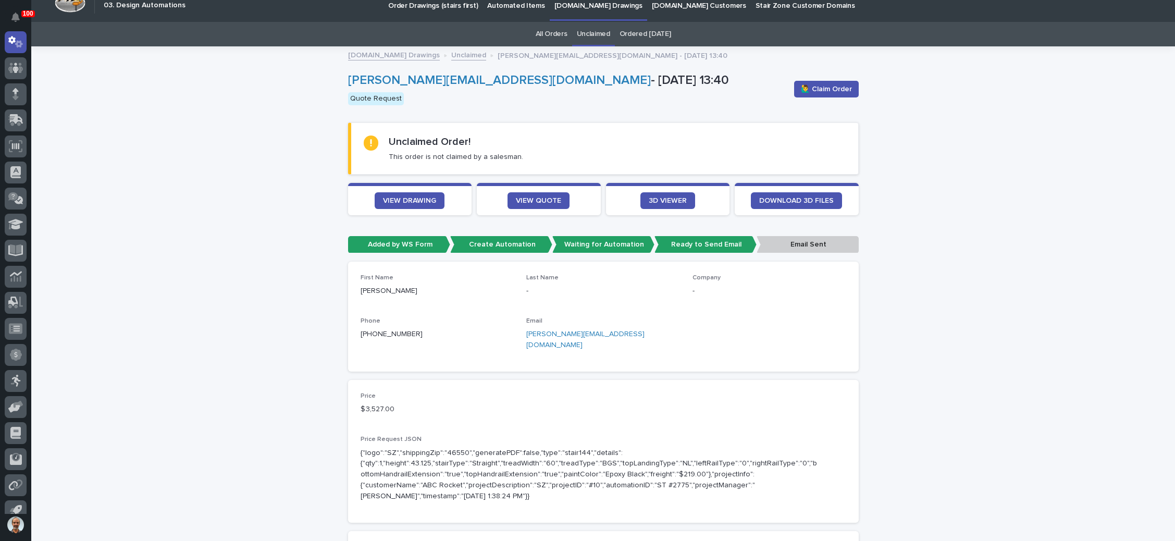
scroll to position [0, 0]
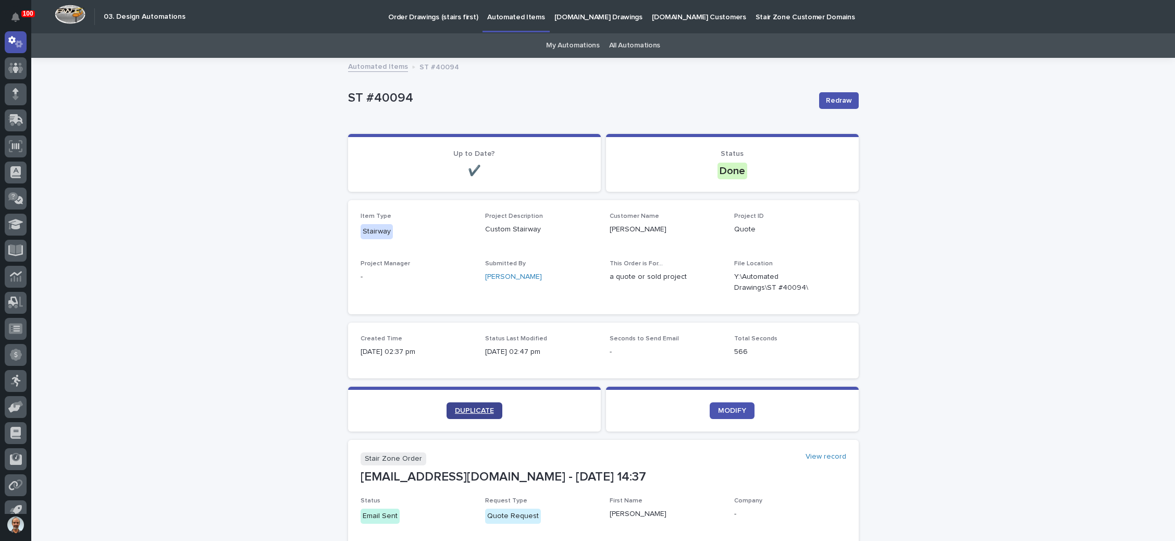
click at [476, 410] on span "DUPLICATE" at bounding box center [474, 410] width 39 height 7
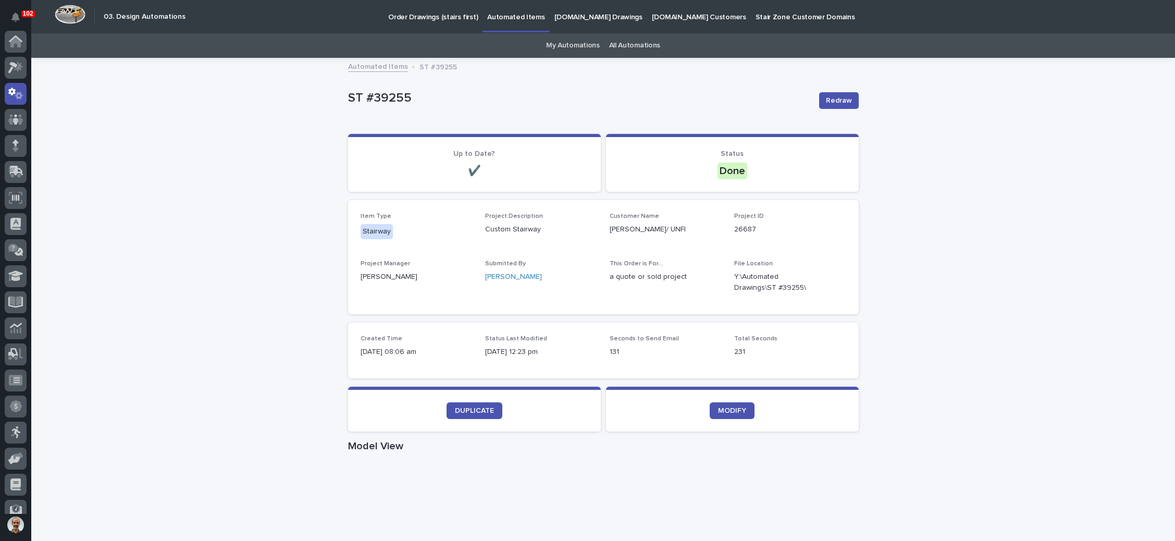
scroll to position [52, 0]
click at [430, 16] on p "Order Drawings (stairs first)" at bounding box center [433, 11] width 90 height 22
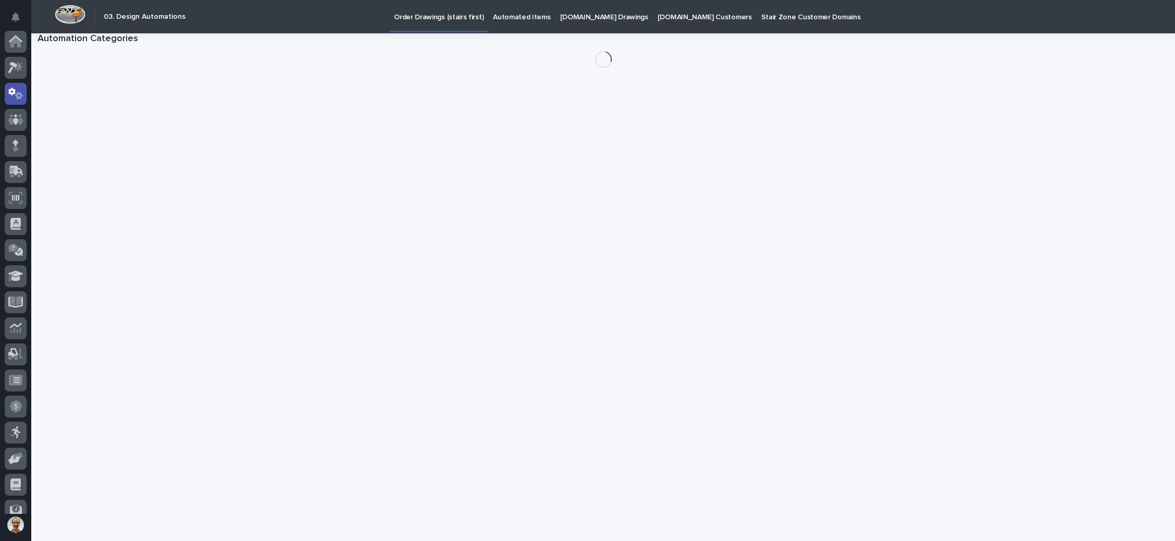
scroll to position [52, 0]
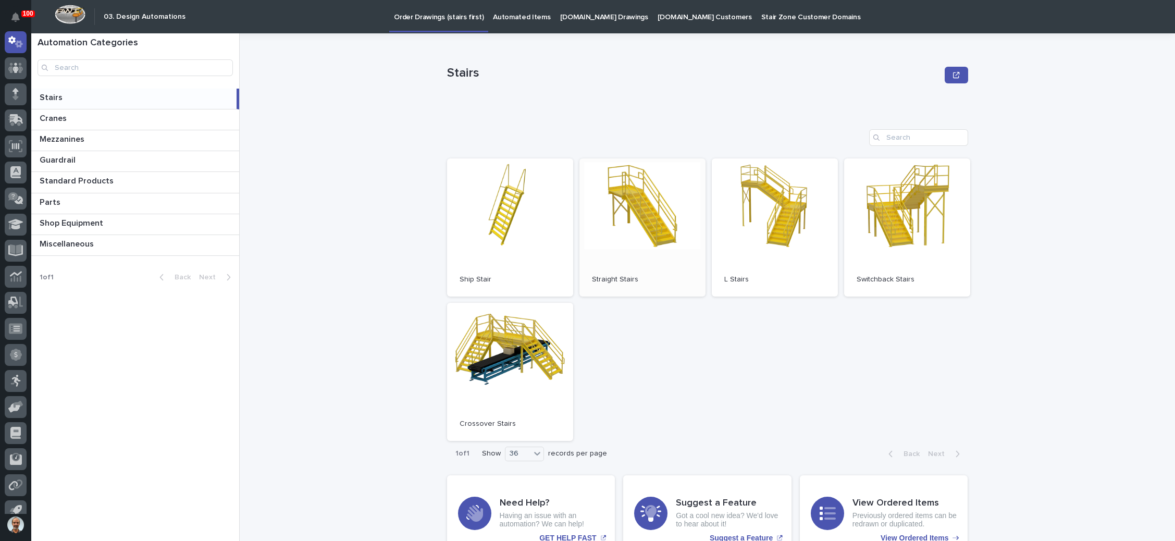
click at [645, 208] on link "Open" at bounding box center [642, 227] width 126 height 138
click at [61, 154] on p "Guardrail" at bounding box center [59, 159] width 38 height 12
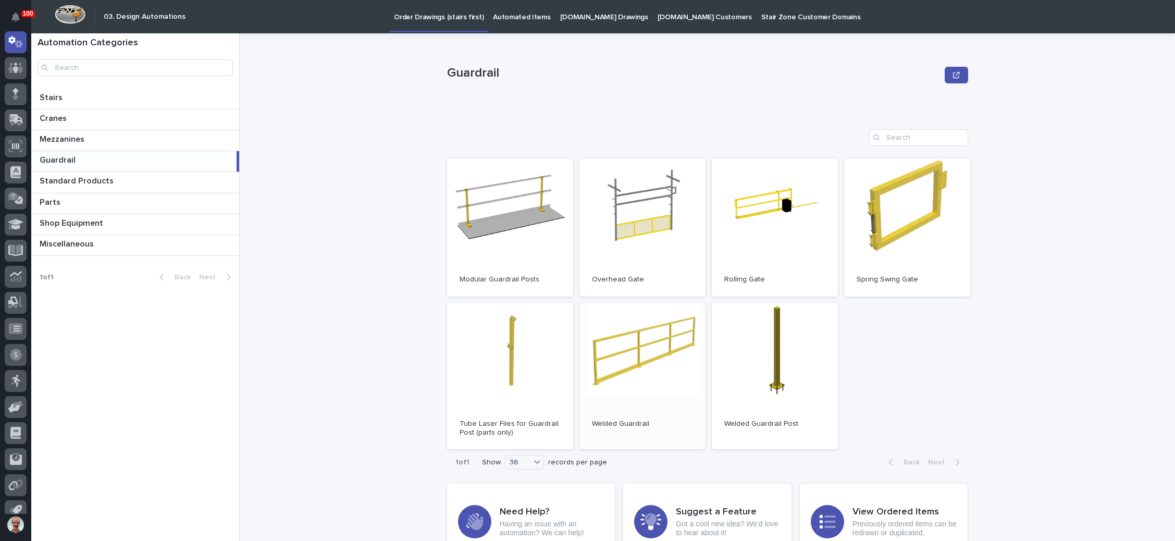
click at [609, 338] on link "Open" at bounding box center [642, 376] width 126 height 147
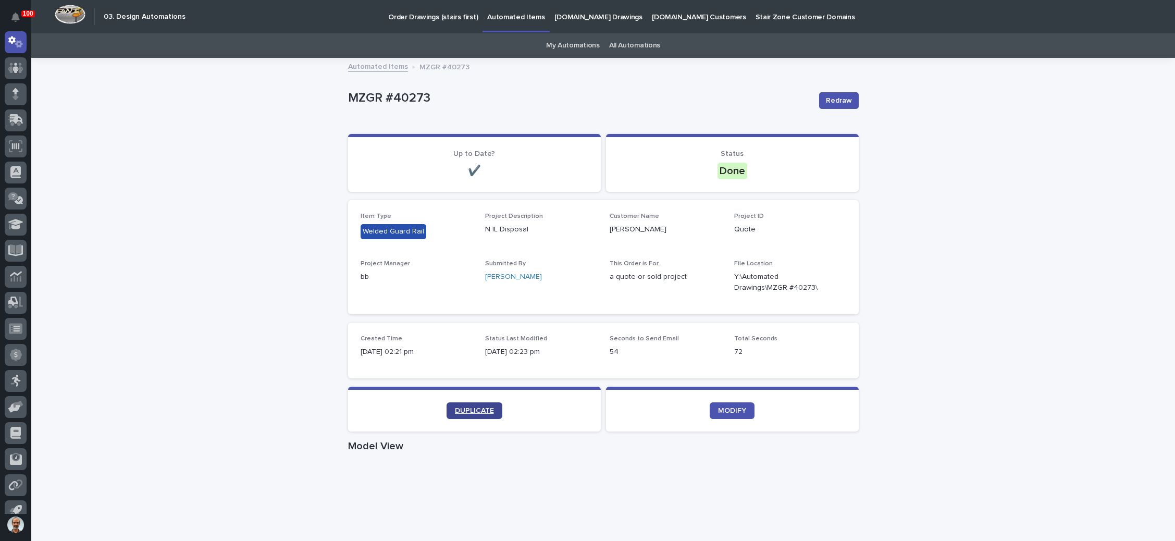
click at [473, 410] on span "DUPLICATE" at bounding box center [474, 410] width 39 height 7
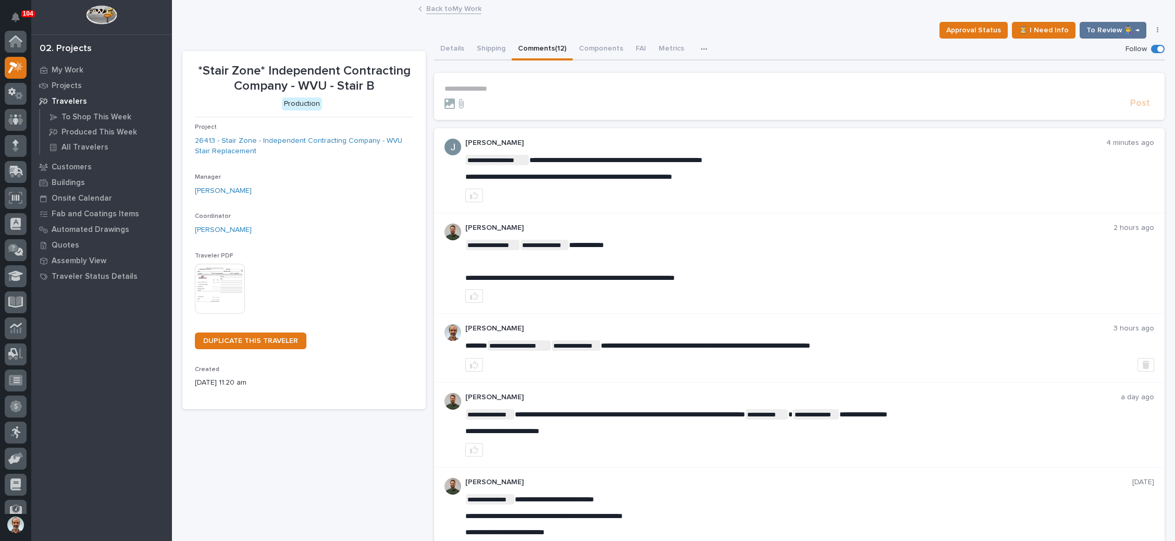
scroll to position [26, 0]
click at [437, 5] on link "Back to My Work" at bounding box center [453, 8] width 55 height 12
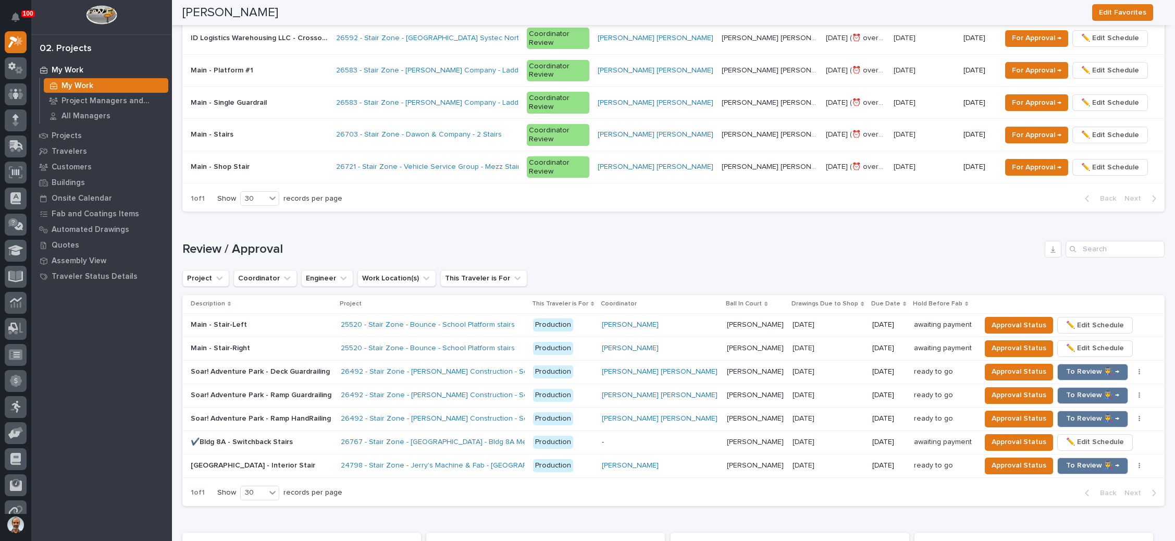
scroll to position [1173, 0]
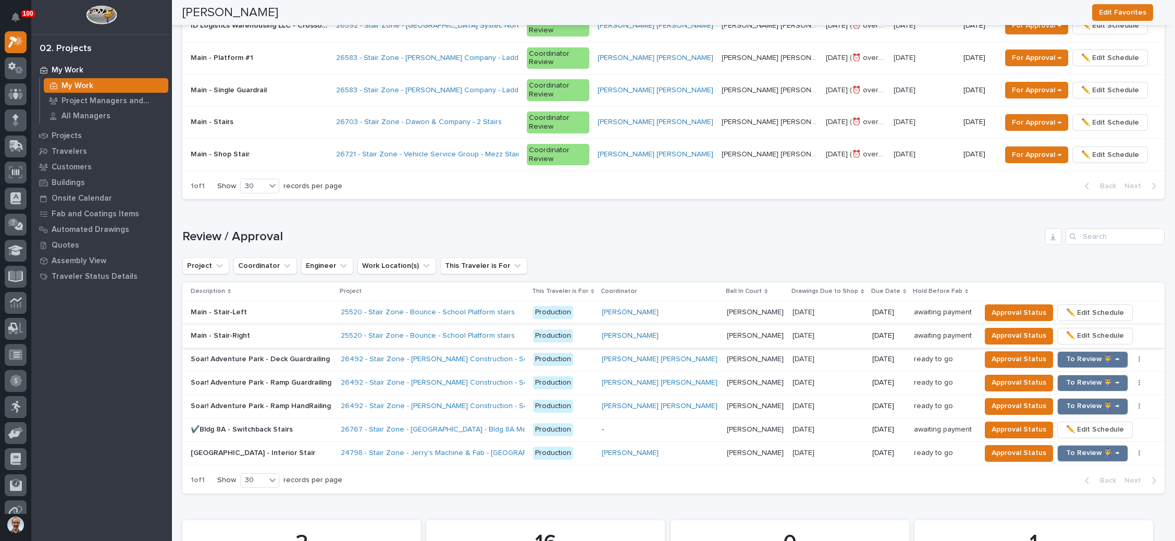
click at [328, 355] on p at bounding box center [262, 359] width 142 height 9
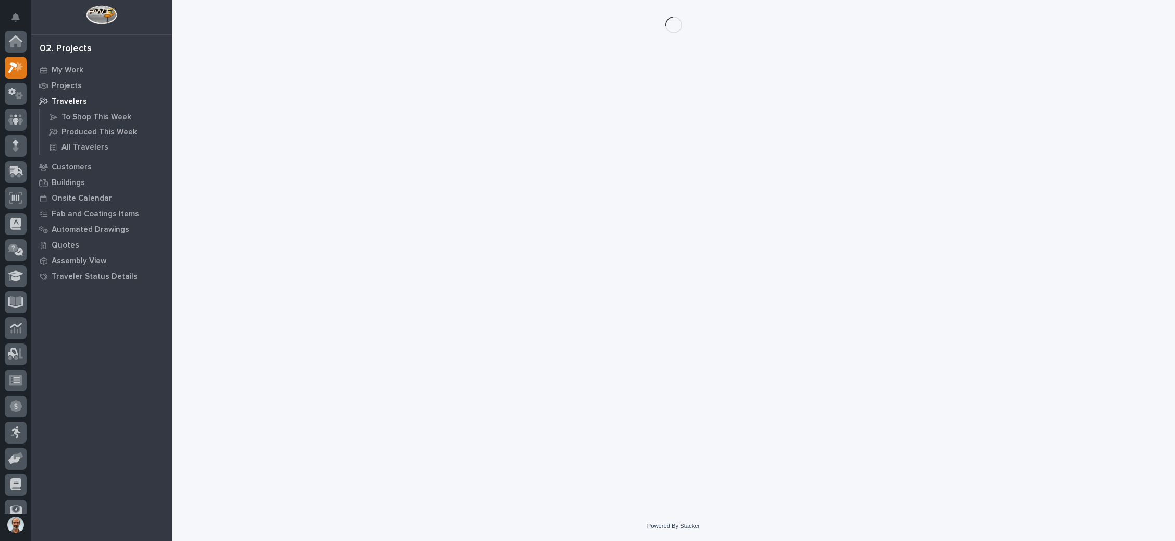
scroll to position [26, 0]
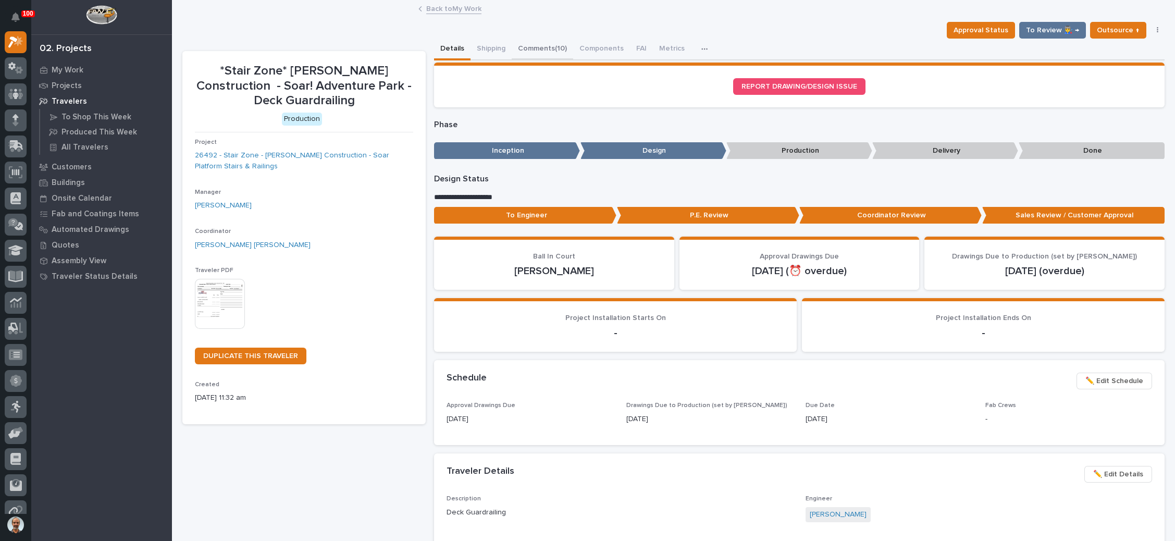
click at [549, 41] on button "Comments (10)" at bounding box center [542, 50] width 61 height 22
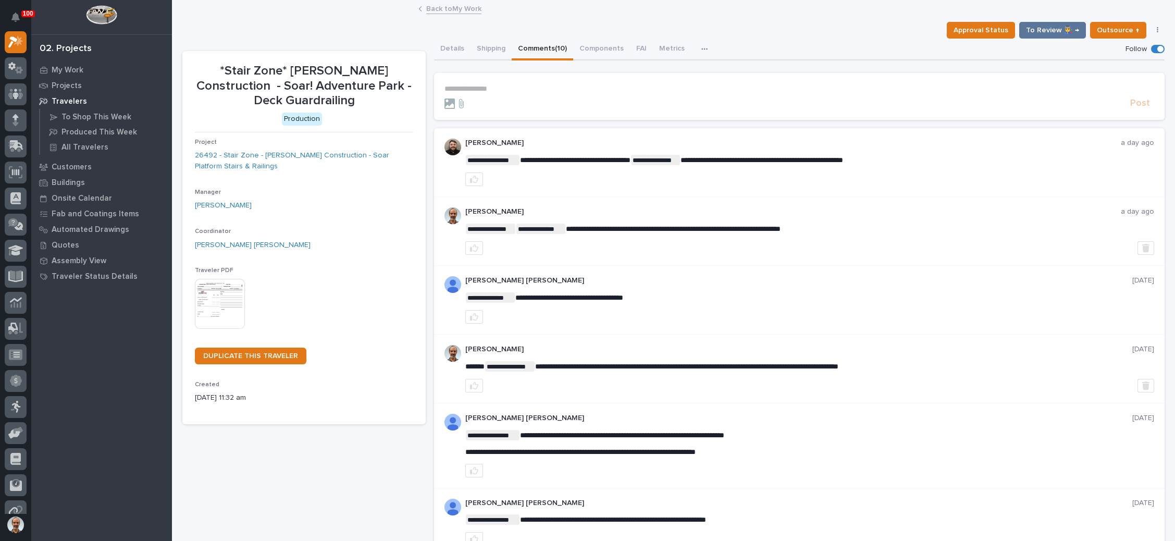
click at [451, 8] on link "Back to My Work" at bounding box center [453, 8] width 55 height 12
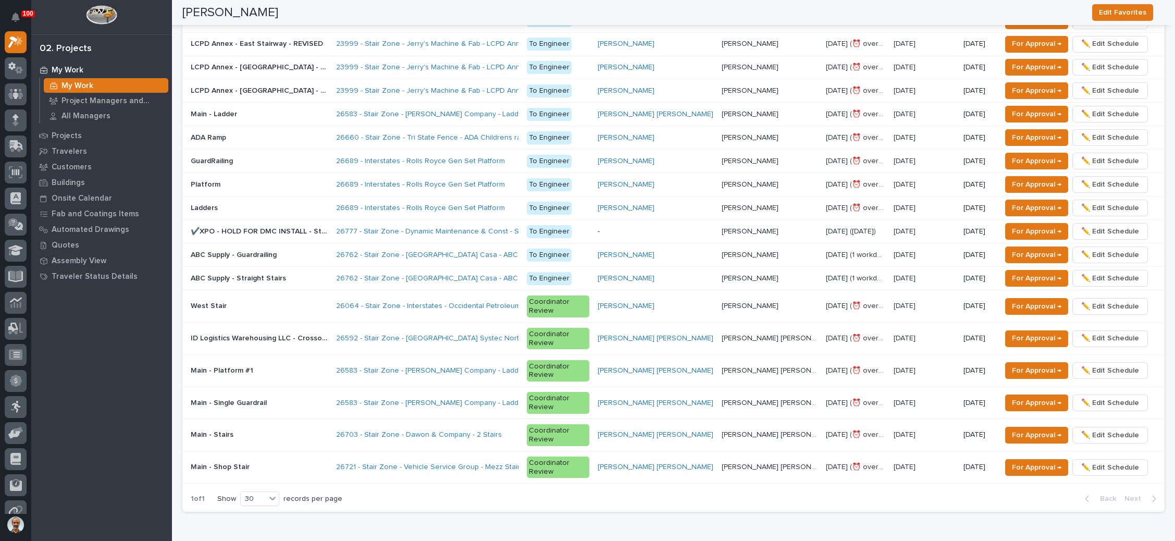
scroll to position [782, 0]
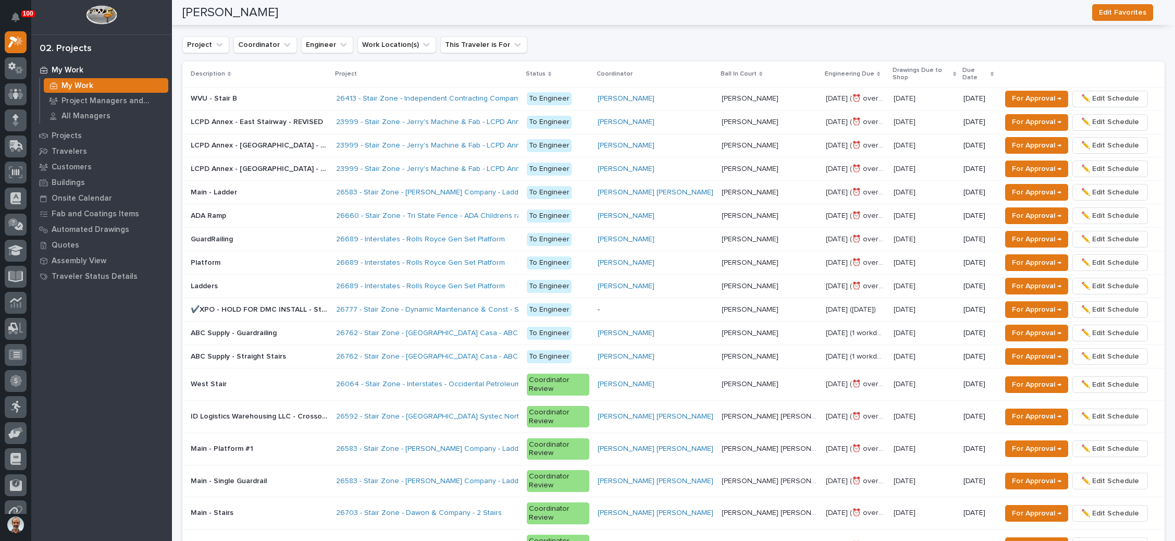
click at [323, 380] on p at bounding box center [259, 384] width 137 height 9
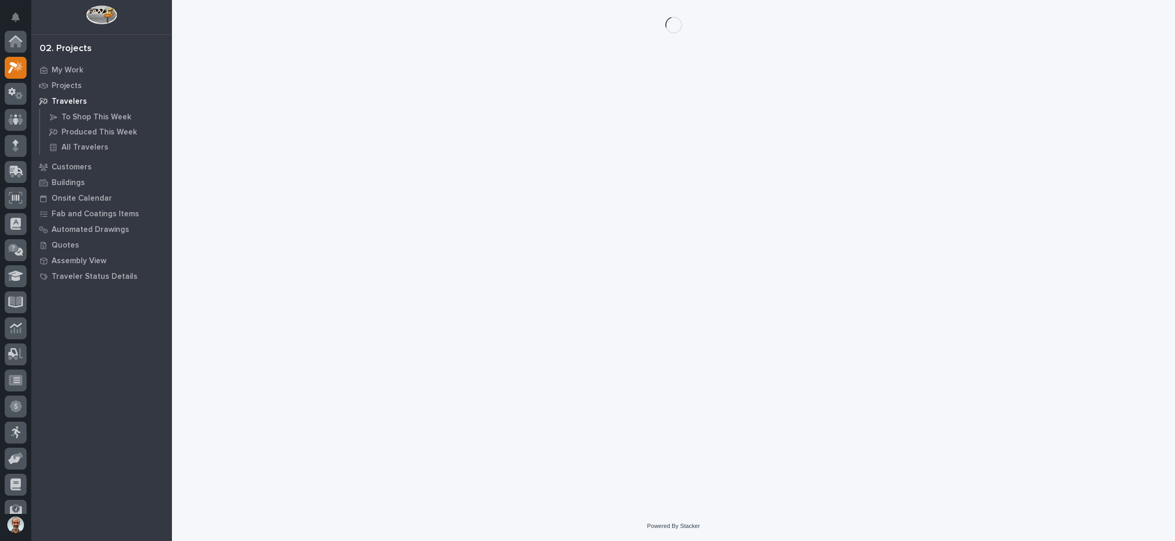
scroll to position [26, 0]
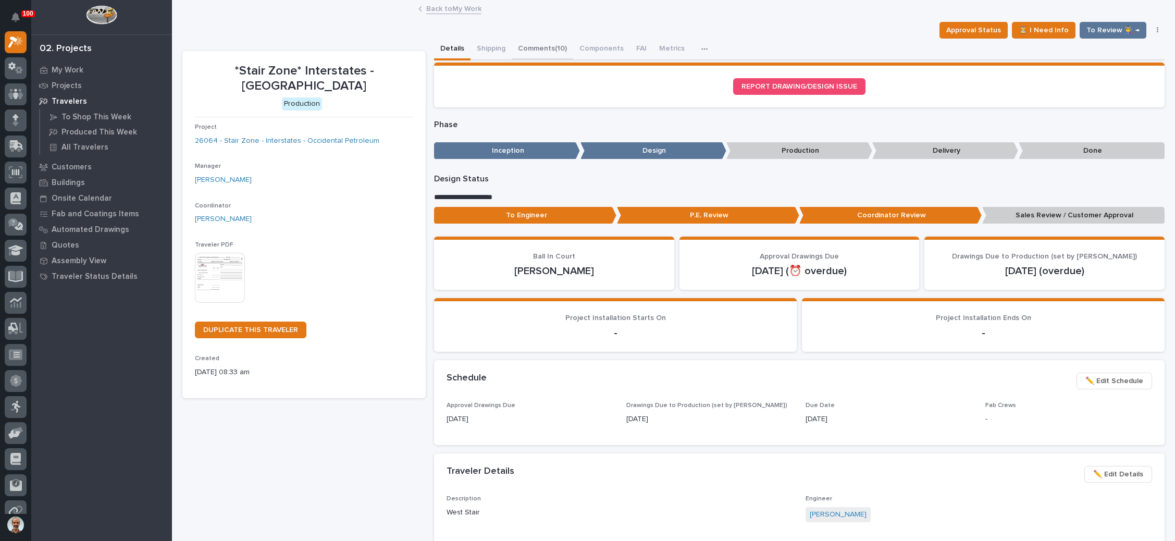
click at [553, 41] on button "Comments (10)" at bounding box center [542, 50] width 61 height 22
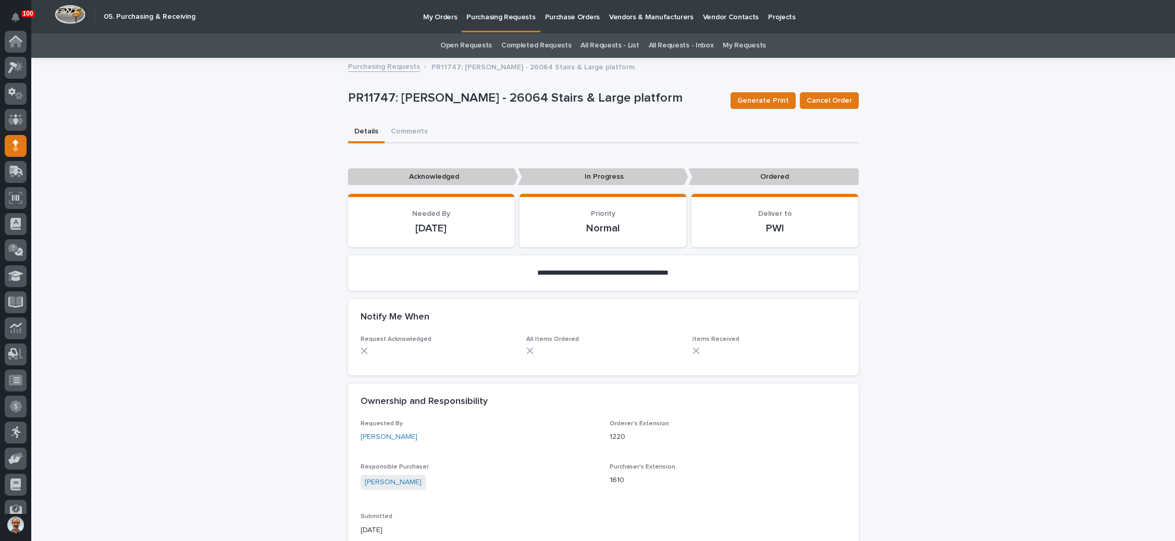
scroll to position [64, 0]
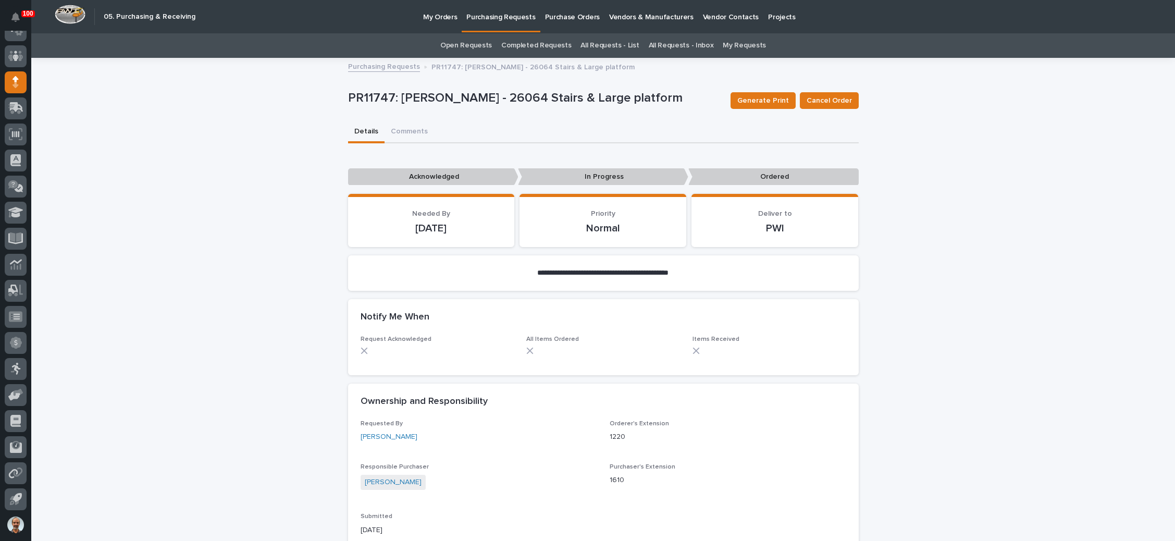
click at [443, 17] on p "My Orders" at bounding box center [440, 11] width 34 height 22
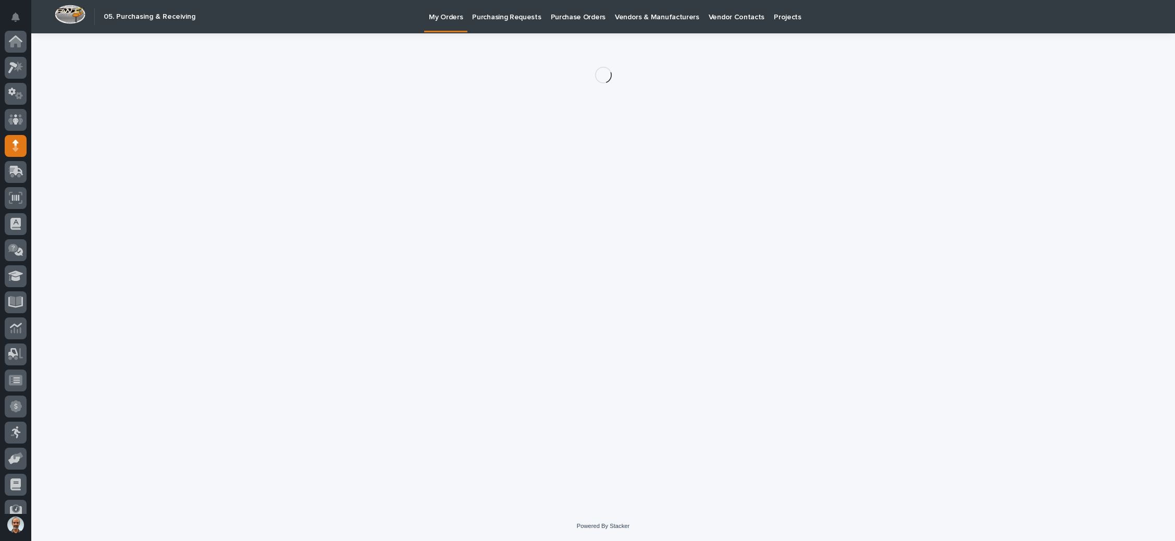
scroll to position [64, 0]
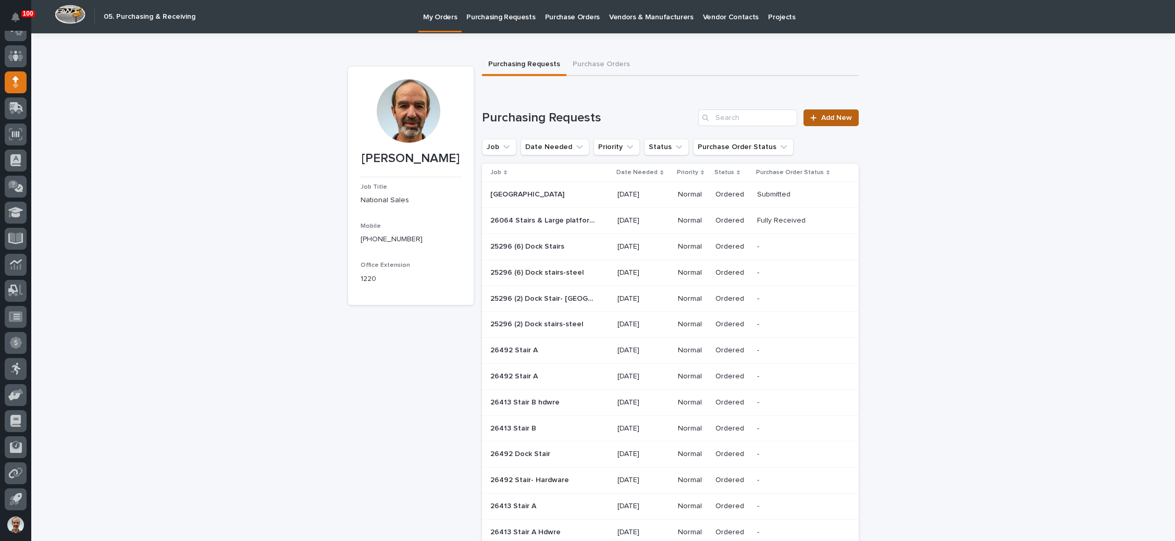
click at [826, 117] on span "Add New" at bounding box center [836, 117] width 31 height 7
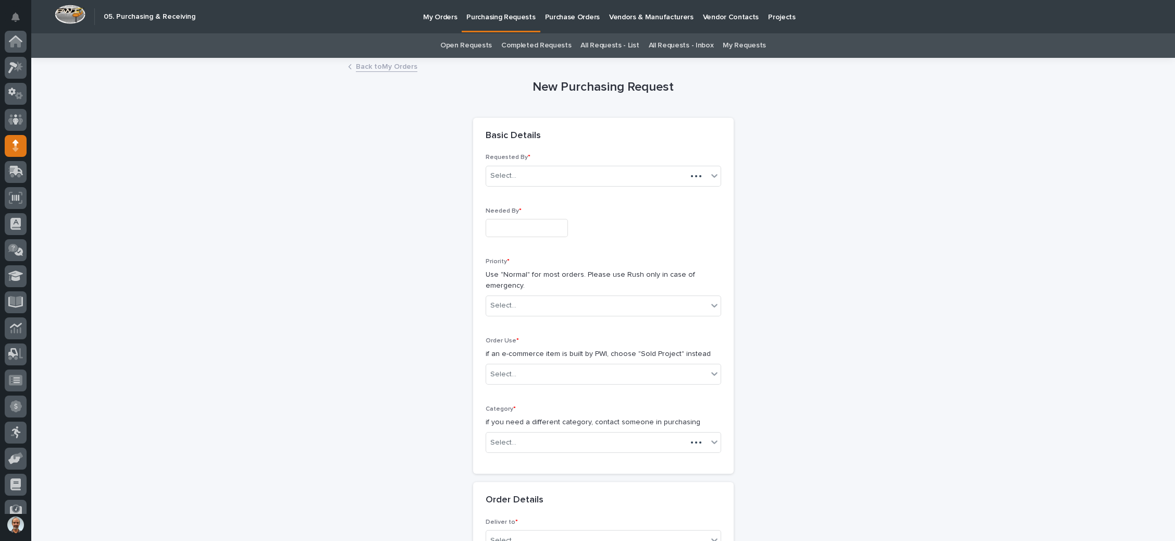
scroll to position [64, 0]
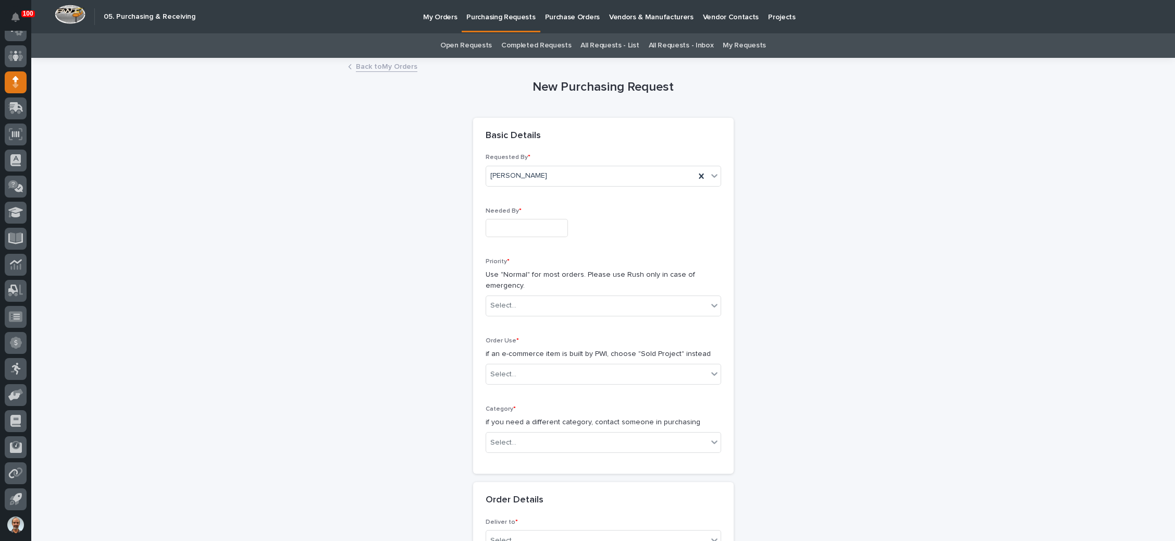
click at [527, 227] on input "text" at bounding box center [527, 228] width 82 height 18
click at [481, 161] on div "18" at bounding box center [481, 158] width 14 height 14
type input "**********"
click at [553, 304] on div "Select..." at bounding box center [596, 305] width 221 height 17
click at [552, 359] on div "Normal" at bounding box center [597, 361] width 235 height 18
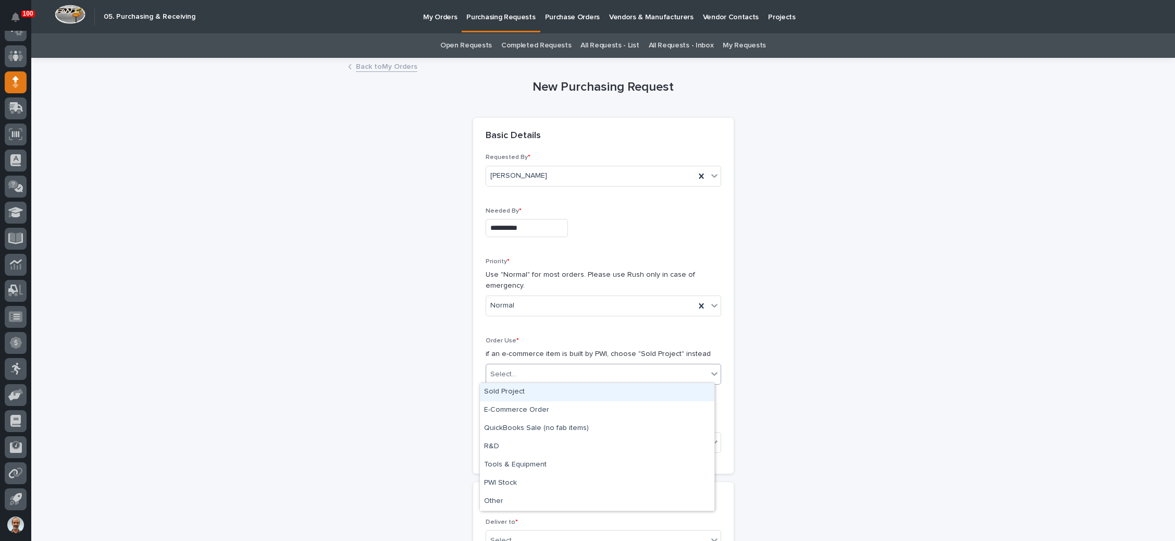
click at [553, 370] on div "Select..." at bounding box center [596, 374] width 221 height 17
click at [556, 394] on div "Sold Project" at bounding box center [597, 392] width 235 height 18
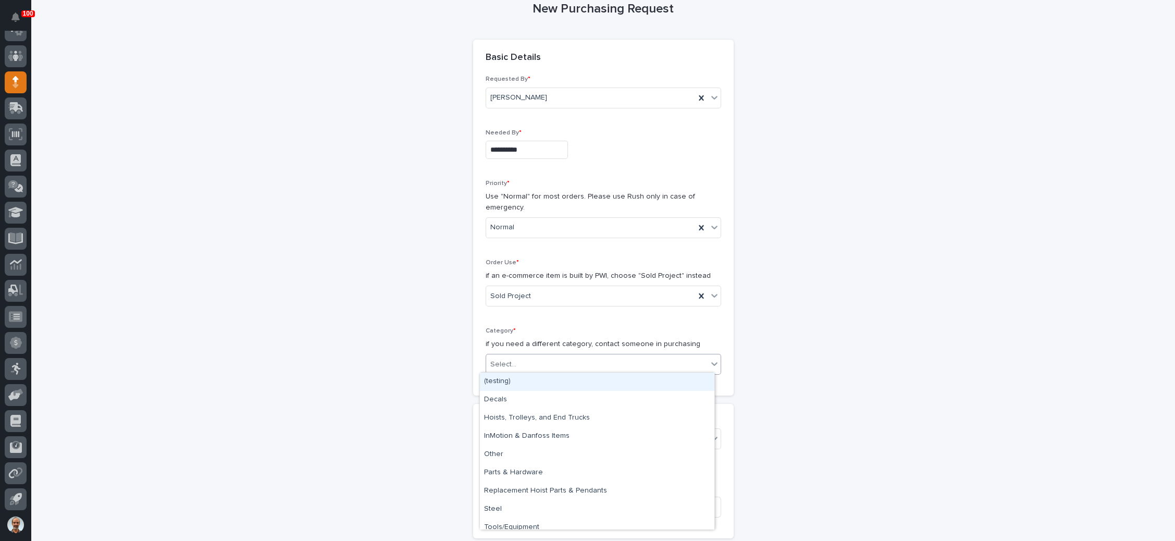
click at [565, 361] on div "Select..." at bounding box center [596, 364] width 221 height 17
click at [547, 471] on div "Parts & Hardware" at bounding box center [597, 473] width 235 height 18
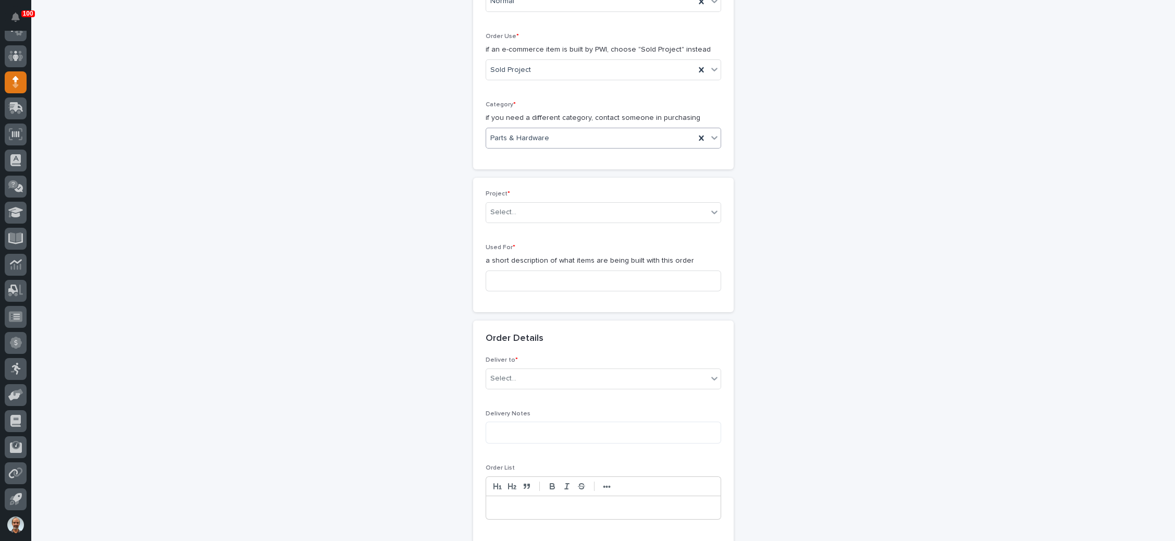
scroll to position [313, 0]
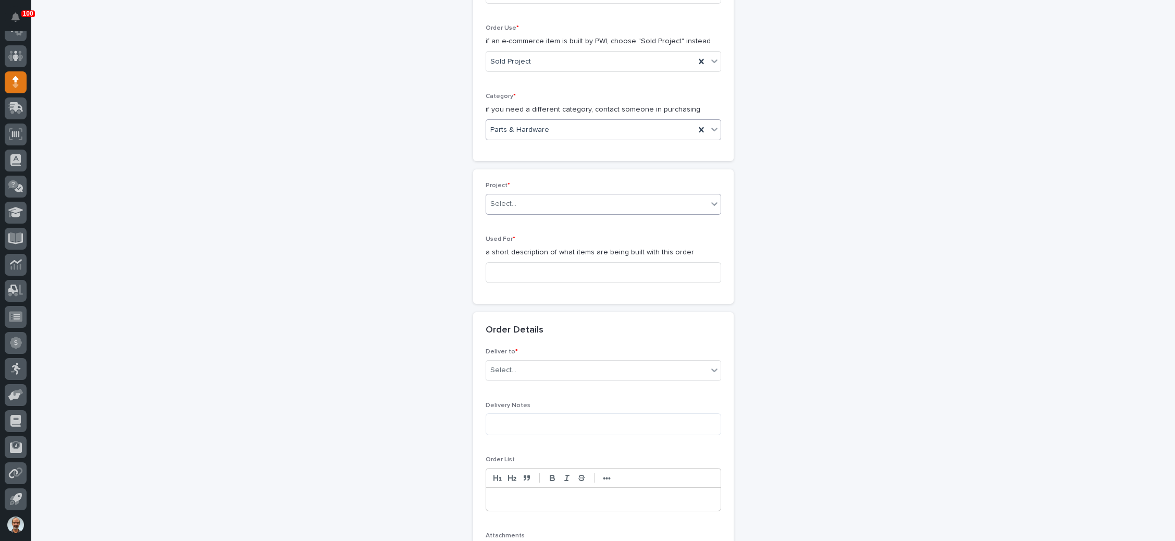
click at [593, 209] on div "Select..." at bounding box center [596, 203] width 221 height 17
type input "*****"
click at [619, 222] on div "26064 - Stair Zone - Interstates - Occidental Petroleum" at bounding box center [597, 221] width 235 height 18
click at [568, 268] on input at bounding box center [604, 272] width 236 height 21
type input "West Stair & Platform"
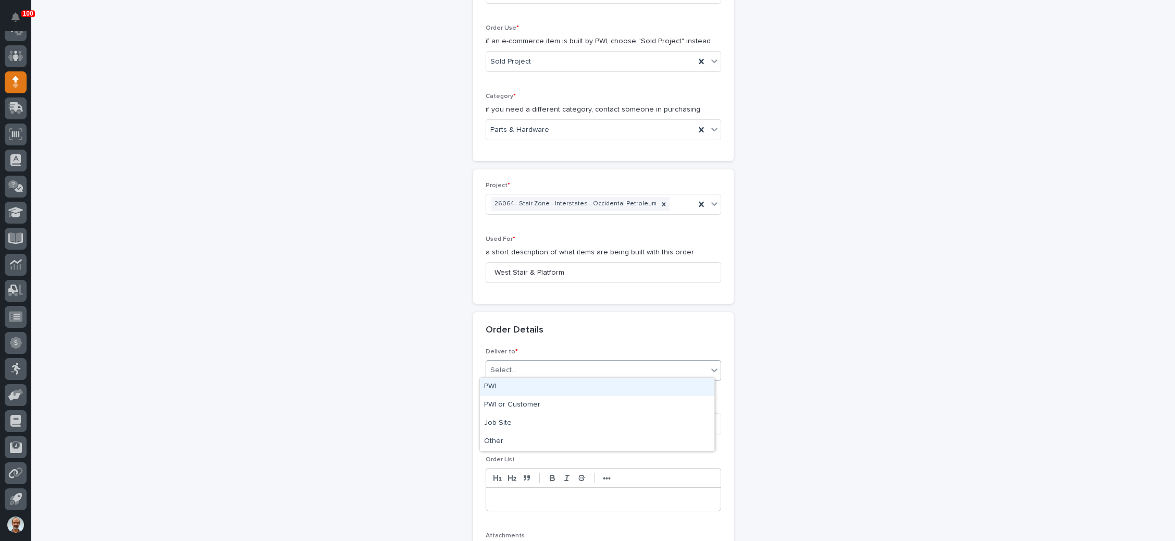
click at [605, 367] on div "Select..." at bounding box center [596, 370] width 221 height 17
click at [572, 388] on div "PWI" at bounding box center [597, 387] width 235 height 18
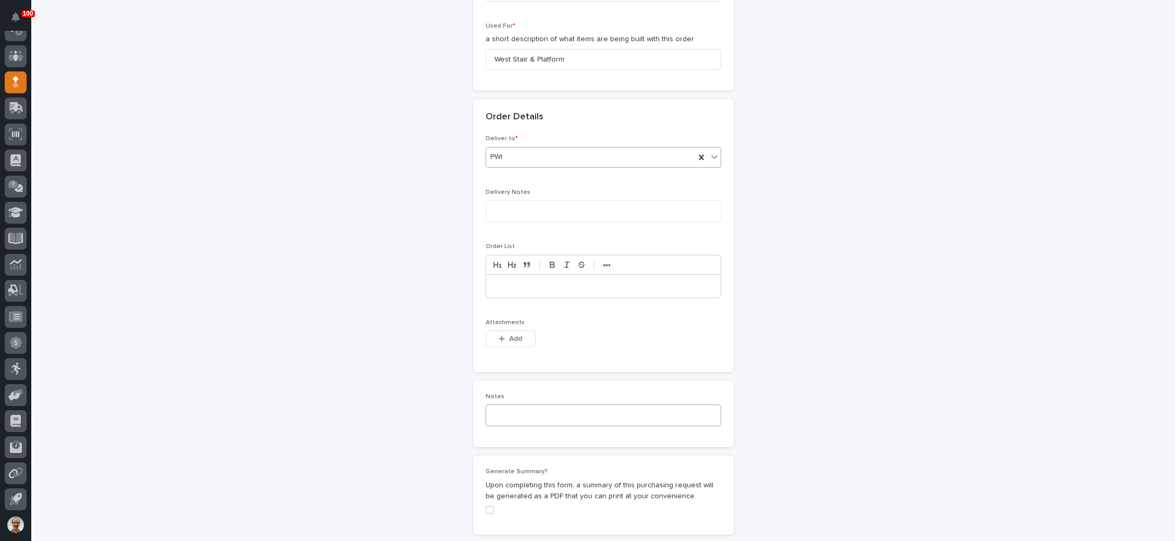
scroll to position [547, 0]
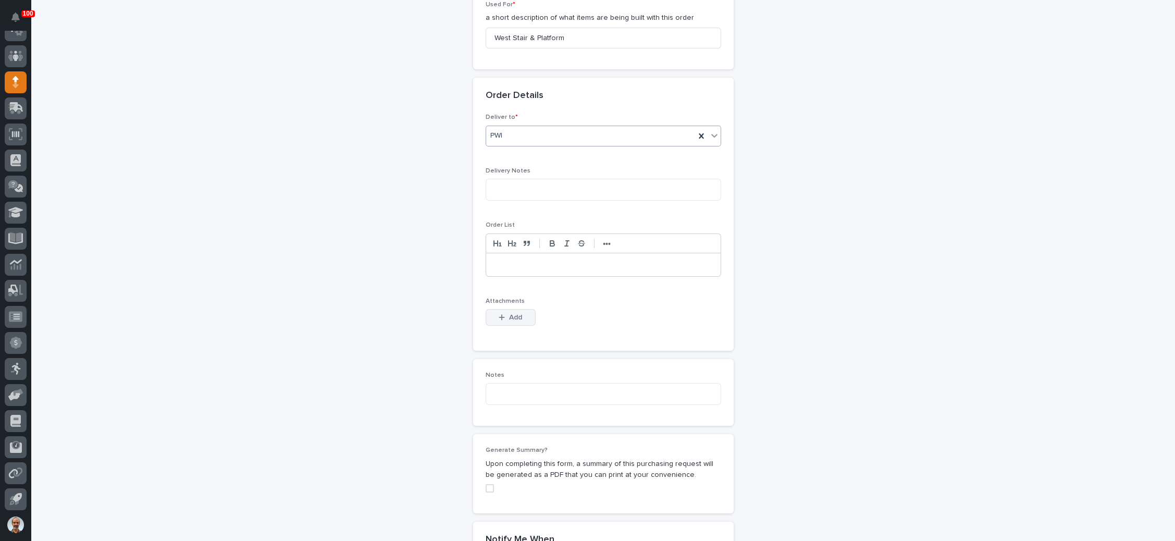
click at [519, 317] on button "Add" at bounding box center [511, 317] width 50 height 17
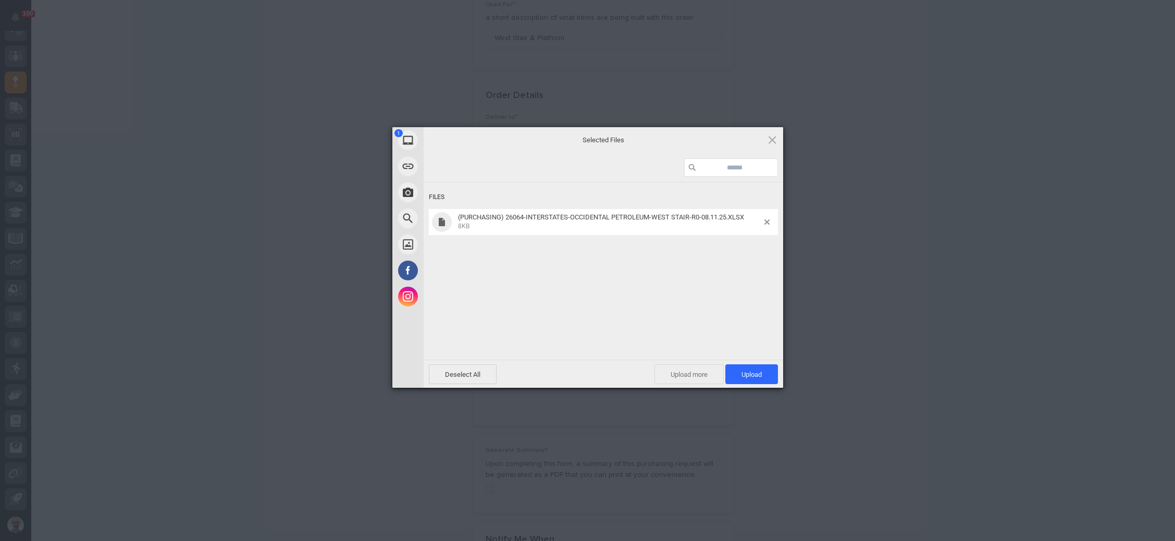
click at [683, 368] on span "Upload more" at bounding box center [689, 374] width 69 height 20
click at [746, 372] on span "Upload 2" at bounding box center [746, 375] width 32 height 8
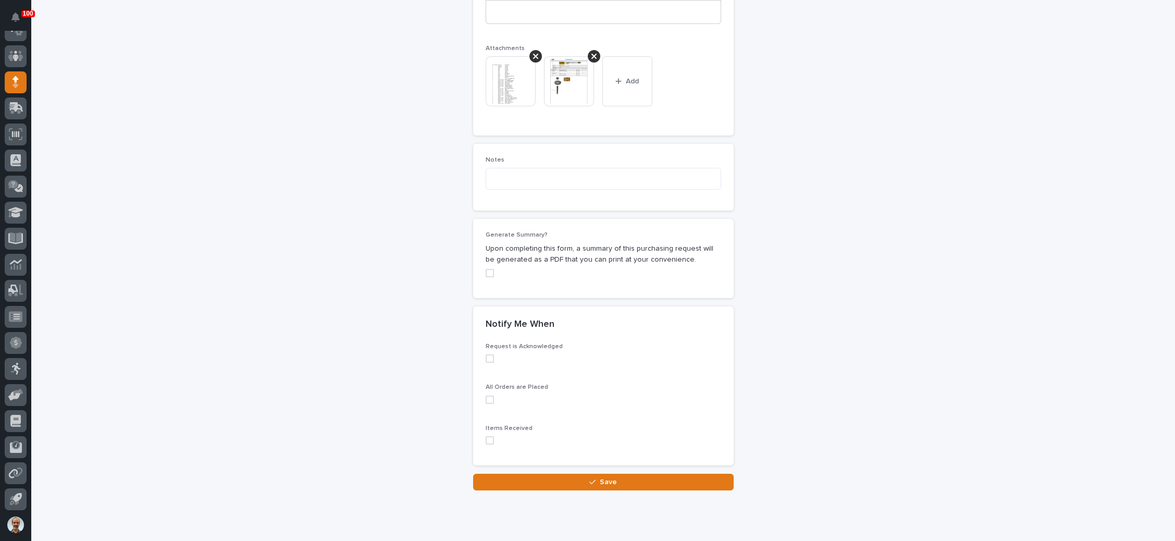
scroll to position [827, 0]
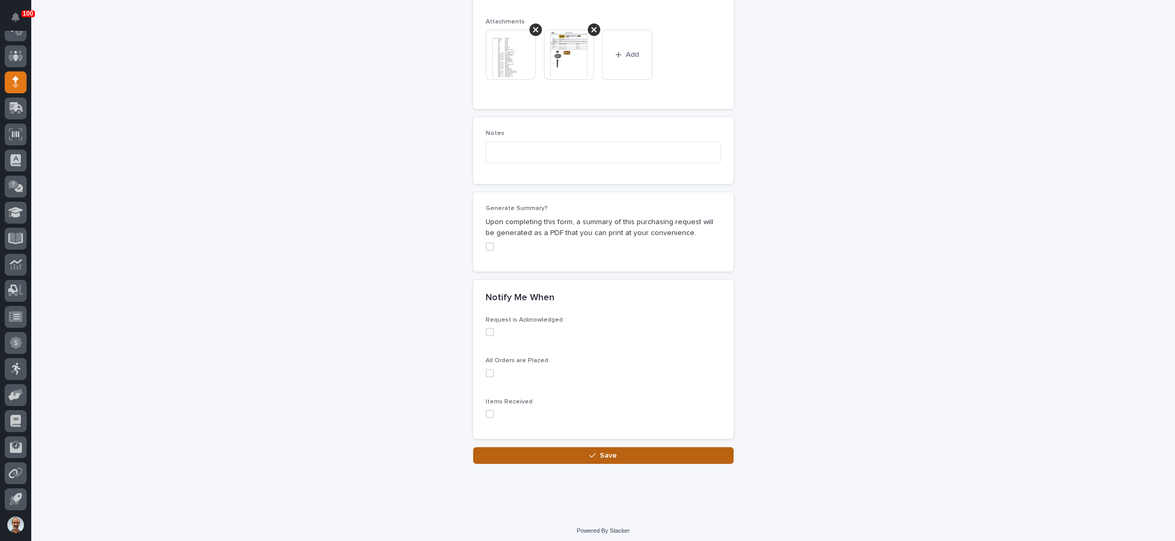
click at [593, 447] on button "Save" at bounding box center [603, 455] width 261 height 17
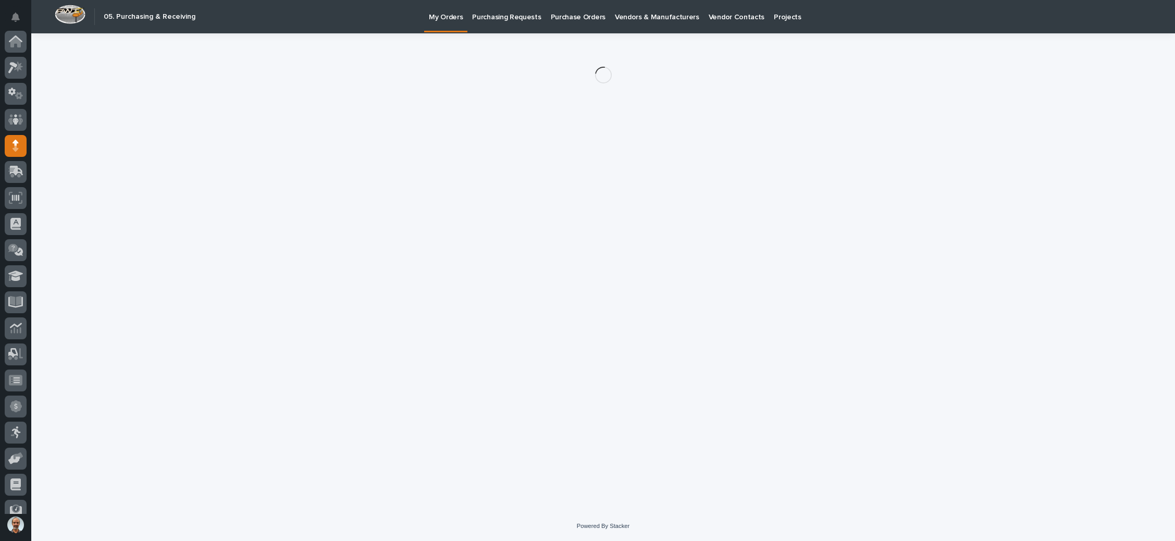
scroll to position [64, 0]
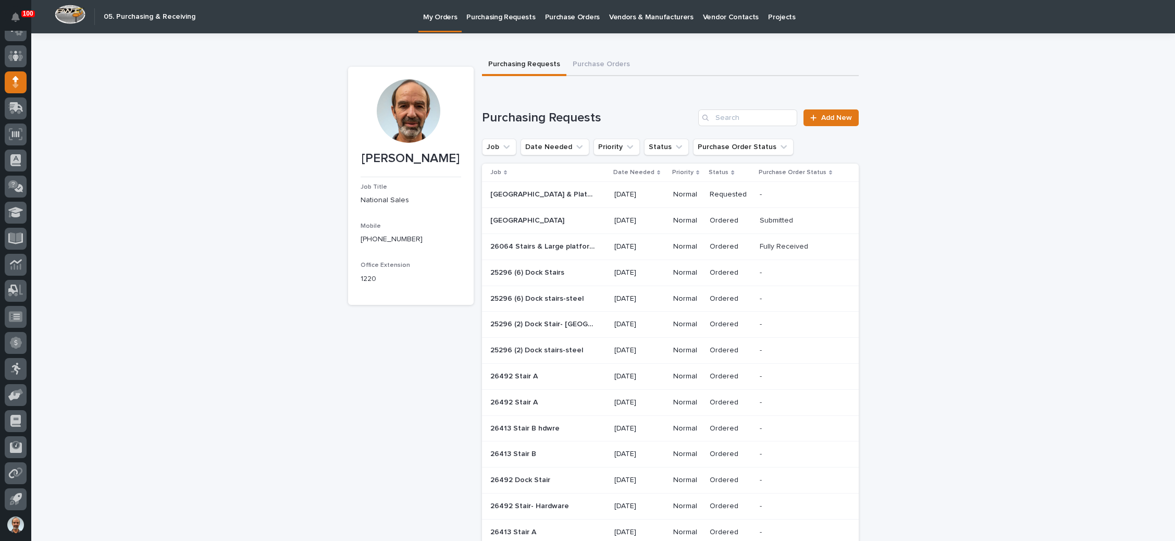
click at [770, 190] on p at bounding box center [801, 194] width 82 height 9
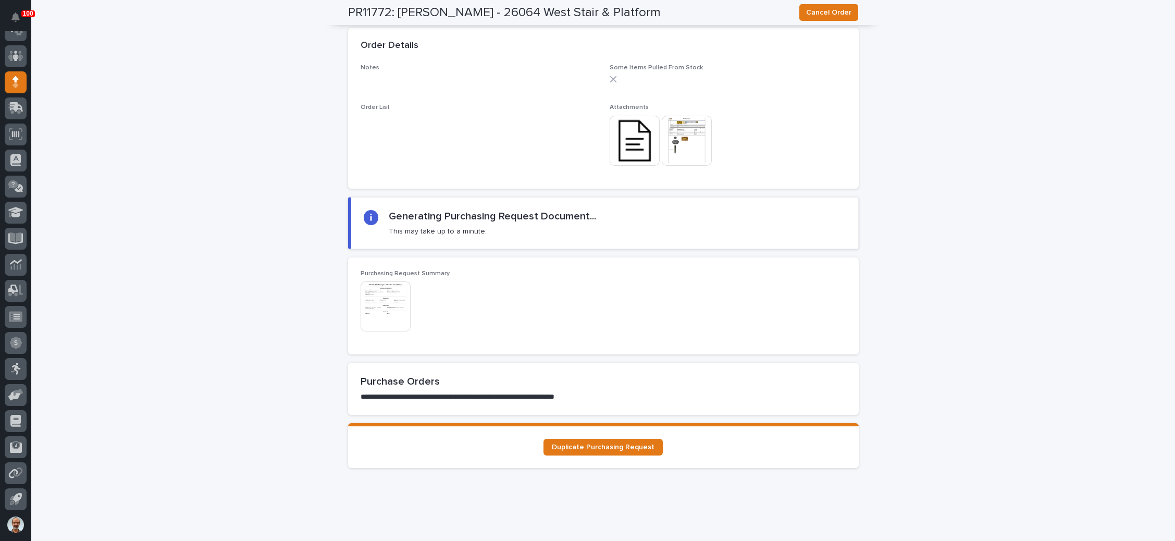
scroll to position [838, 0]
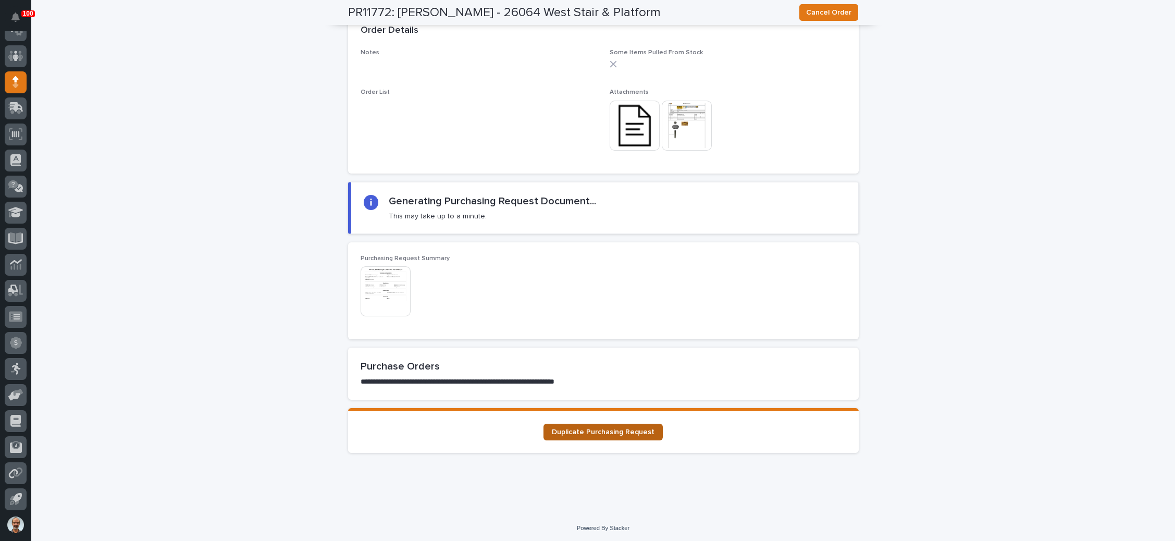
click at [613, 431] on span "Duplicate Purchasing Request" at bounding box center [603, 431] width 103 height 7
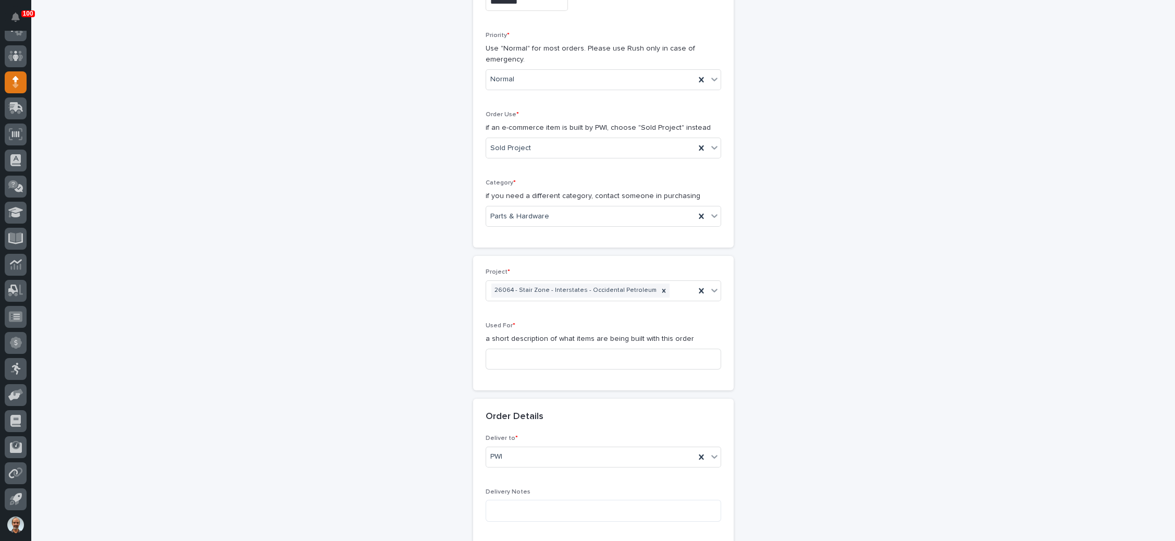
scroll to position [235, 0]
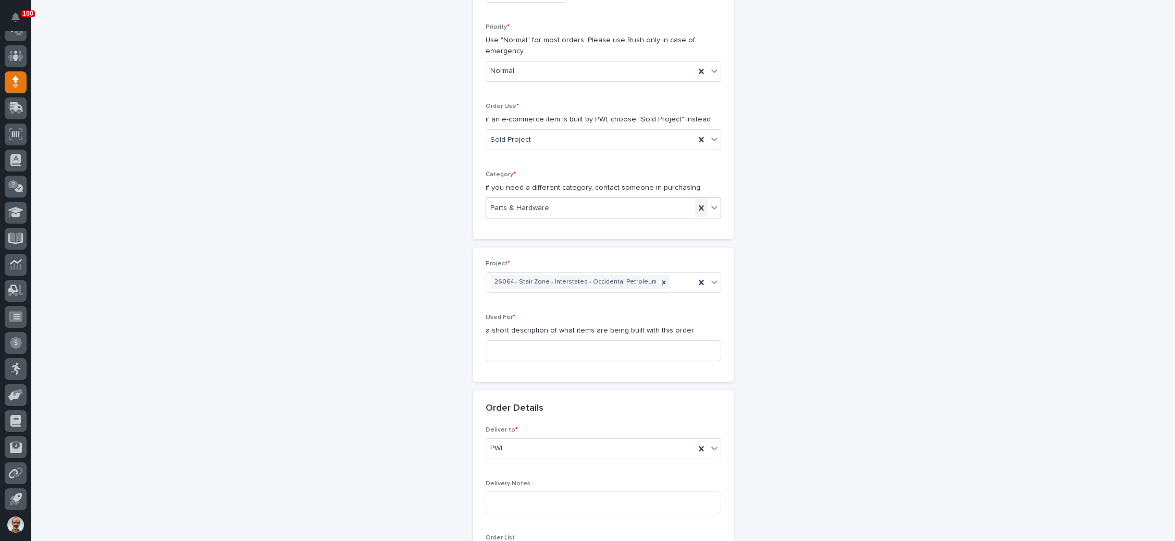
click at [699, 205] on icon at bounding box center [701, 207] width 5 height 5
click at [709, 203] on icon at bounding box center [714, 207] width 10 height 10
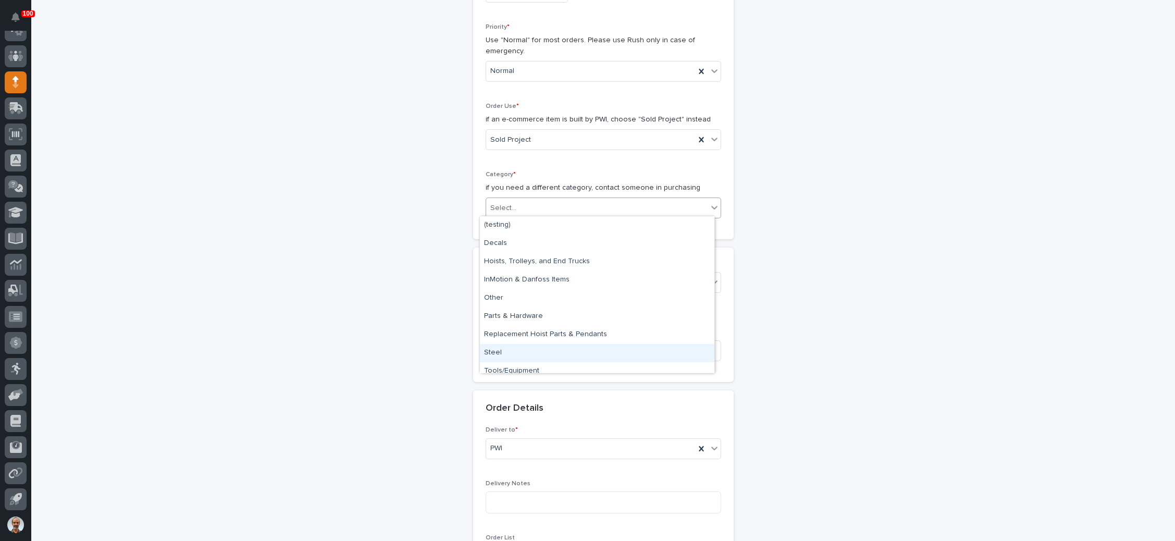
click at [545, 351] on div "Steel" at bounding box center [597, 353] width 235 height 18
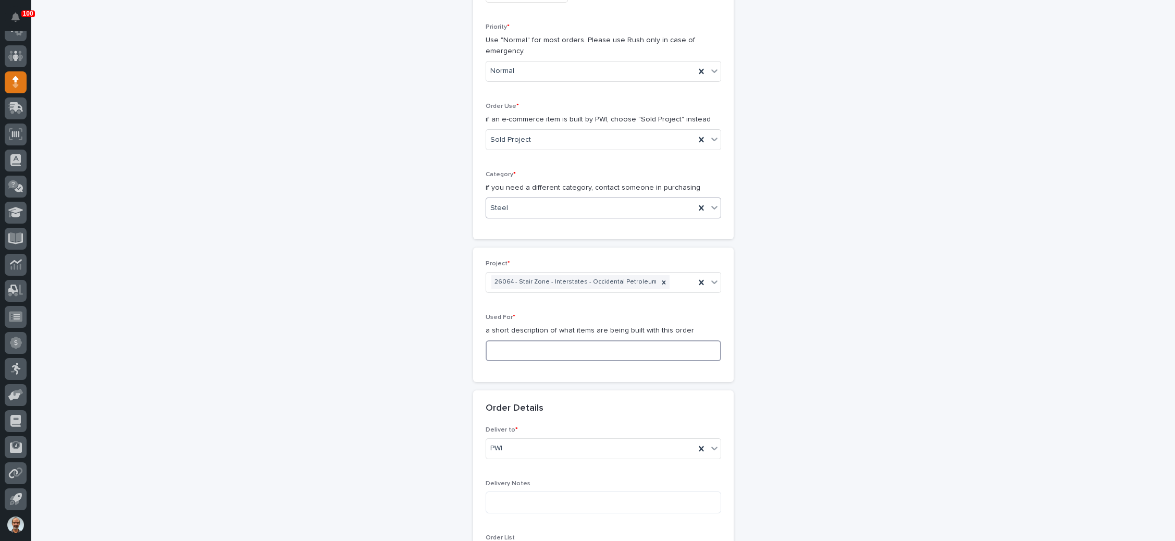
click at [548, 349] on input at bounding box center [604, 350] width 236 height 21
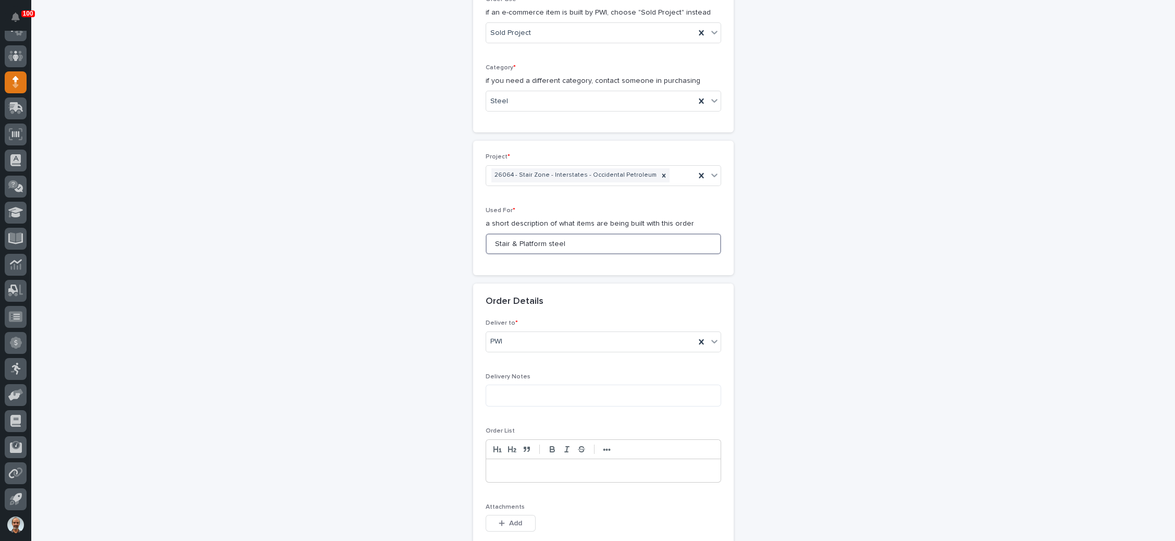
scroll to position [469, 0]
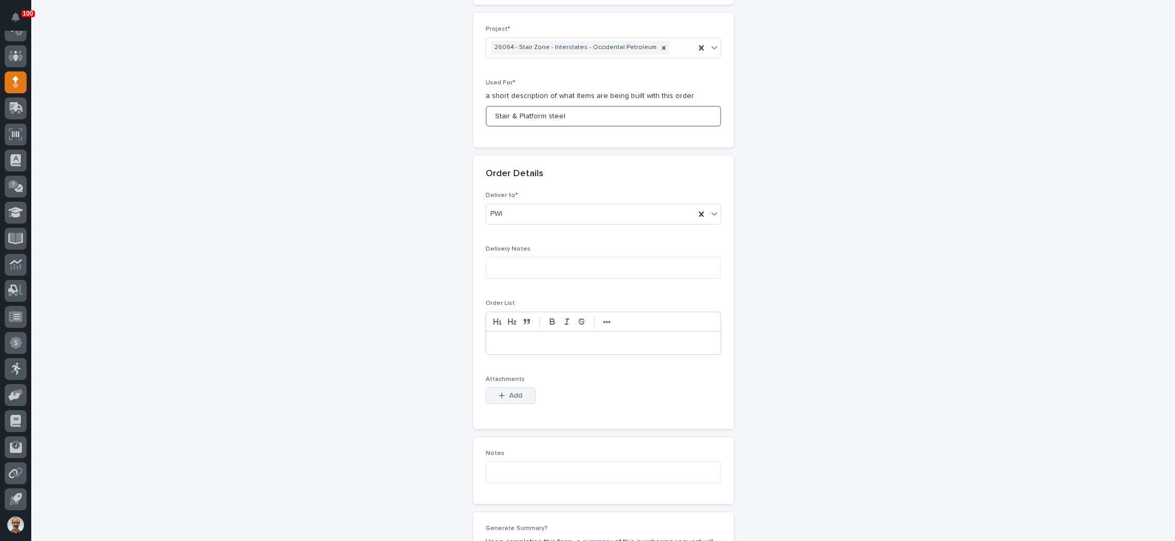
type input "Stair & Platform steel"
click at [514, 387] on button "Add" at bounding box center [511, 395] width 50 height 17
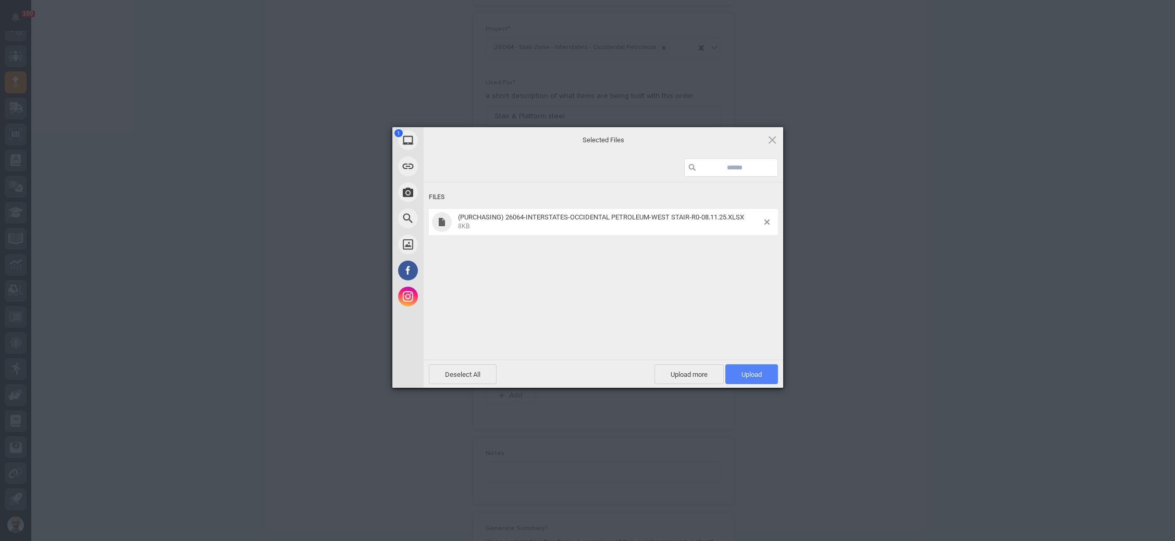
click at [752, 374] on span "Upload 1" at bounding box center [752, 375] width 20 height 8
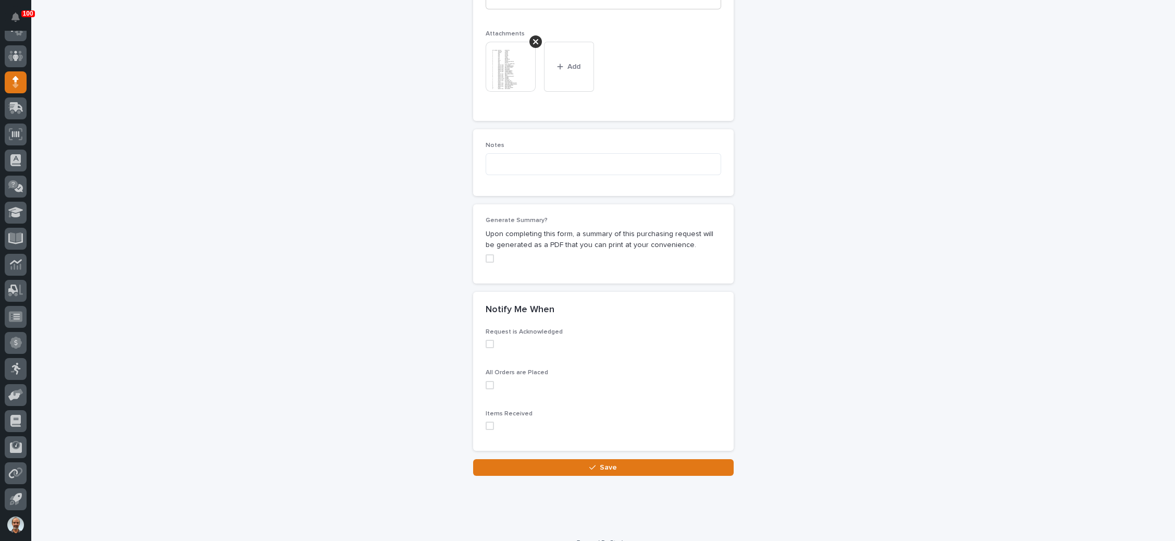
scroll to position [827, 0]
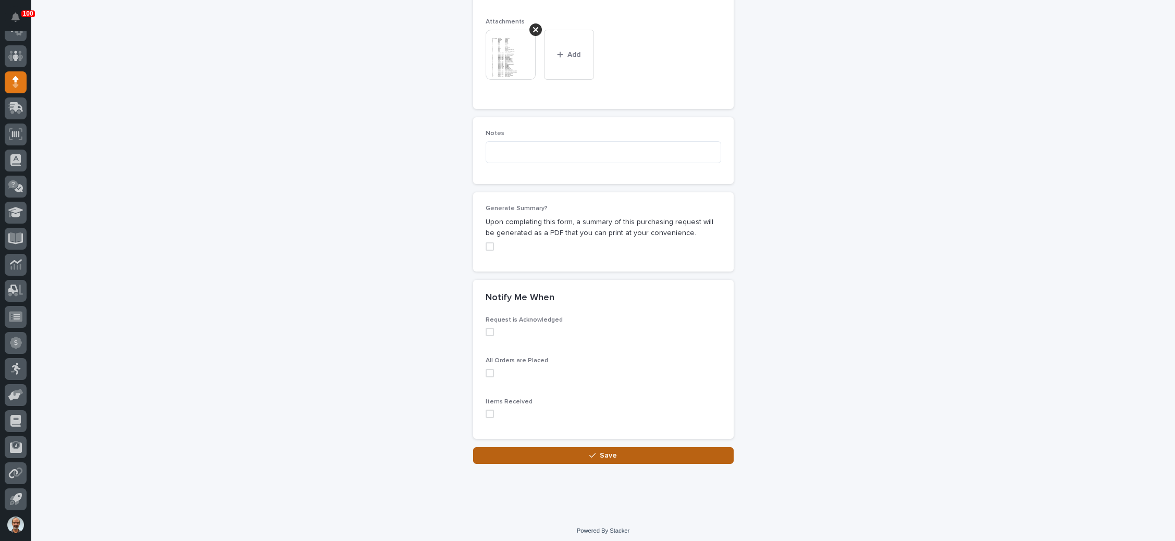
click at [600, 452] on span "Save" at bounding box center [608, 455] width 17 height 7
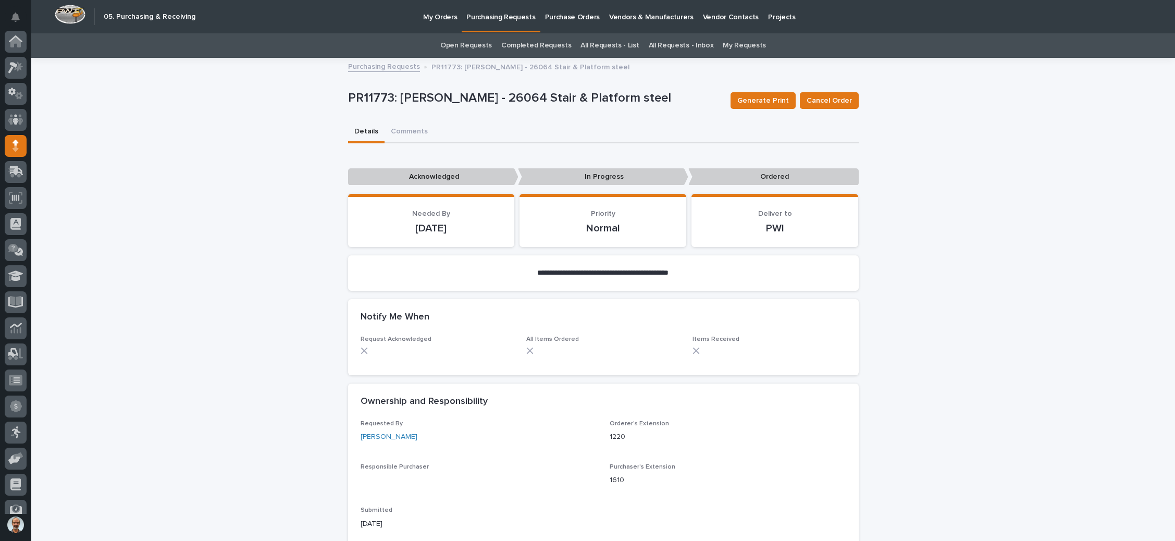
scroll to position [64, 0]
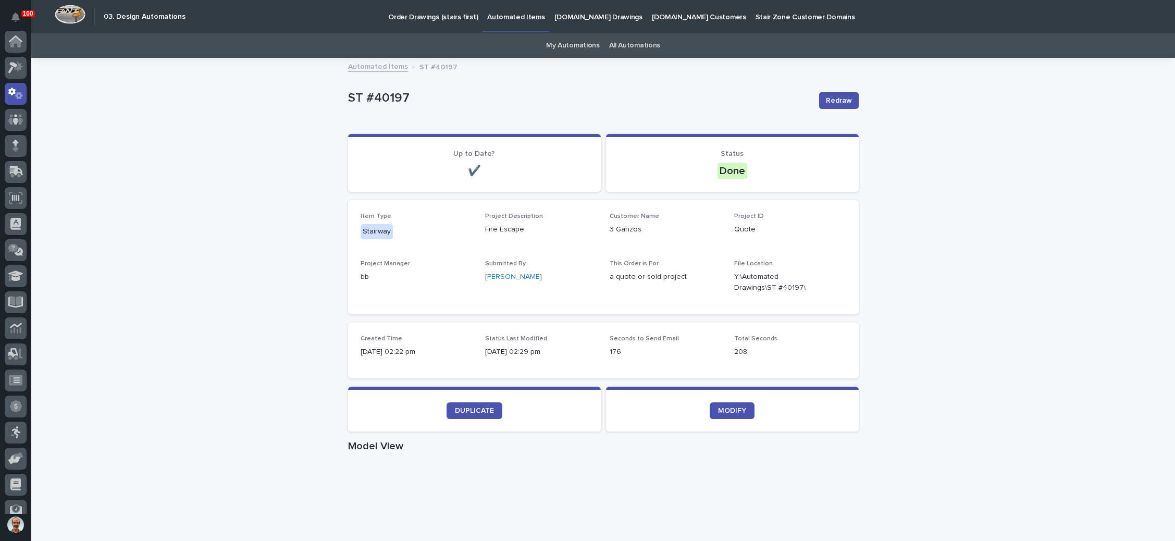
scroll to position [52, 0]
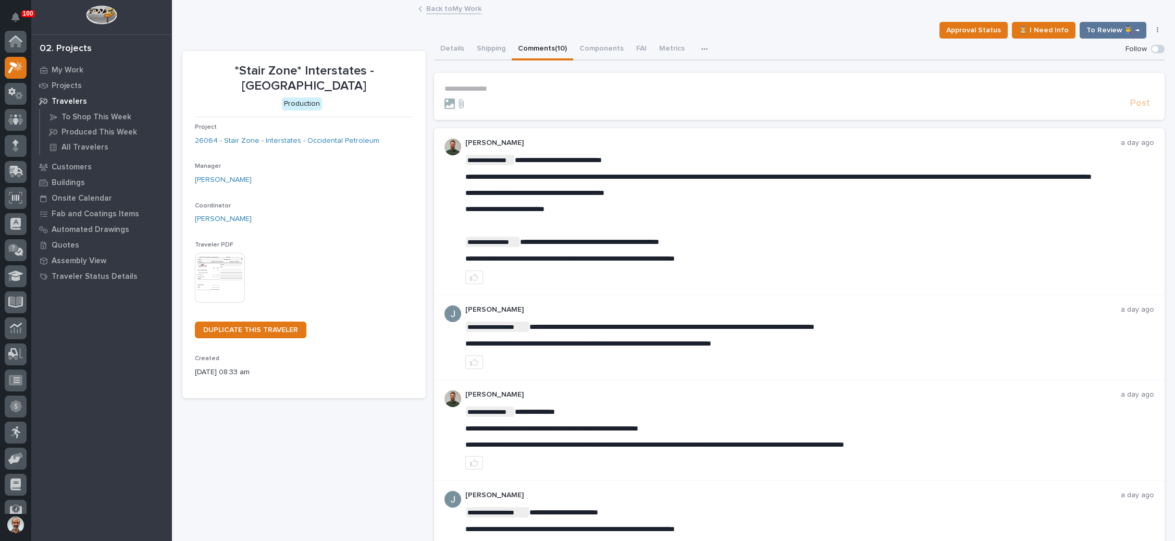
scroll to position [26, 0]
click at [461, 9] on link "Back to My Work" at bounding box center [453, 8] width 55 height 12
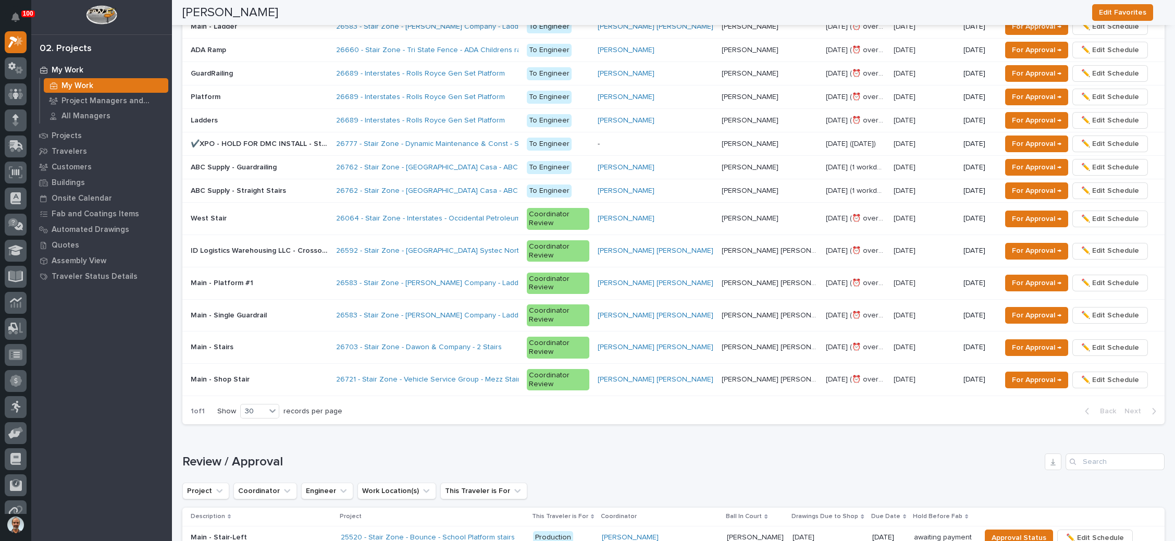
scroll to position [938, 0]
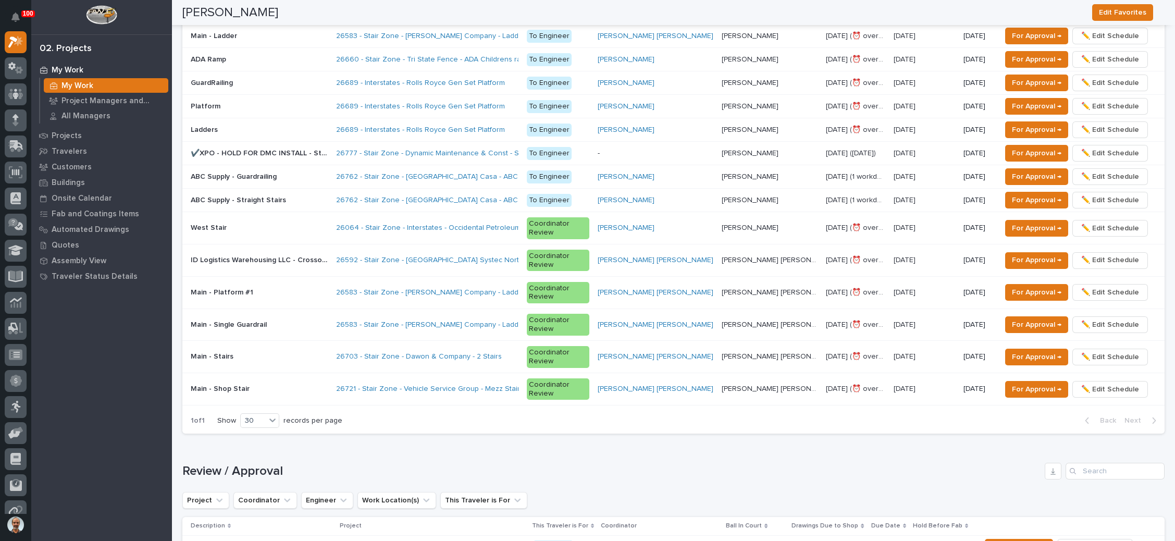
click at [328, 224] on p at bounding box center [259, 228] width 137 height 9
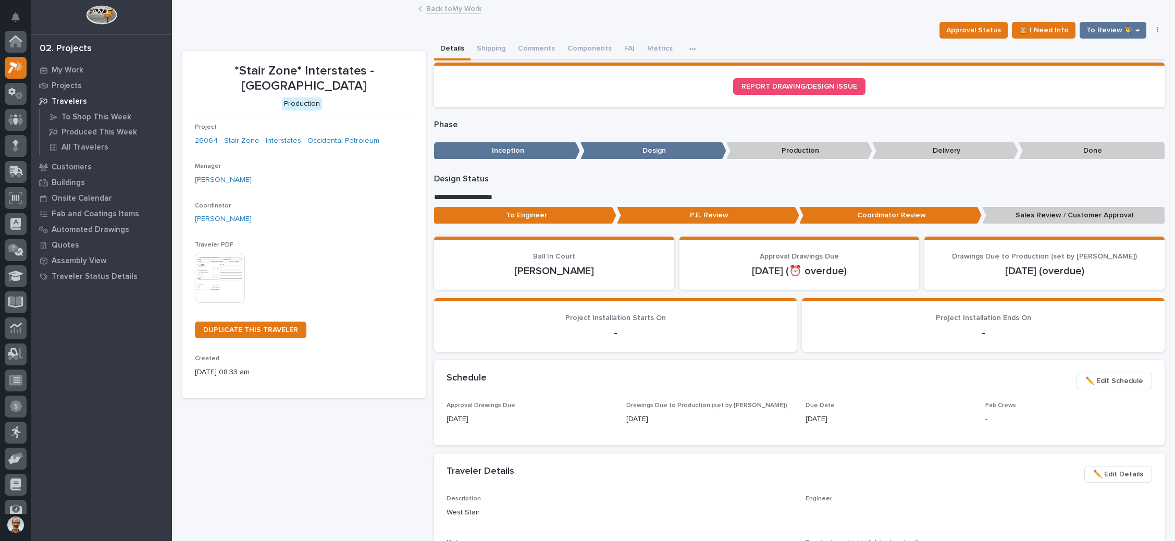
scroll to position [26, 0]
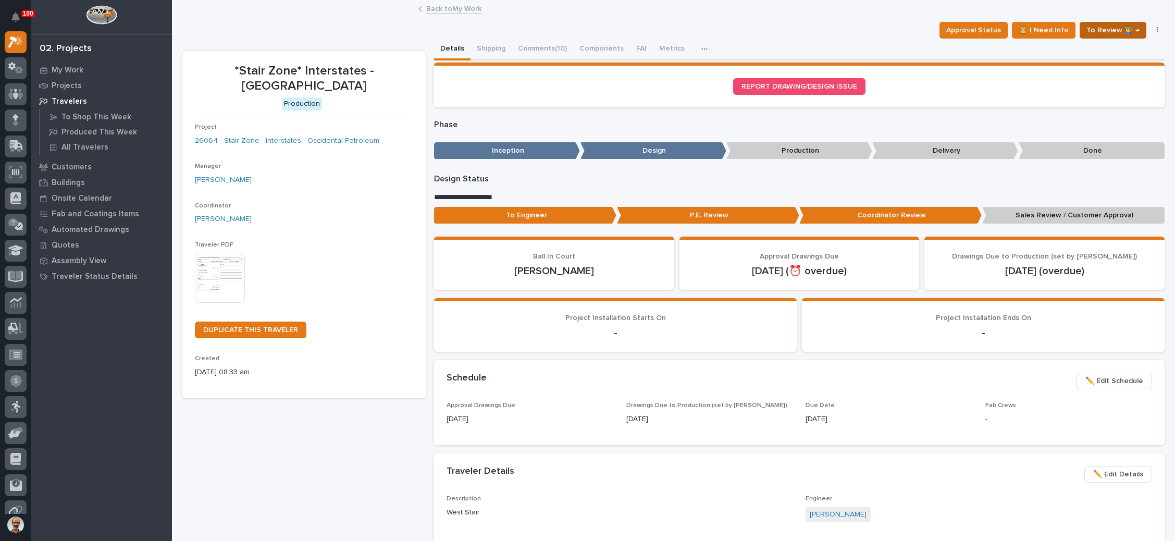
click at [1112, 27] on span "To Review 👨‍🏭 →" at bounding box center [1113, 30] width 53 height 13
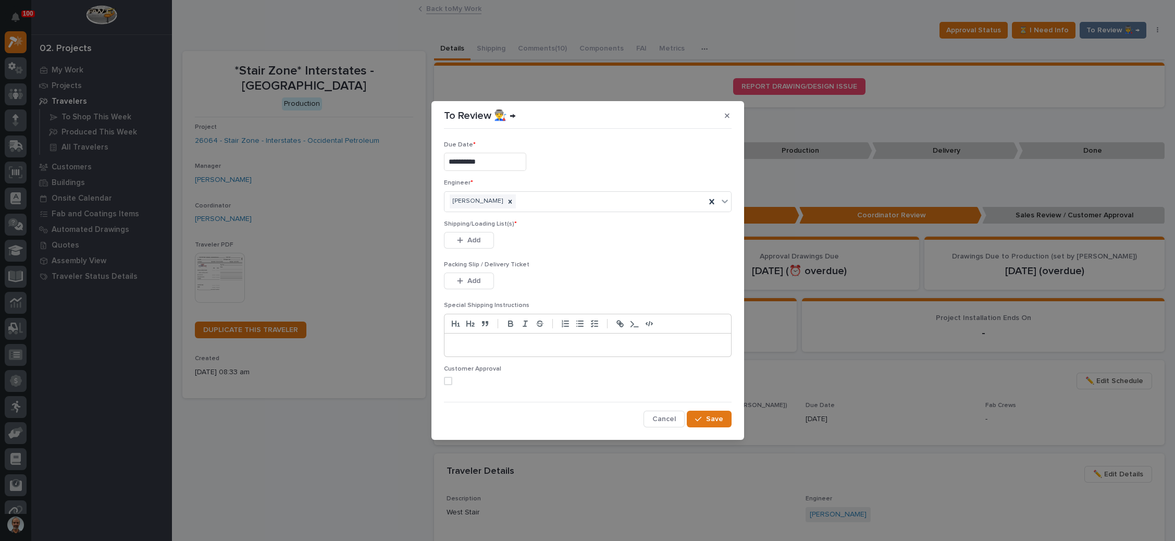
drag, startPoint x: 479, startPoint y: 237, endPoint x: 551, endPoint y: 231, distance: 71.6
click at [479, 237] on span "Add" at bounding box center [473, 240] width 13 height 9
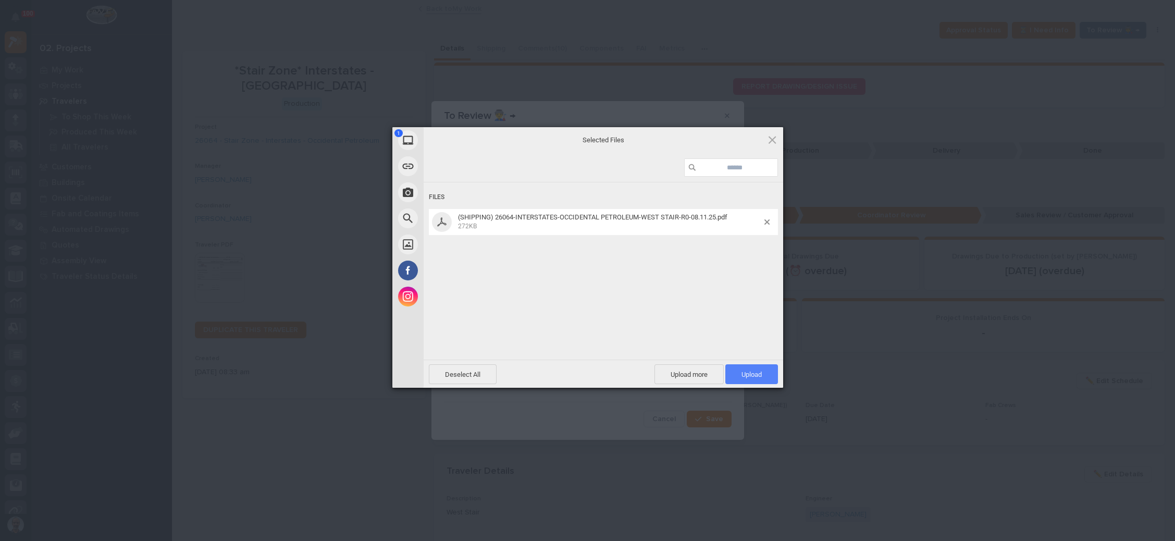
click at [748, 368] on span "Upload 1" at bounding box center [751, 374] width 53 height 20
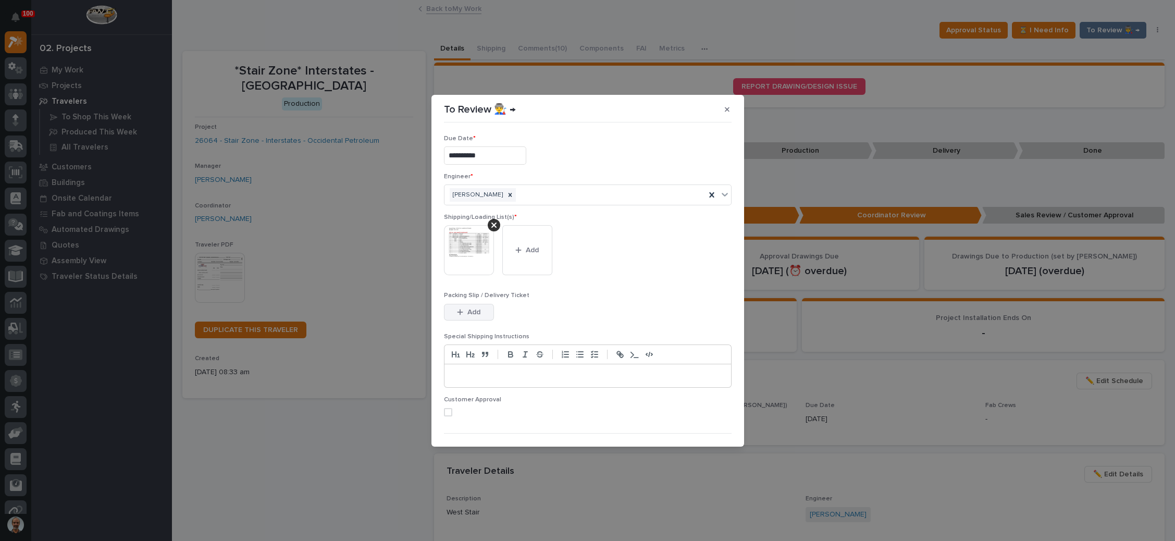
click at [477, 304] on button "Add" at bounding box center [469, 312] width 50 height 17
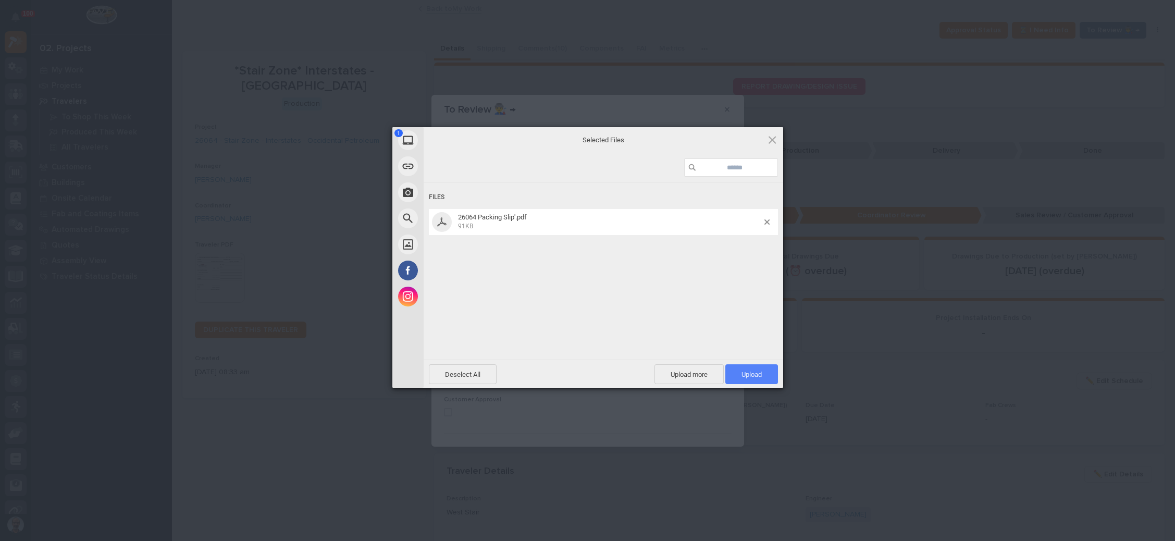
click at [756, 374] on span "Upload 1" at bounding box center [752, 375] width 20 height 8
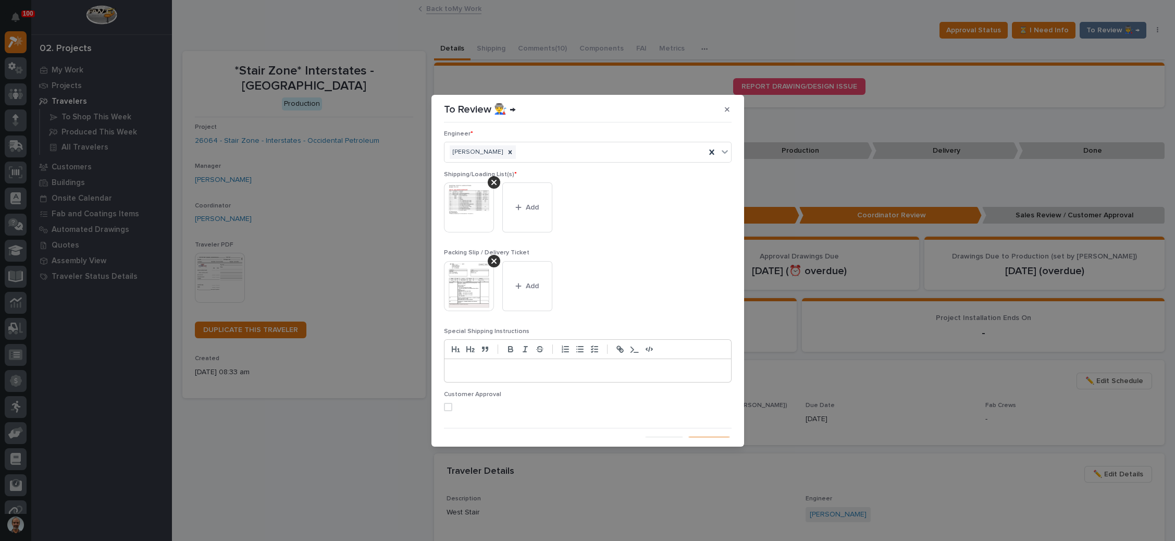
scroll to position [57, 0]
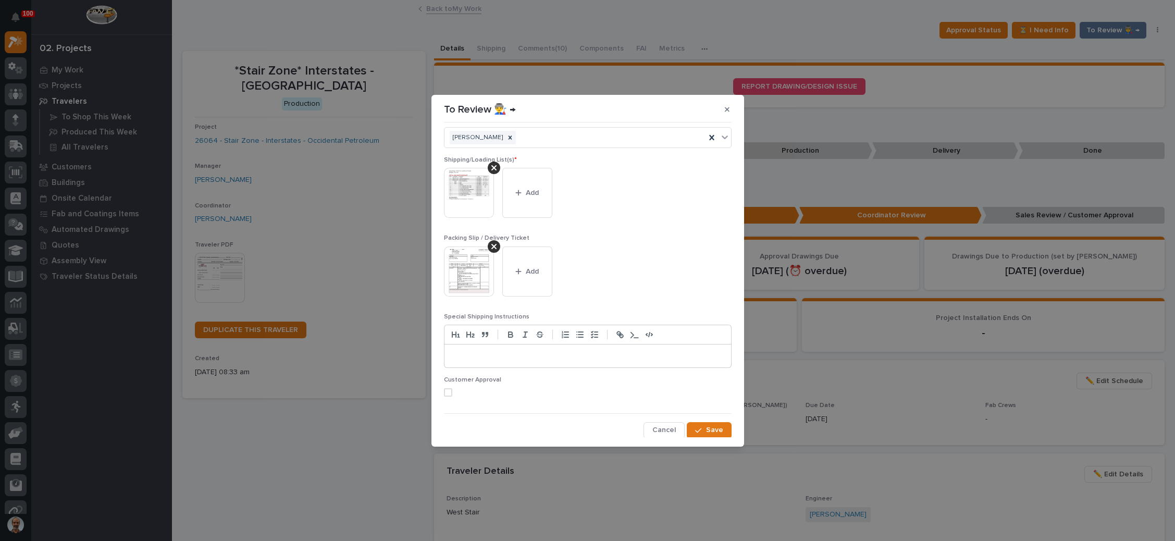
drag, startPoint x: 448, startPoint y: 386, endPoint x: 458, endPoint y: 389, distance: 10.2
click at [449, 388] on span at bounding box center [448, 392] width 8 height 8
click at [698, 425] on button "Save" at bounding box center [709, 430] width 44 height 17
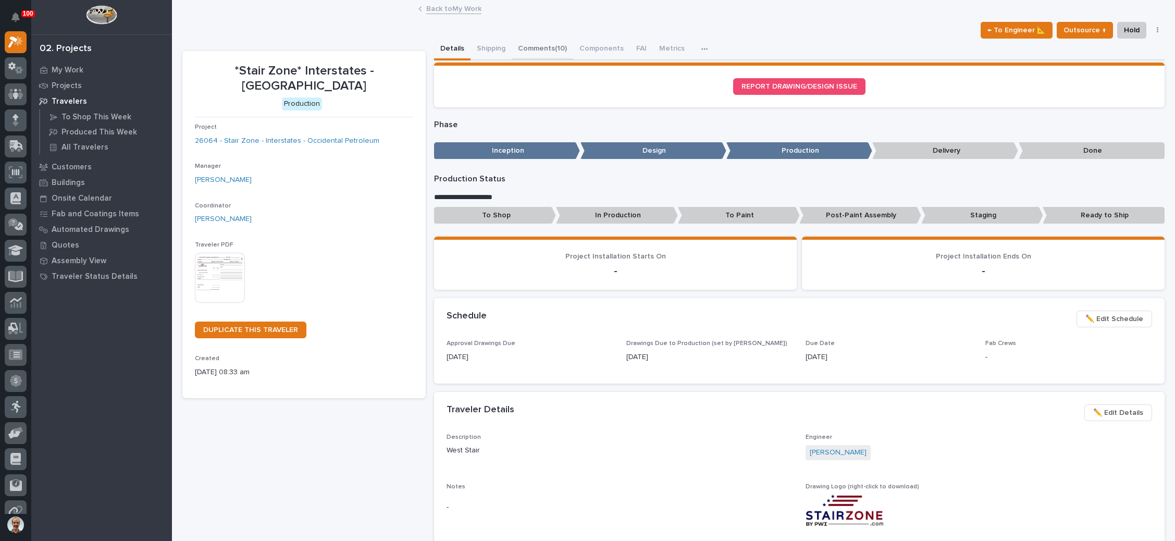
click at [551, 44] on button "Comments (10)" at bounding box center [542, 50] width 61 height 22
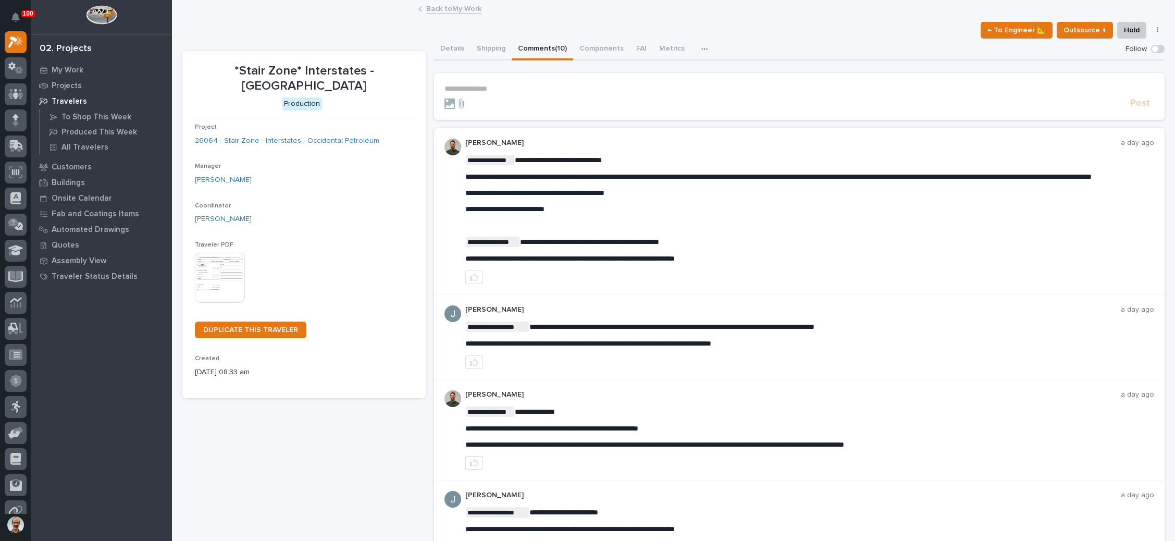
click at [443, 3] on link "Back to My Work" at bounding box center [453, 8] width 55 height 12
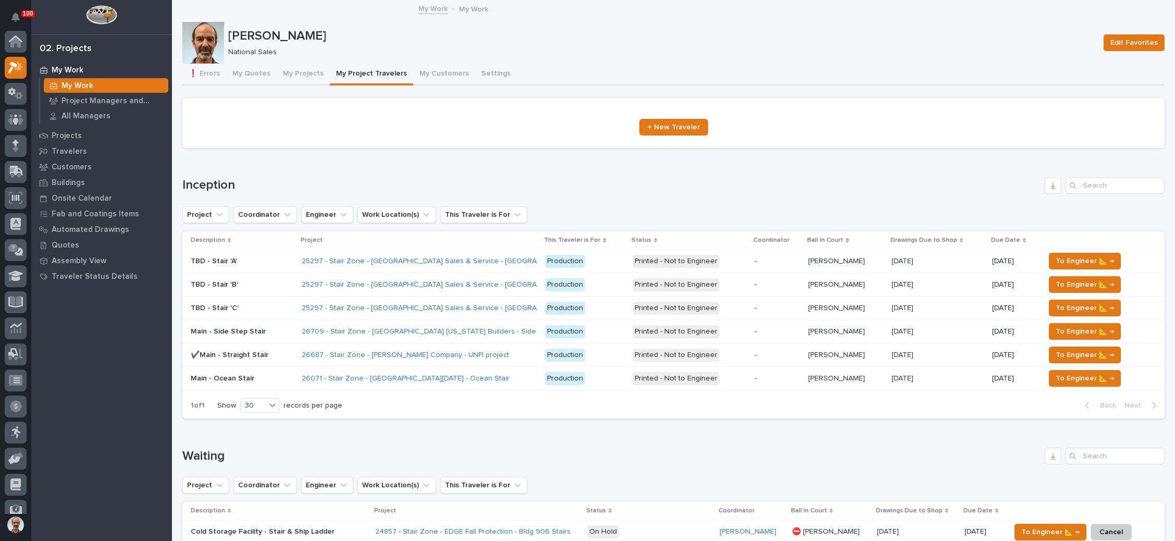
scroll to position [26, 0]
